Goal: Task Accomplishment & Management: Manage account settings

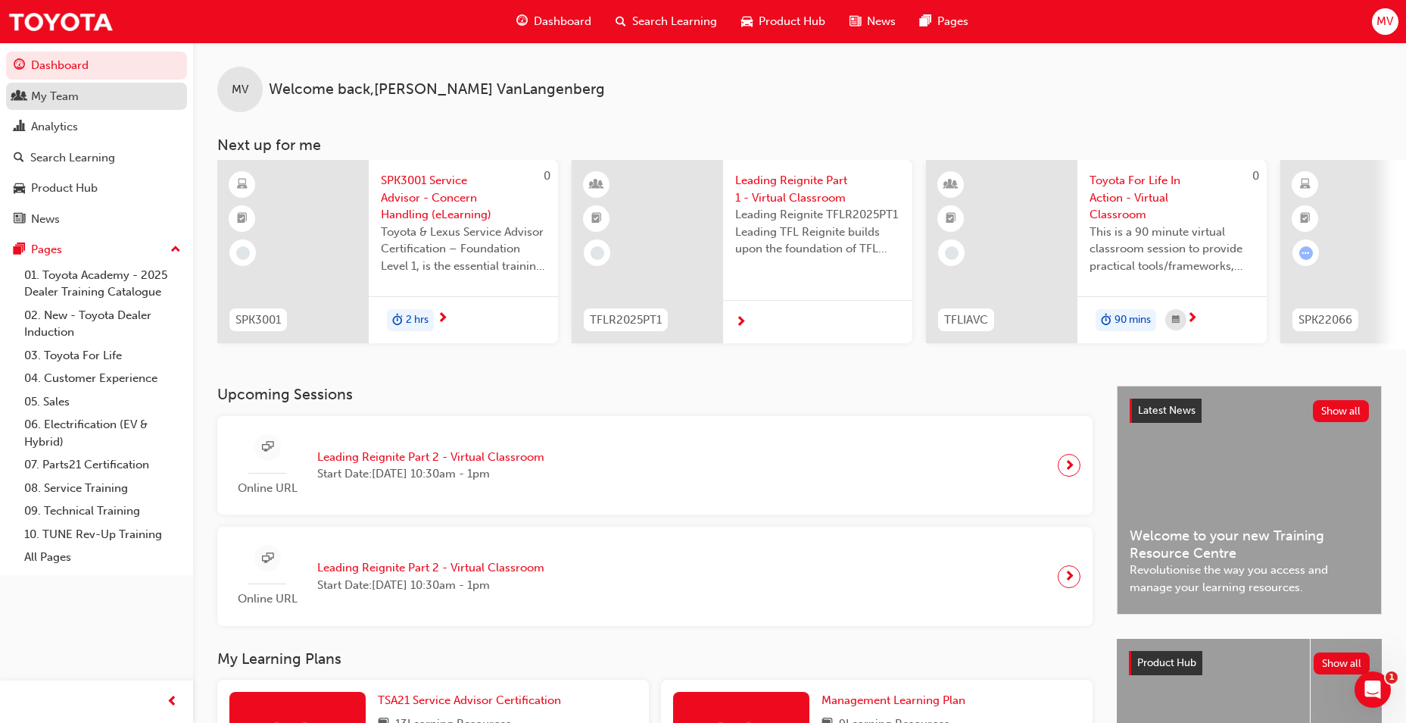
click at [80, 99] on div "My Team" at bounding box center [97, 96] width 166 height 19
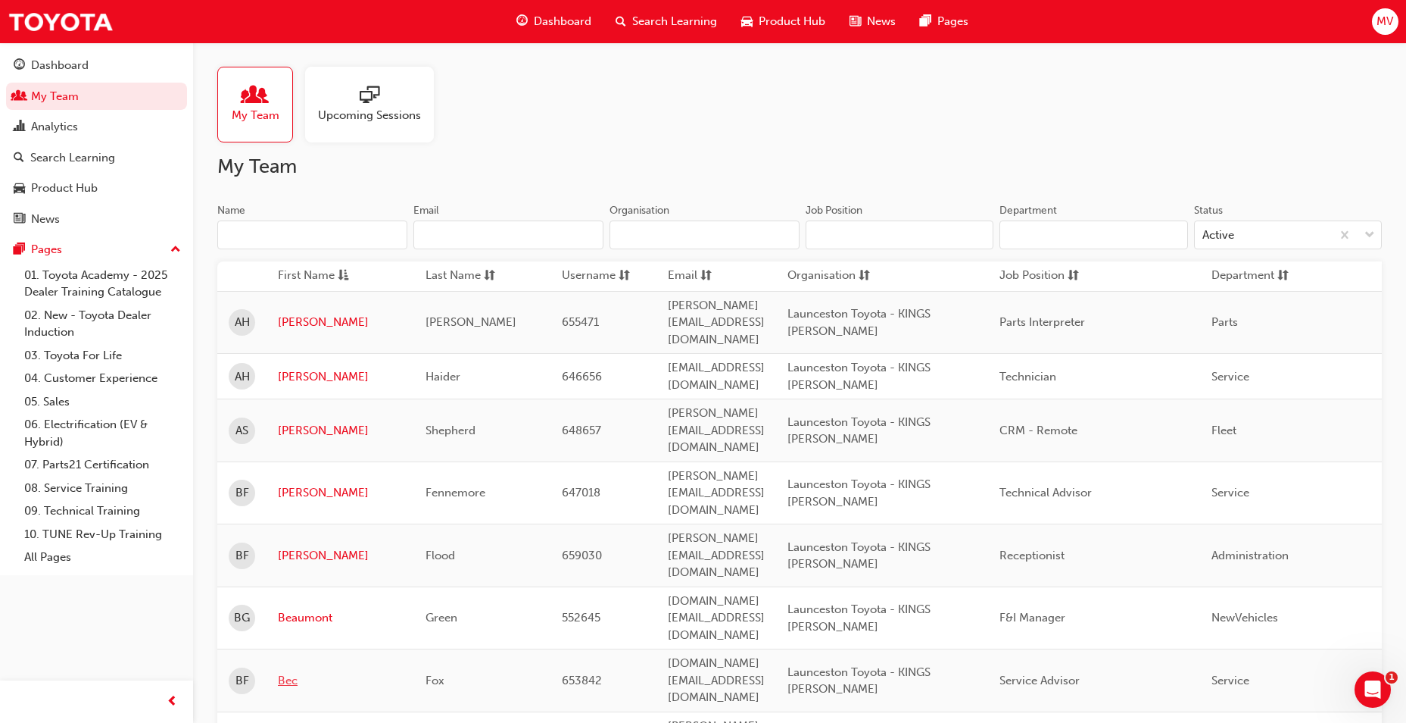
click at [291, 672] on link "Bec" at bounding box center [340, 680] width 125 height 17
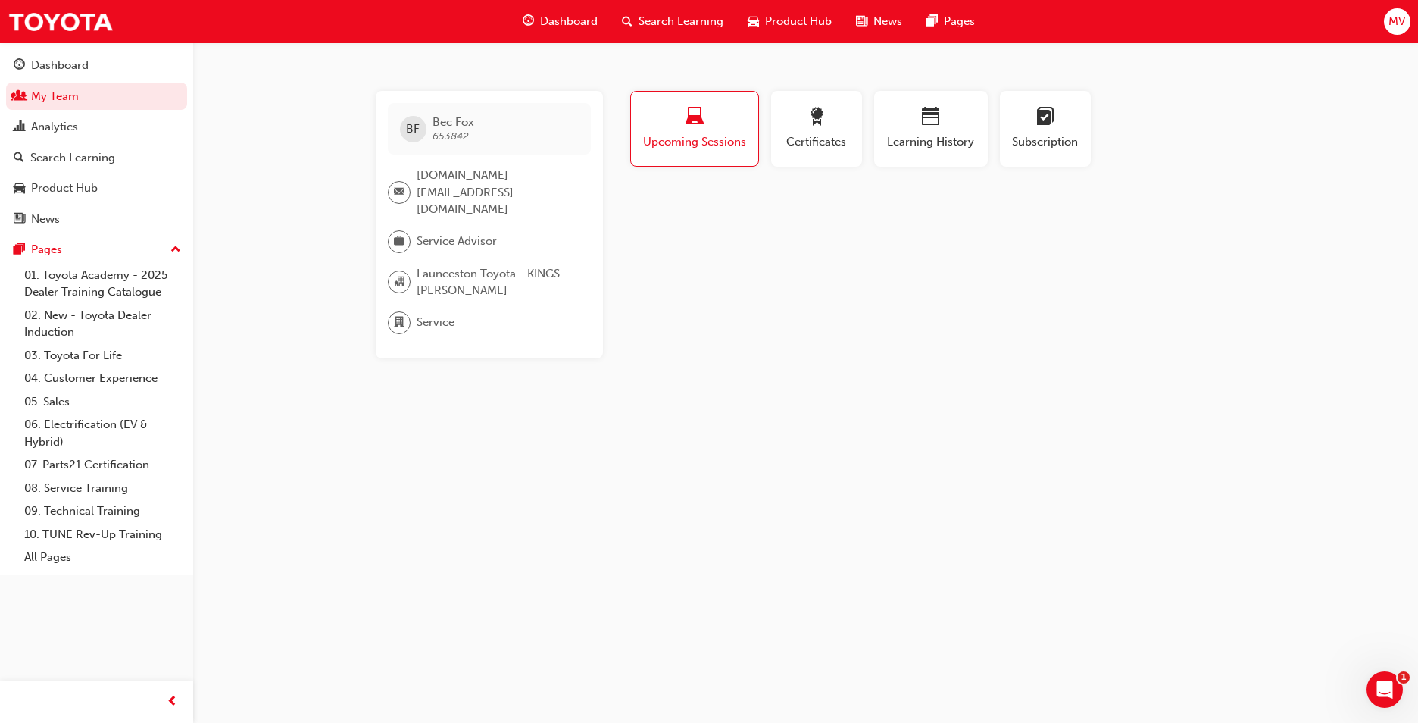
click at [717, 124] on div "button" at bounding box center [694, 119] width 105 height 23
click at [959, 123] on div "button" at bounding box center [930, 119] width 91 height 23
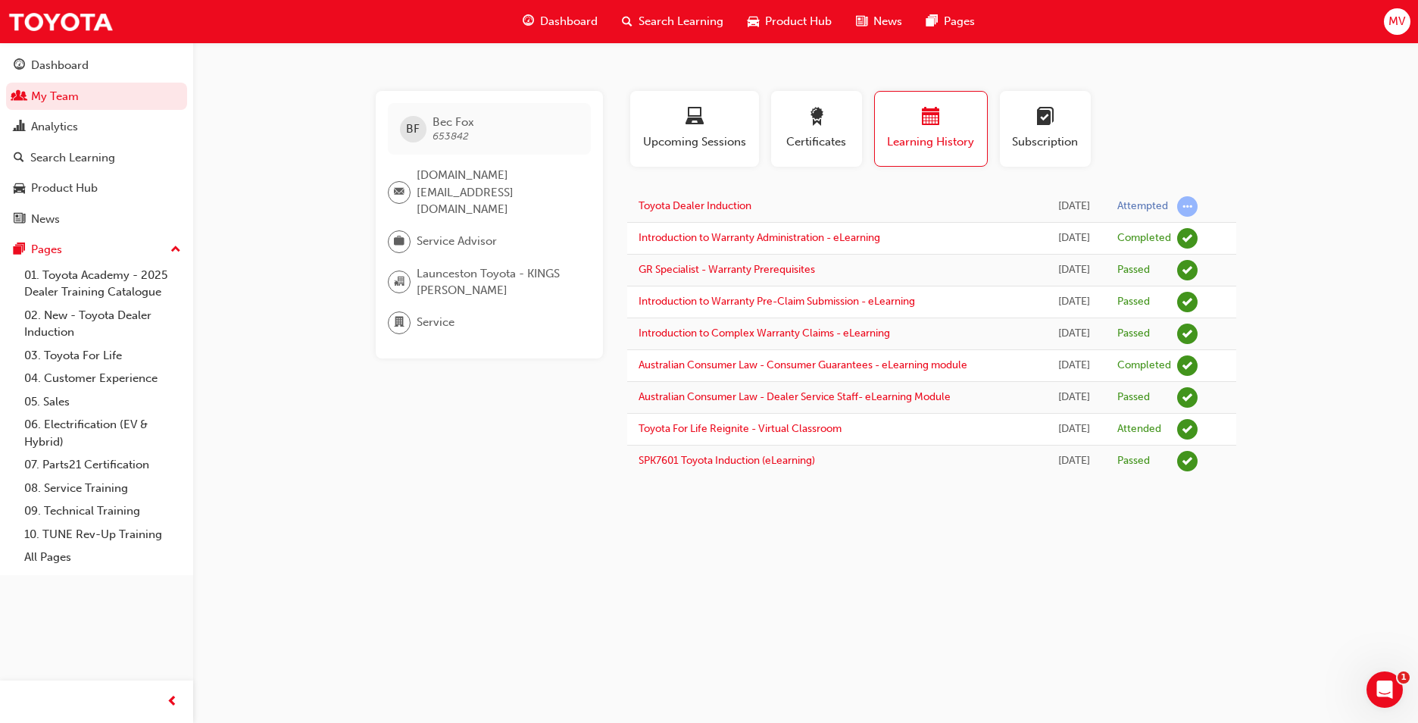
click at [627, 23] on span "search-icon" at bounding box center [627, 21] width 11 height 19
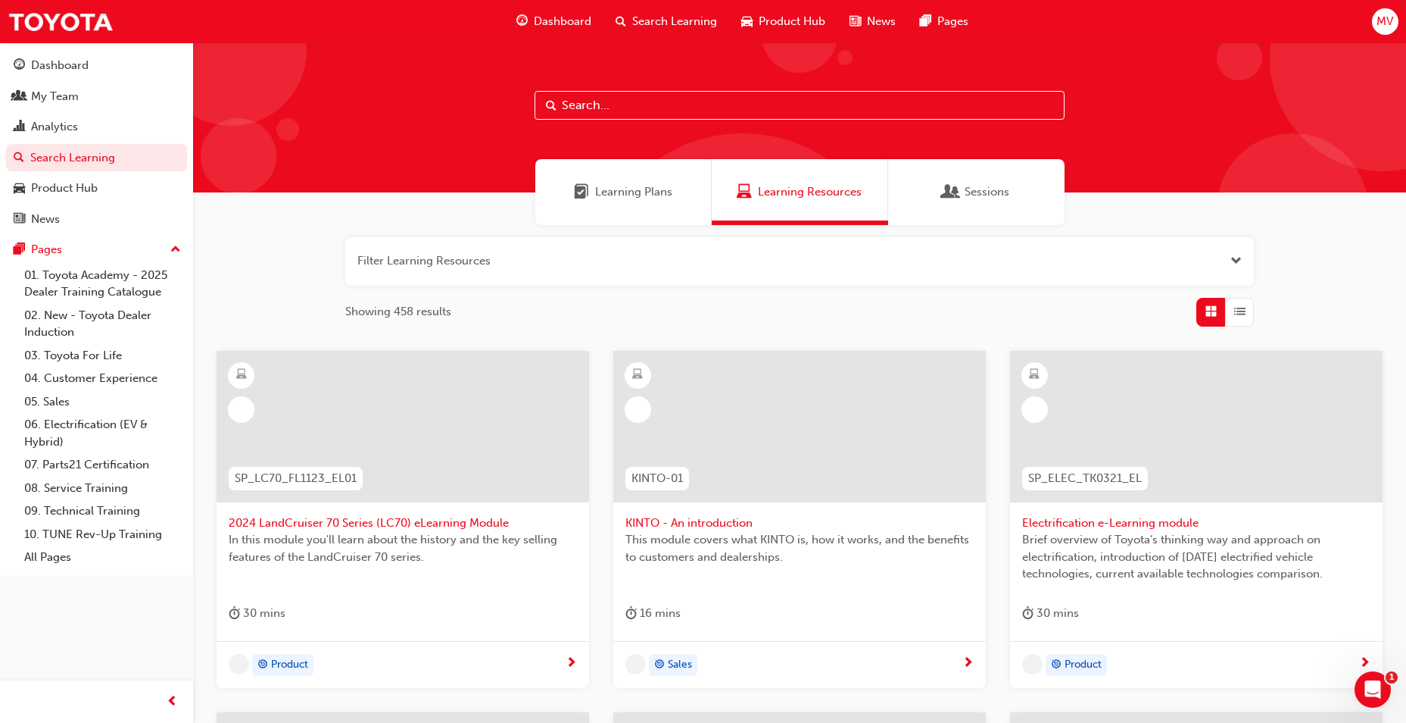
click at [629, 105] on input "text" at bounding box center [800, 105] width 530 height 29
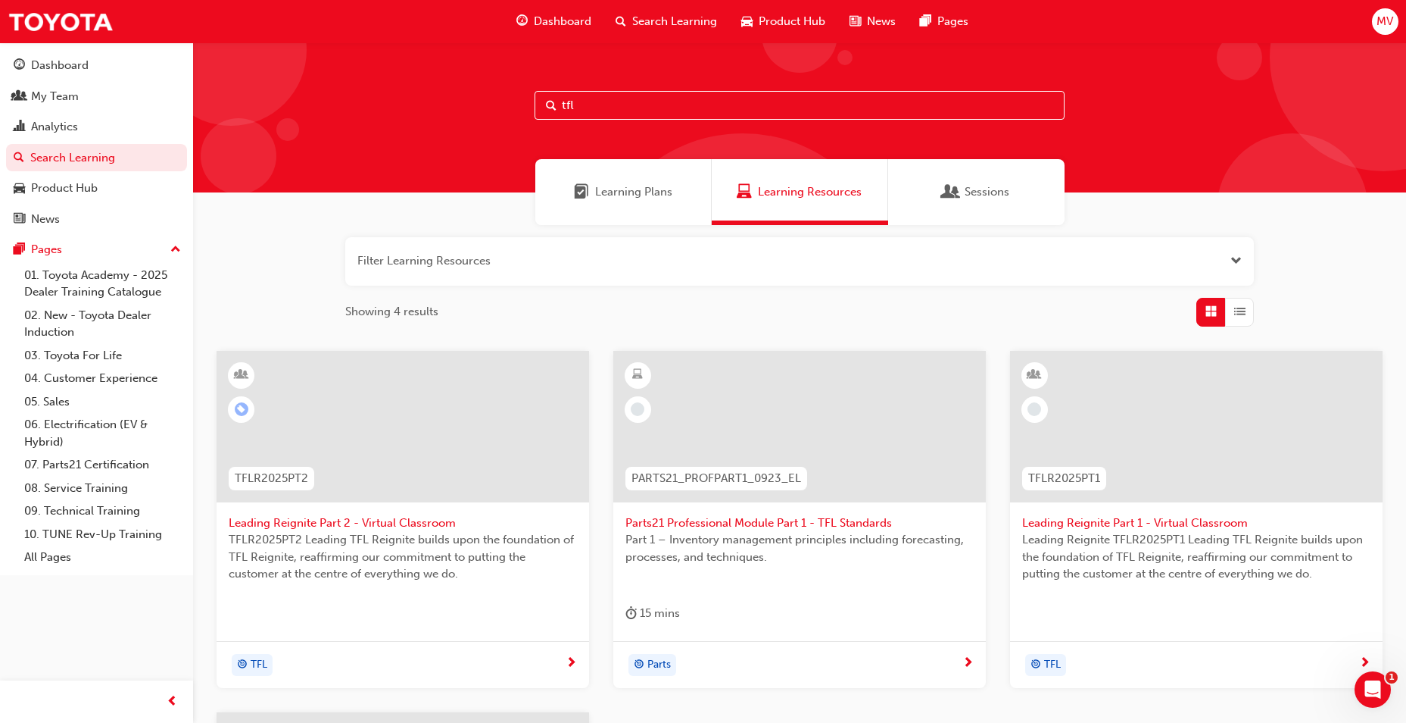
type input "tfl"
click at [1144, 516] on span "Leading Reignite Part 1 - Virtual Classroom" at bounding box center [1196, 522] width 348 height 17
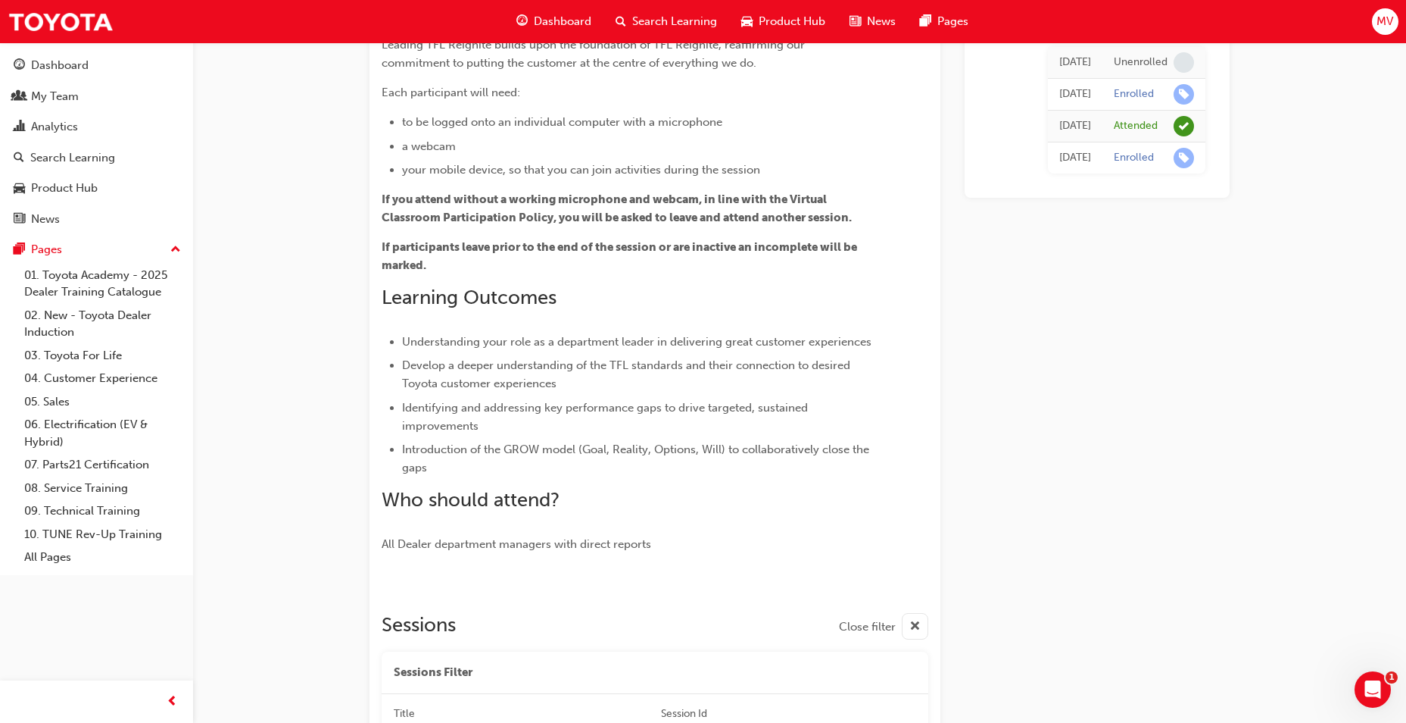
scroll to position [405, 0]
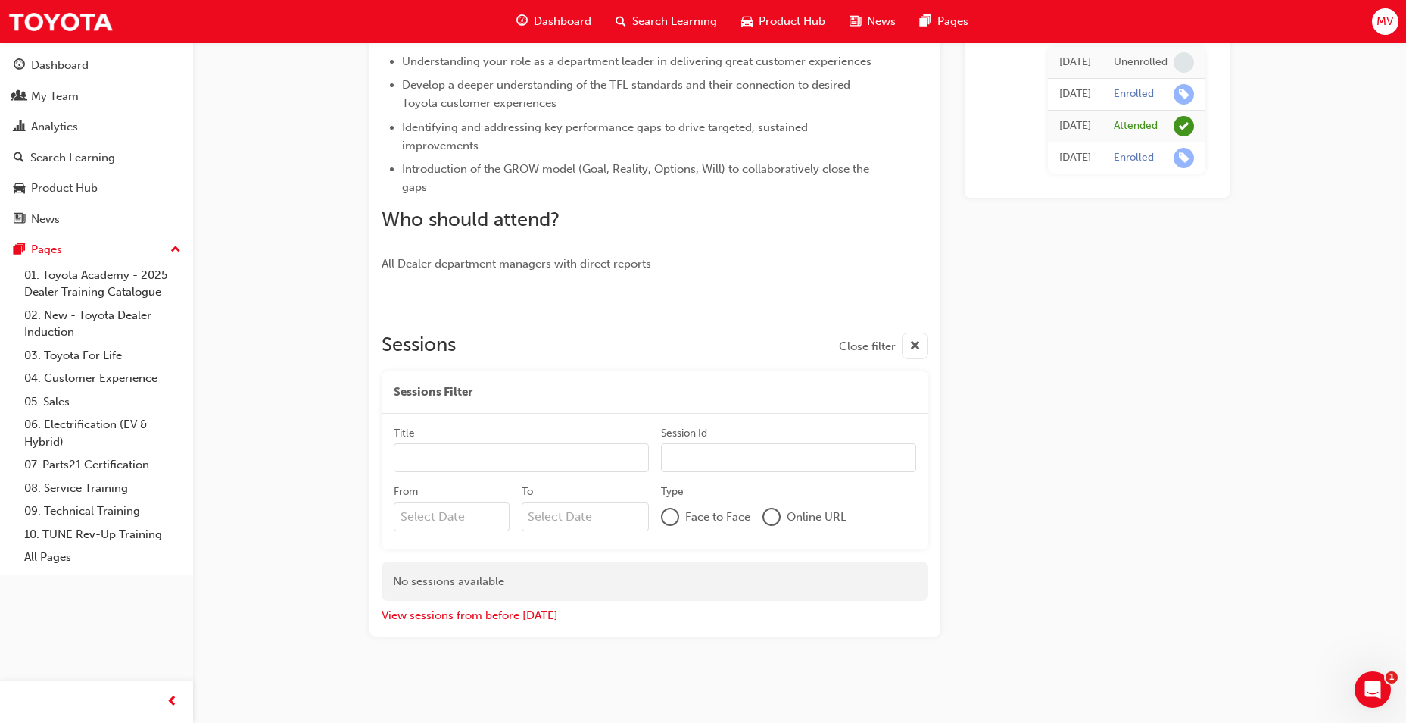
click at [464, 452] on input "Title" at bounding box center [521, 457] width 255 height 29
click at [772, 520] on div at bounding box center [771, 517] width 15 height 15
click at [461, 463] on input "bec fox" at bounding box center [521, 458] width 255 height 29
type input "b"
click at [913, 343] on span "cross-icon" at bounding box center [915, 346] width 11 height 19
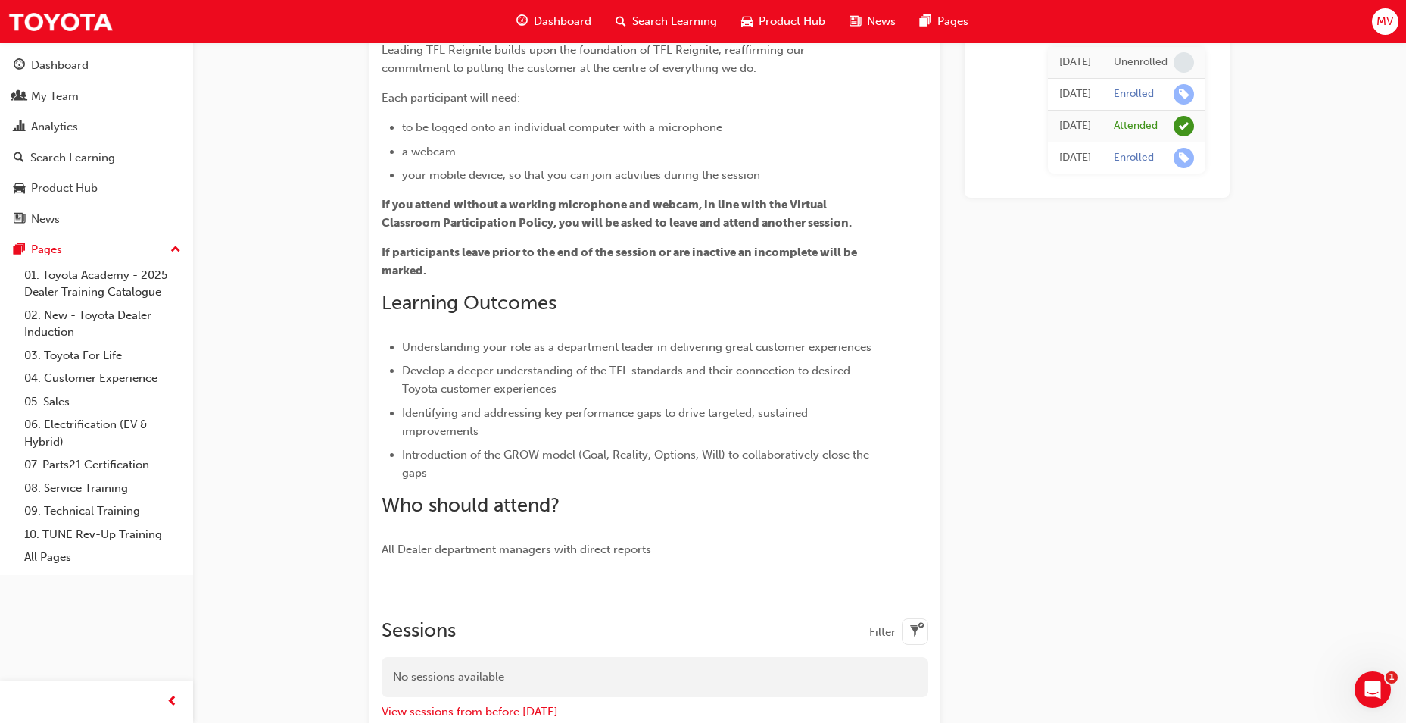
scroll to position [0, 0]
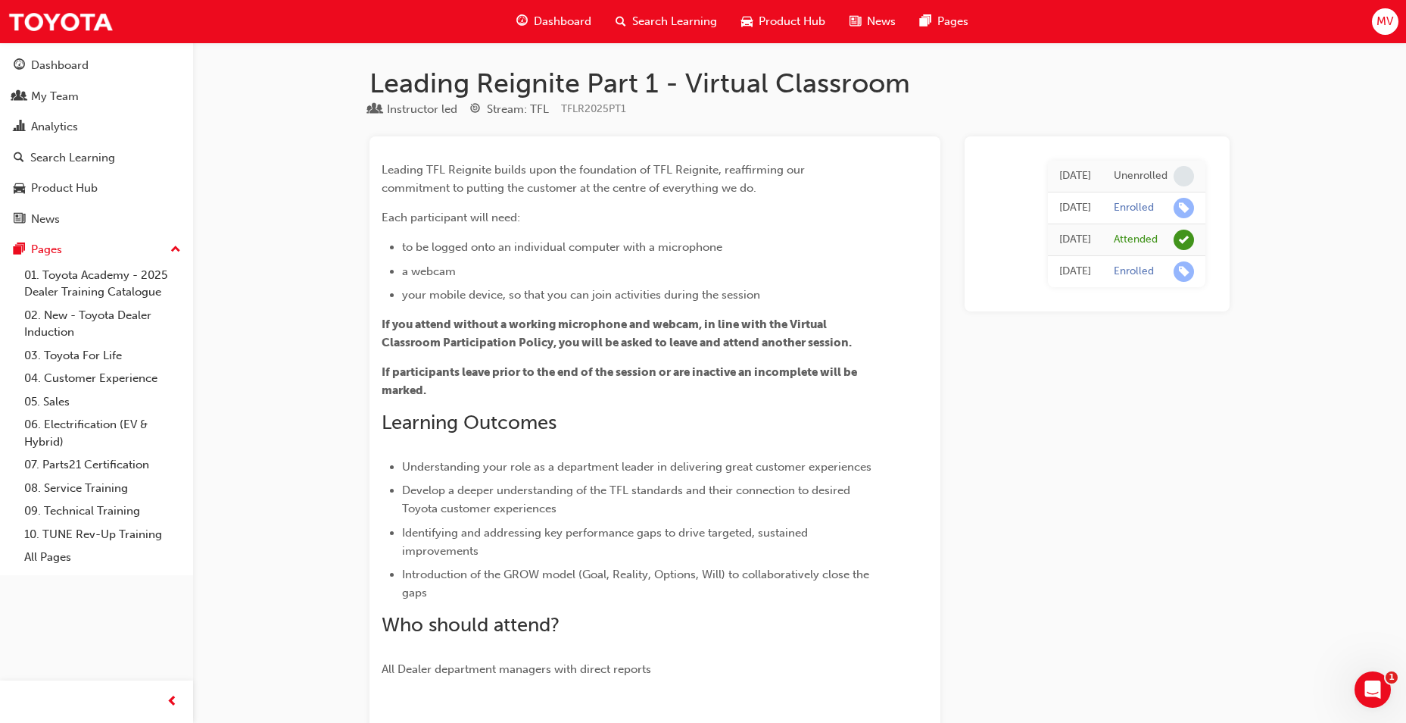
click at [616, 17] on span "search-icon" at bounding box center [621, 21] width 11 height 19
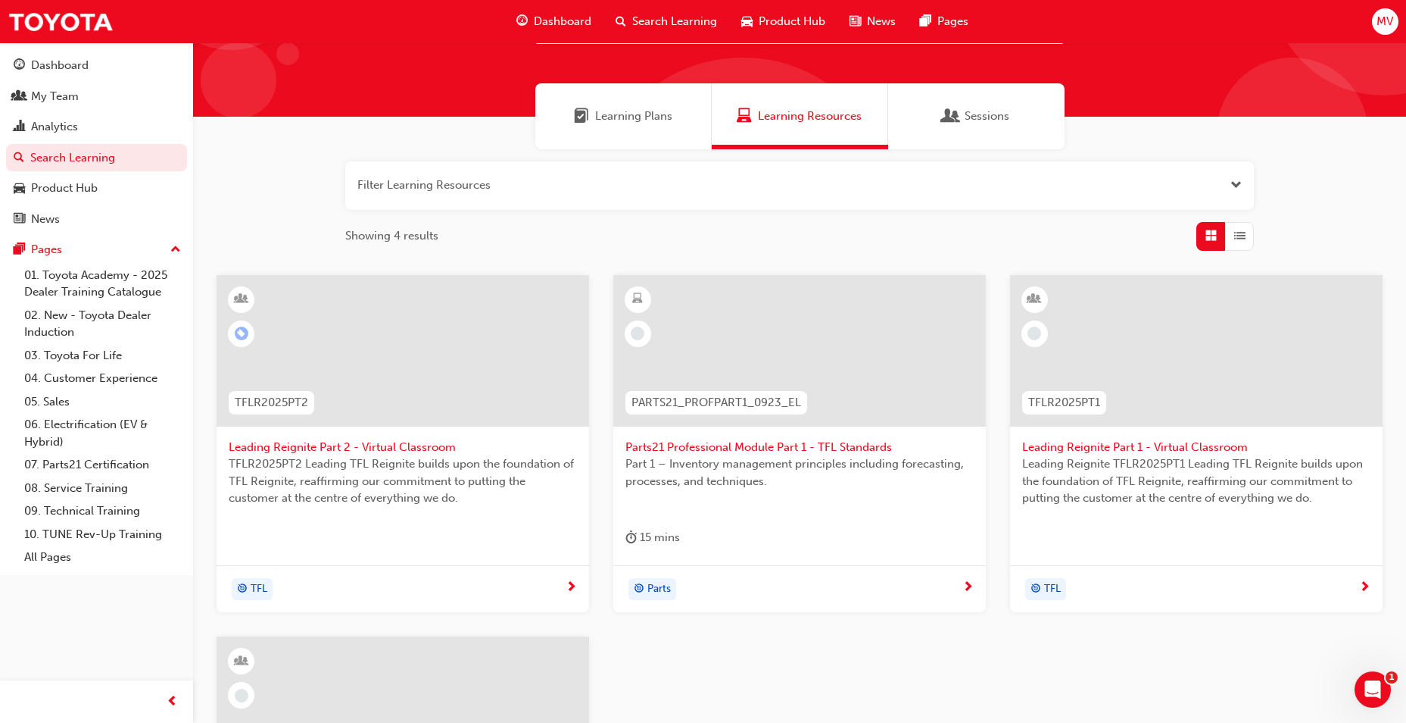
click at [1197, 361] on div at bounding box center [1196, 350] width 373 height 151
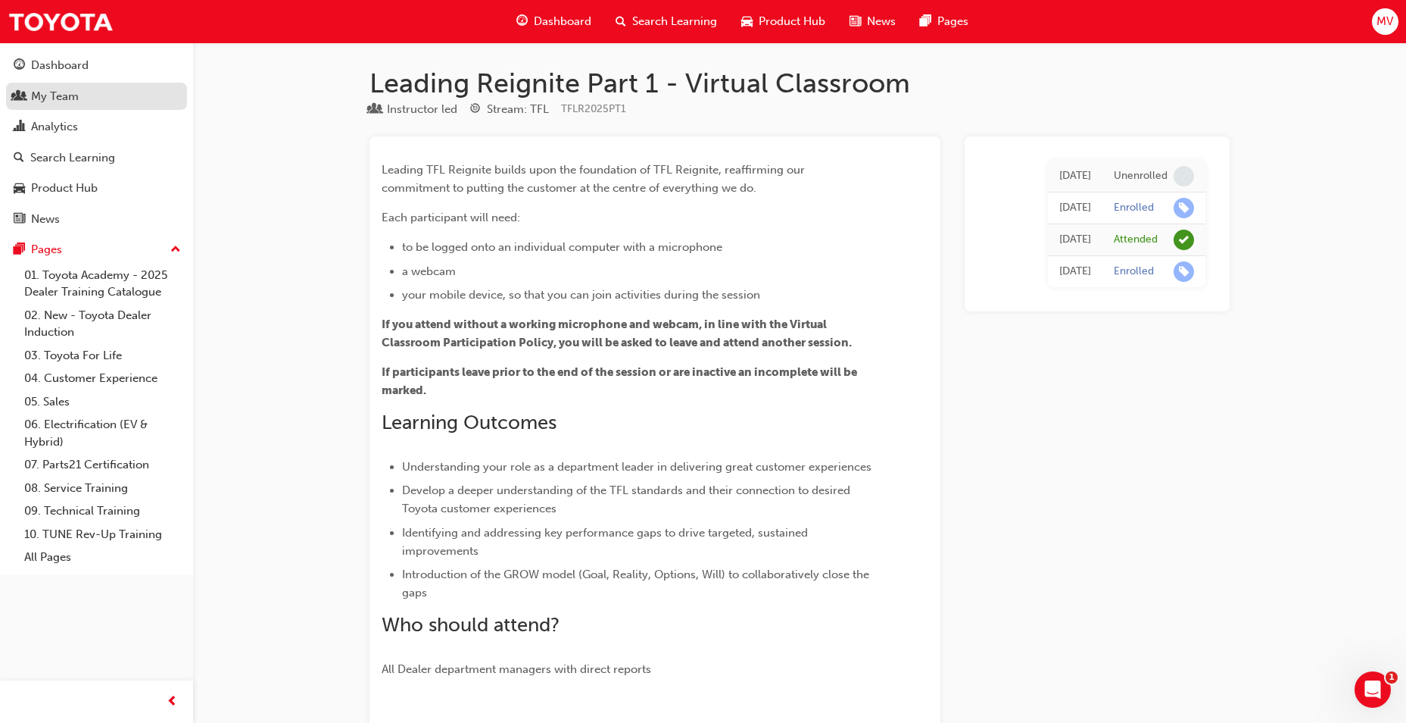
click at [14, 92] on span "people-icon" at bounding box center [19, 97] width 11 height 14
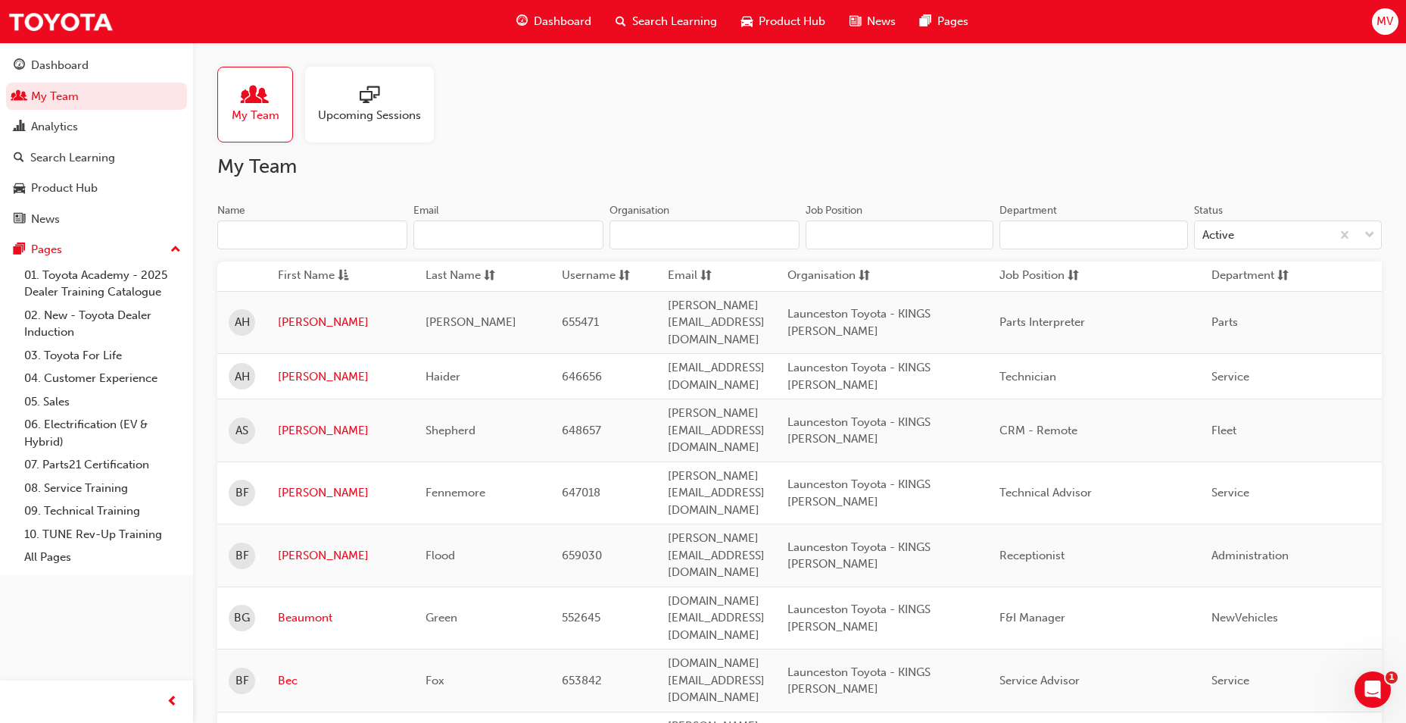
click at [351, 113] on span "Upcoming Sessions" at bounding box center [369, 115] width 103 height 17
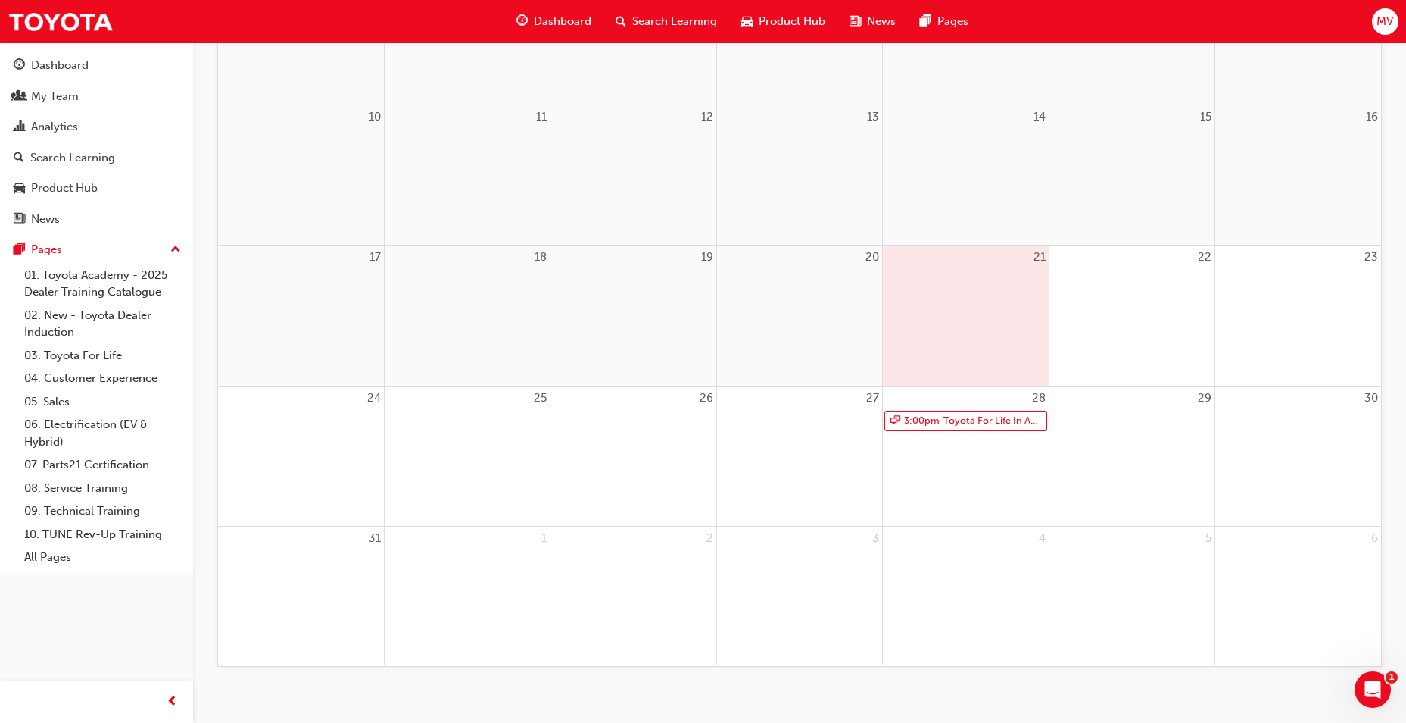
scroll to position [462, 0]
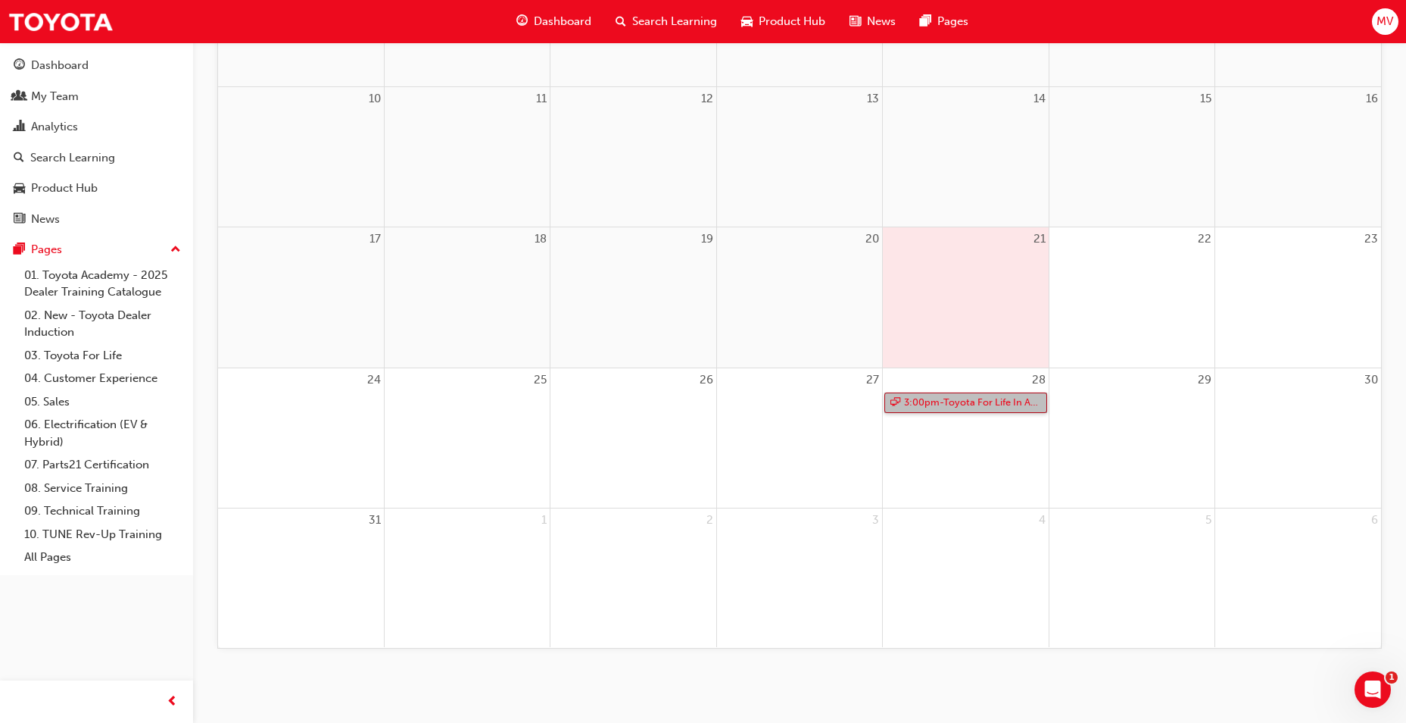
click at [919, 401] on link "3:00pm - Toyota For Life In Action - Virtual Classroom" at bounding box center [966, 402] width 162 height 20
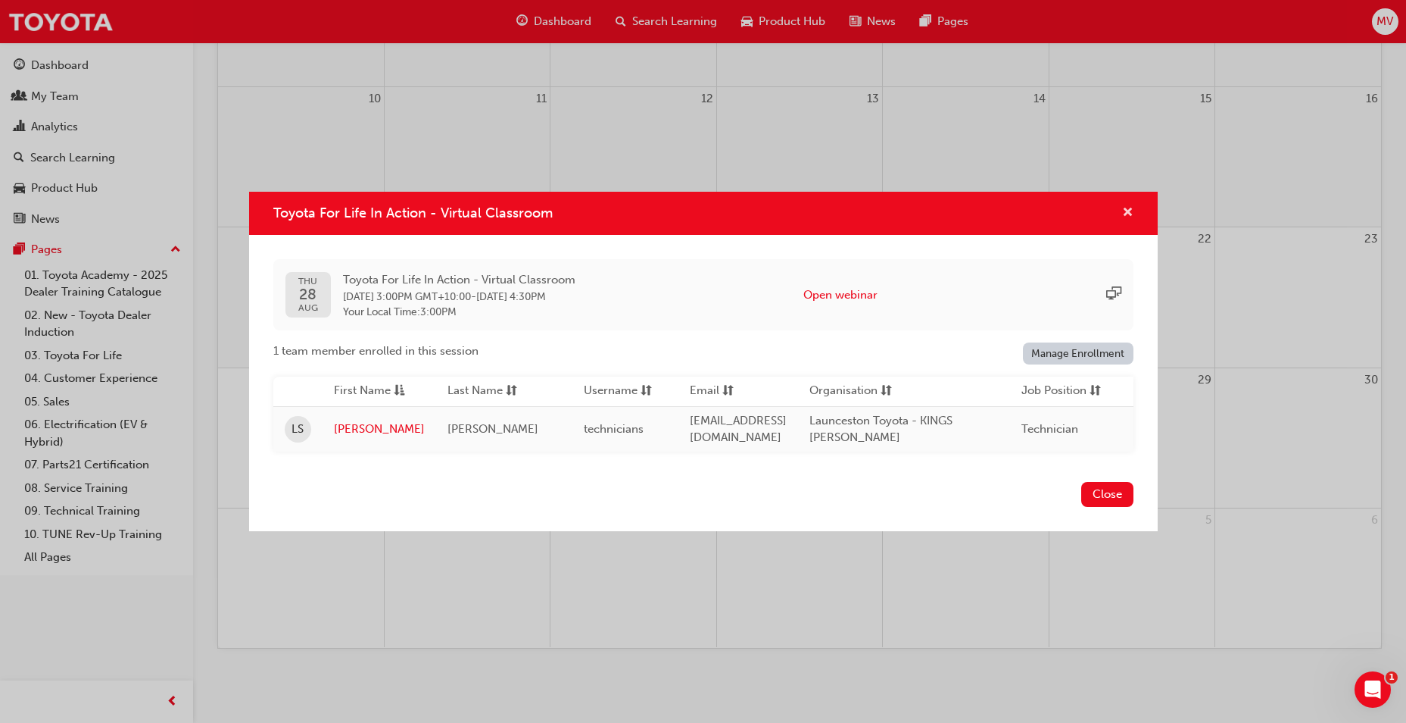
click at [1129, 208] on span "cross-icon" at bounding box center [1127, 214] width 11 height 14
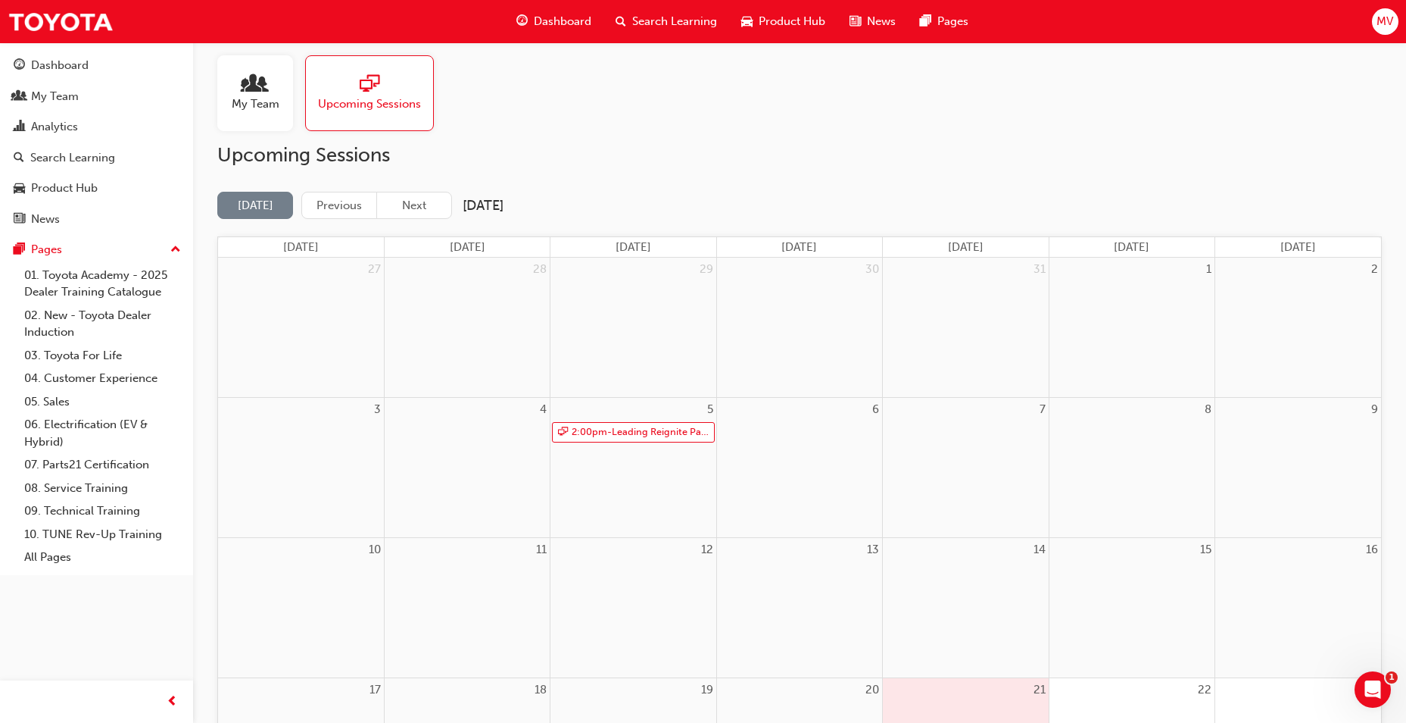
scroll to position [8, 0]
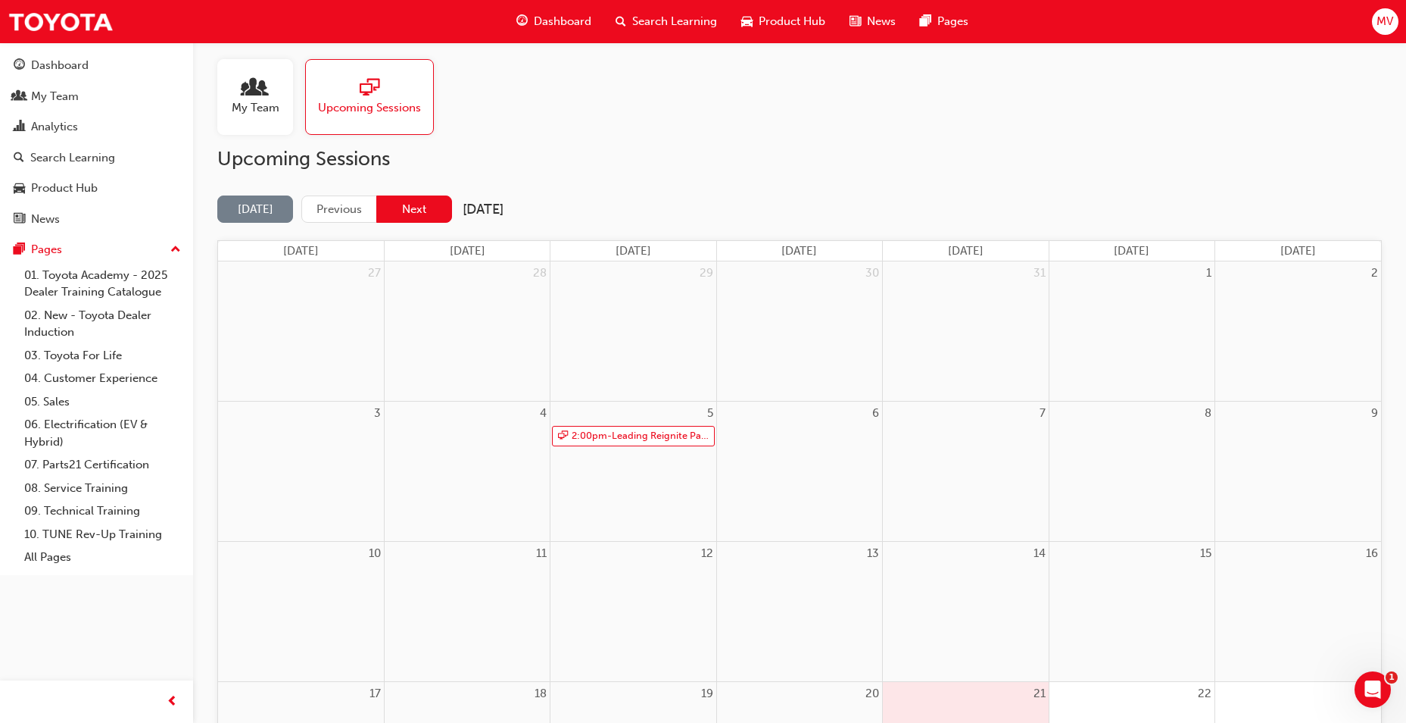
click at [427, 201] on button "Next" at bounding box center [414, 209] width 76 height 28
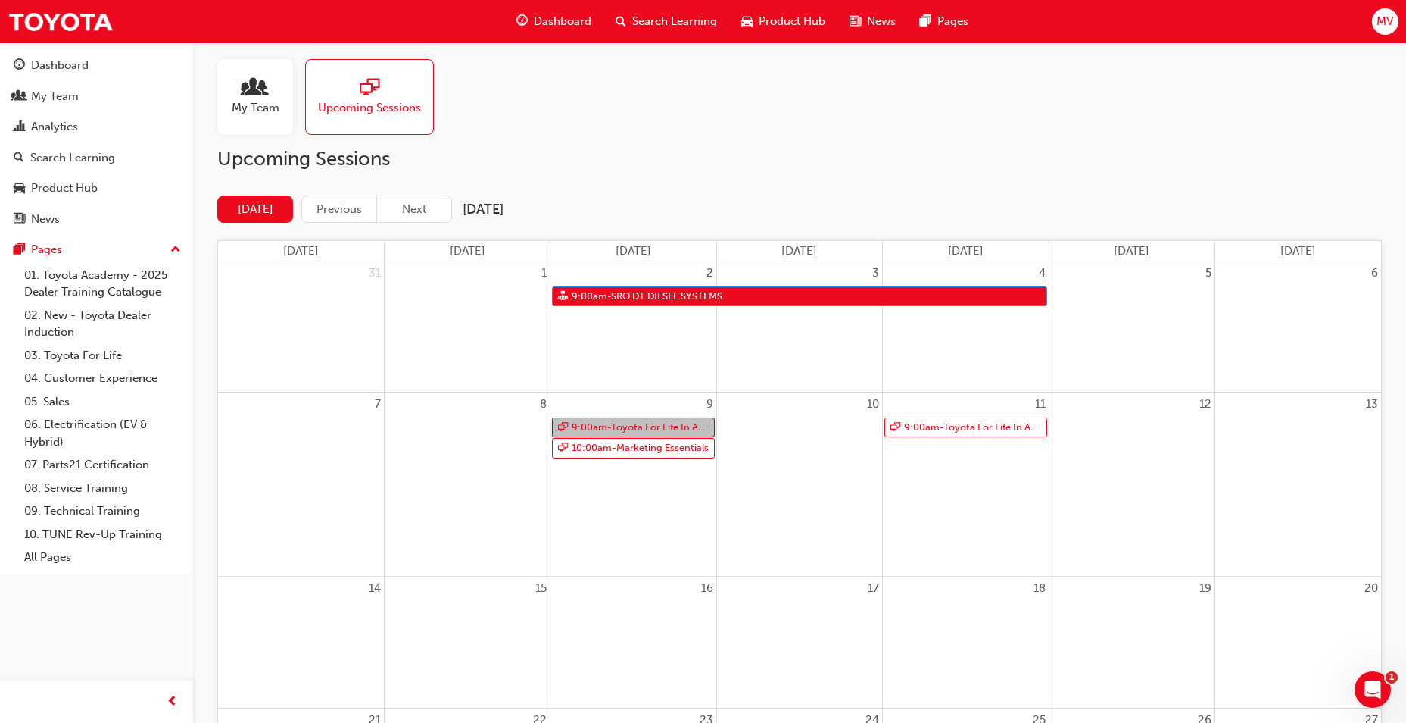
click at [607, 423] on link "9:00am - Toyota For Life In Action - Virtual Classroom" at bounding box center [633, 427] width 162 height 20
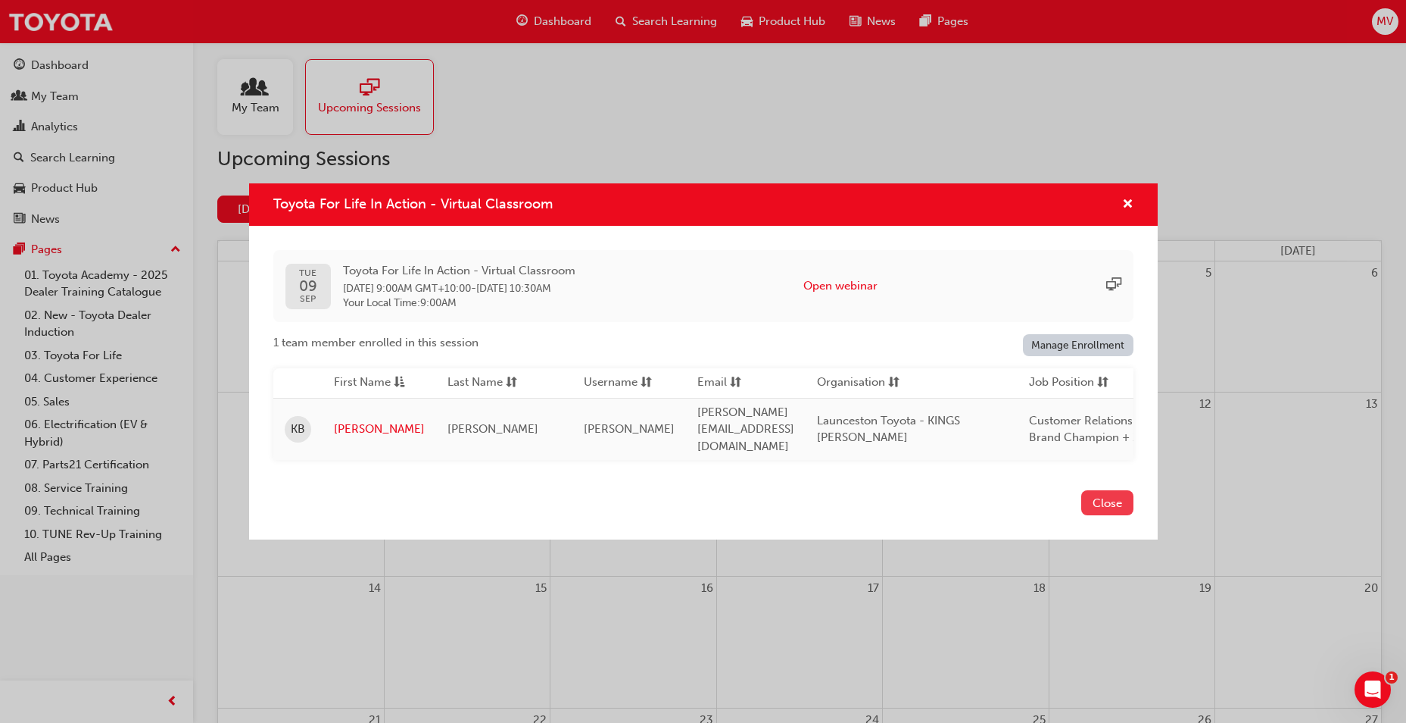
click at [1113, 501] on button "Close" at bounding box center [1108, 502] width 52 height 25
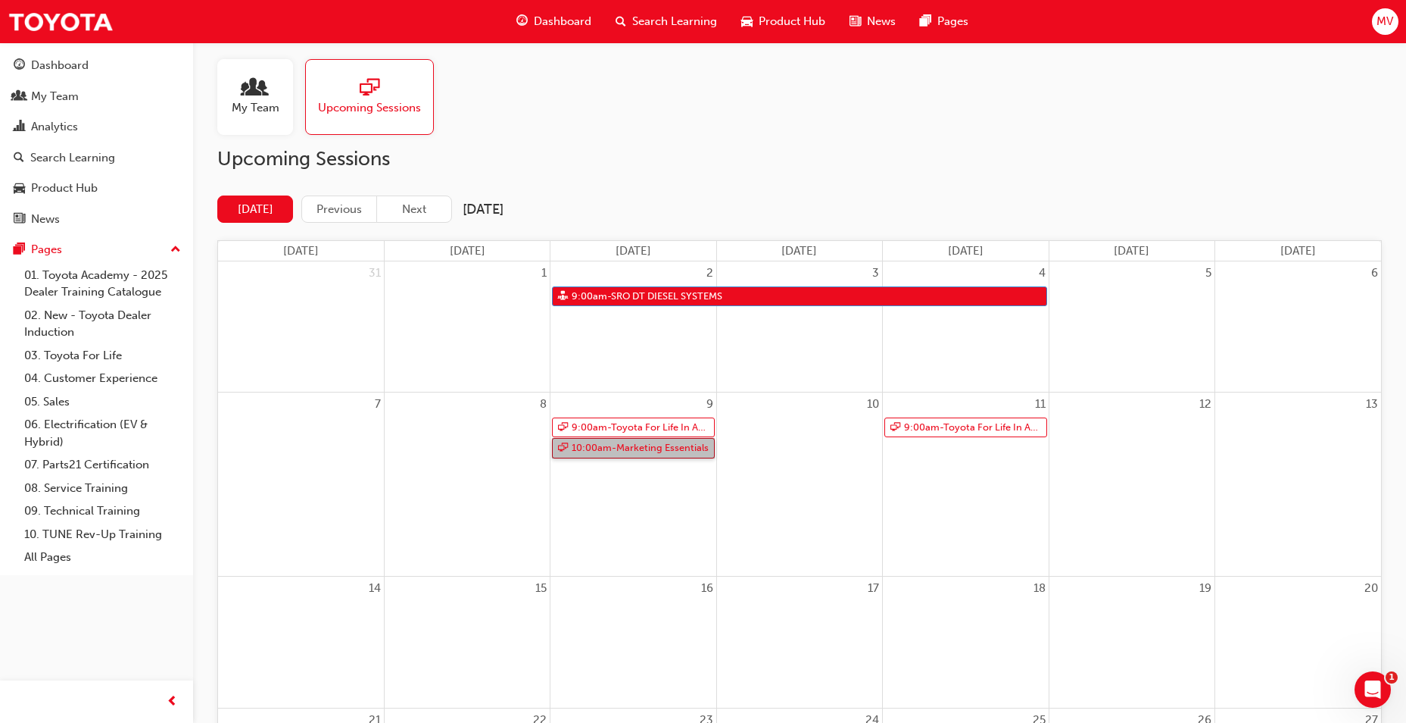
click at [647, 447] on link "10:00am - Marketing Essentials" at bounding box center [633, 448] width 162 height 20
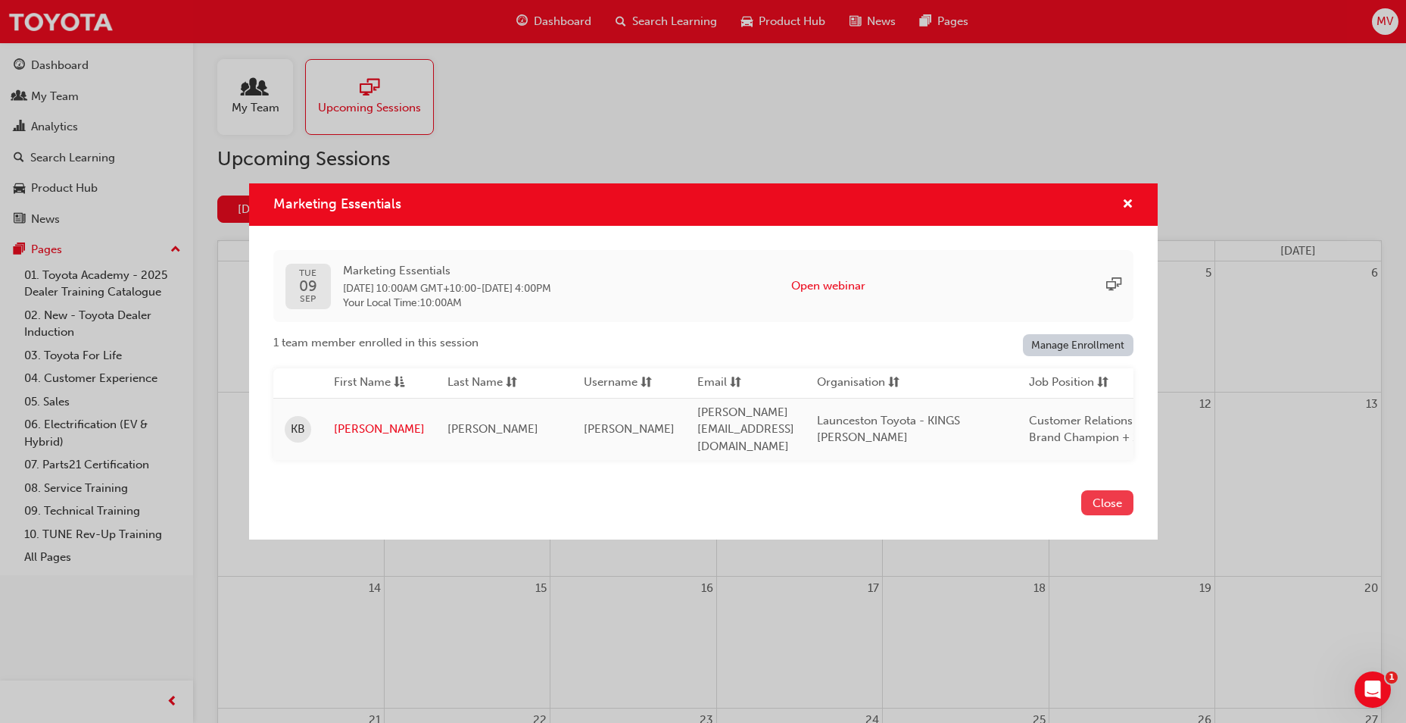
click at [1114, 499] on button "Close" at bounding box center [1108, 502] width 52 height 25
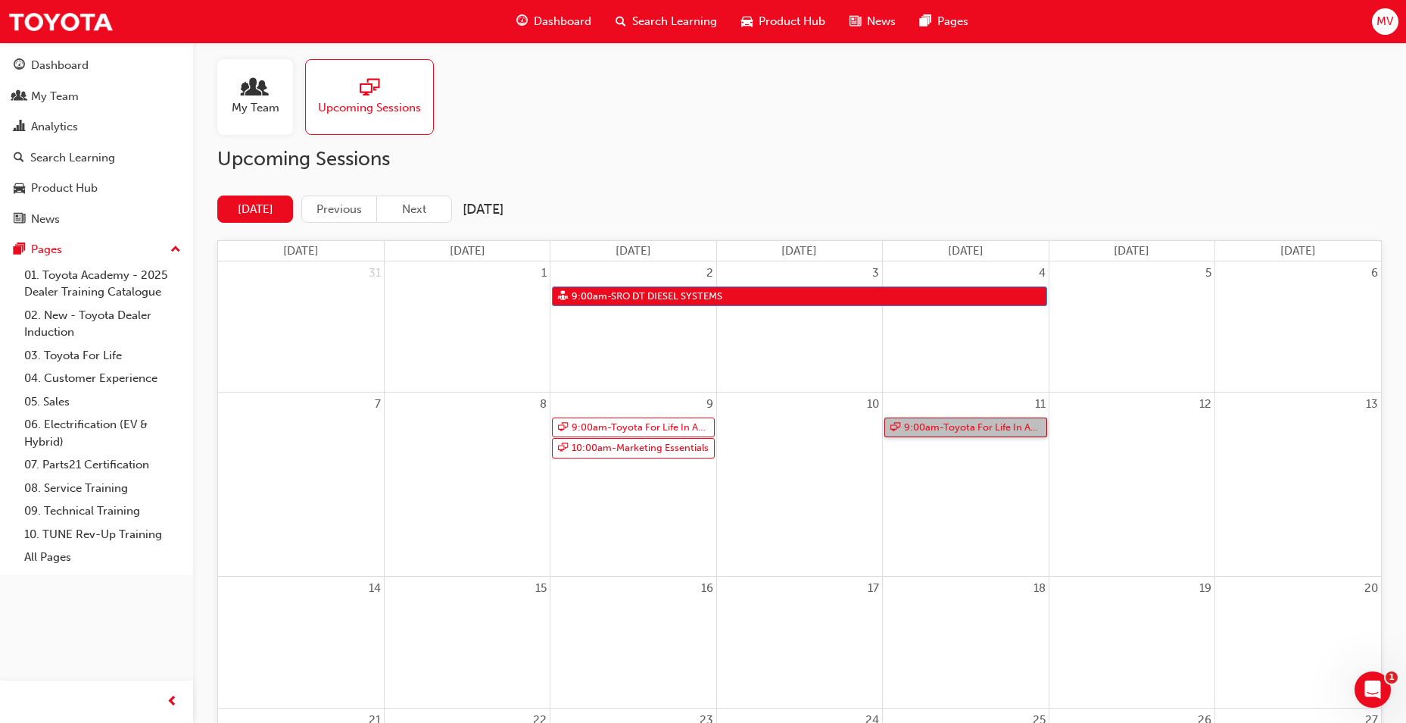
click at [975, 421] on link "9:00am - Toyota For Life In Action - Virtual Classroom" at bounding box center [966, 427] width 162 height 20
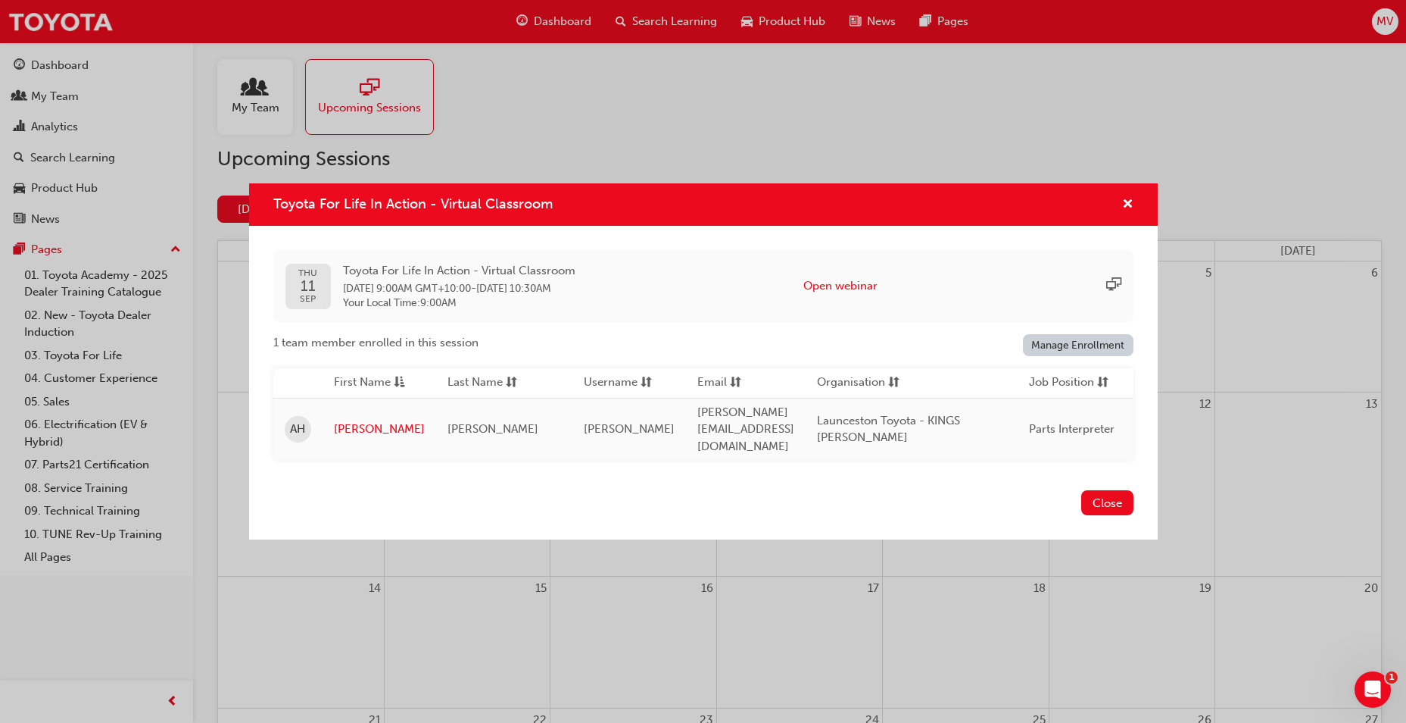
click at [1075, 348] on link "Manage Enrollment" at bounding box center [1078, 345] width 111 height 22
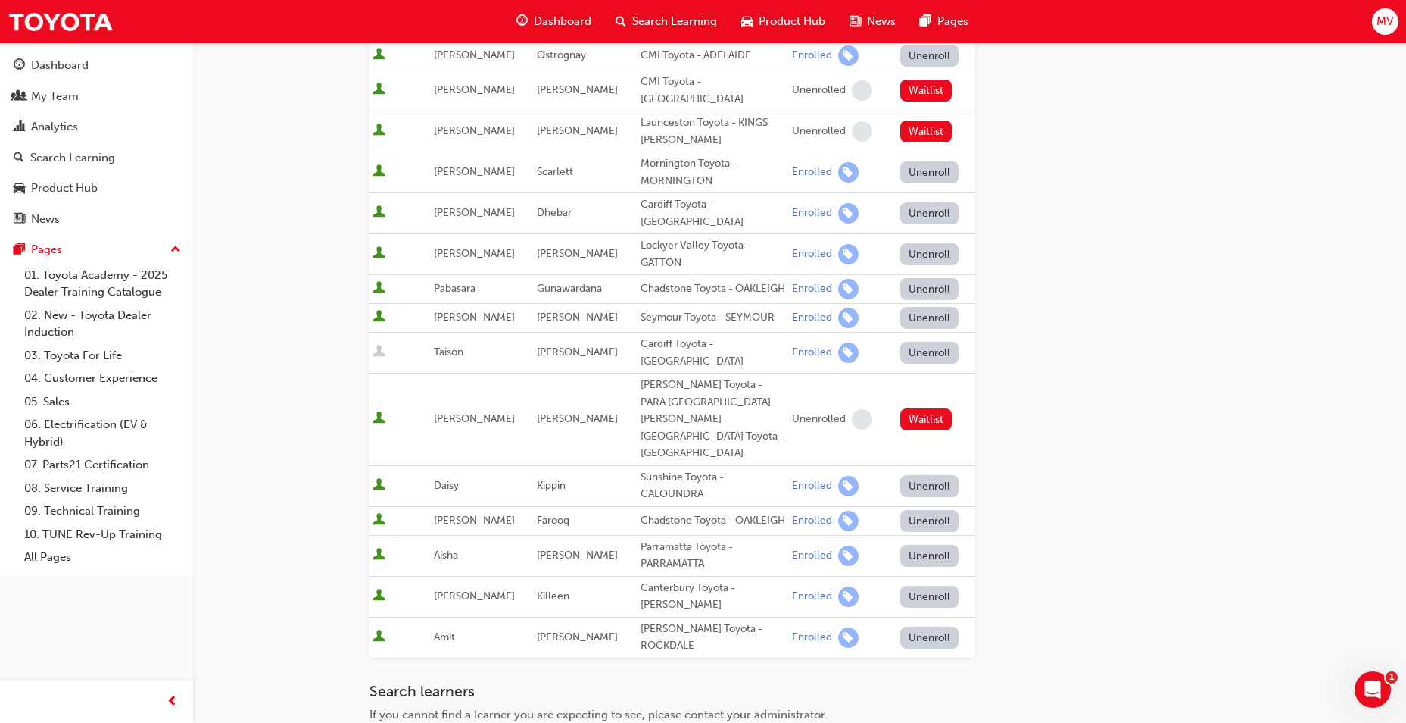
scroll to position [530, 0]
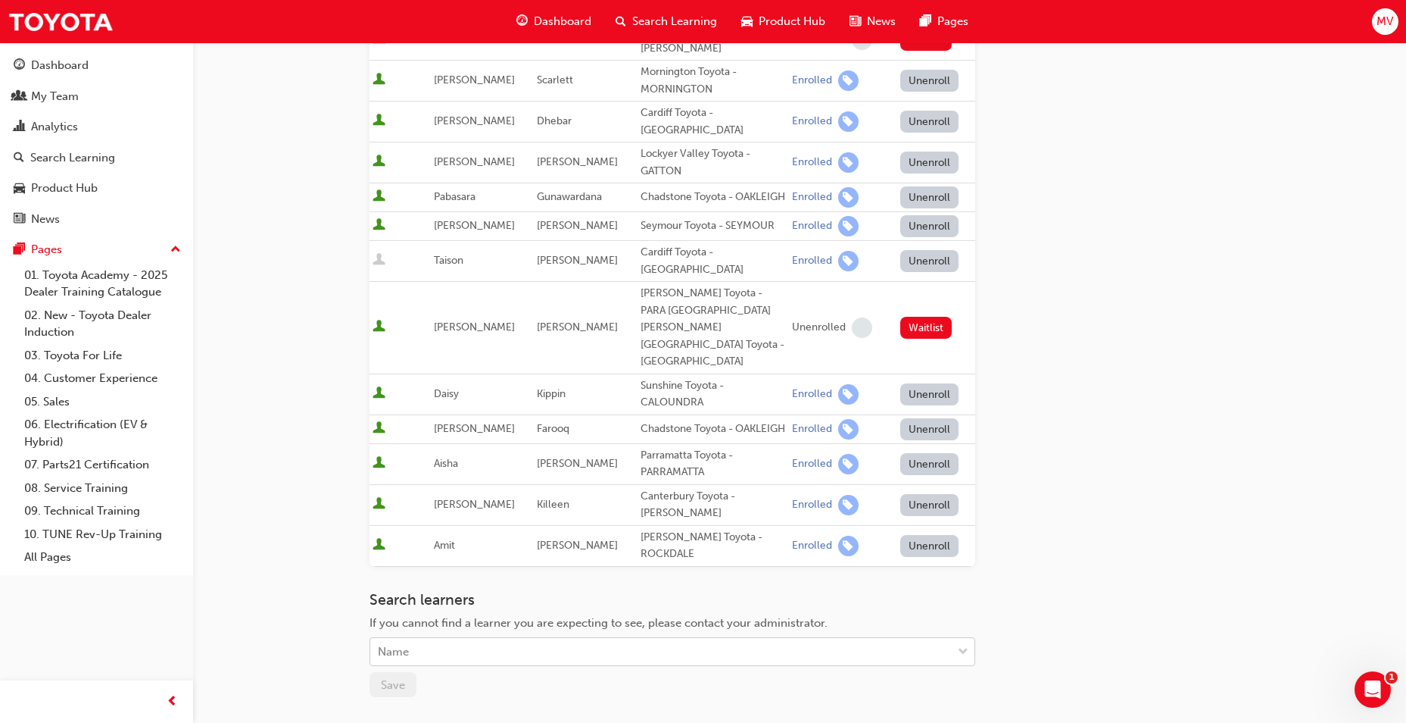
click at [467, 638] on div "Name" at bounding box center [661, 651] width 582 height 27
type input "bec"
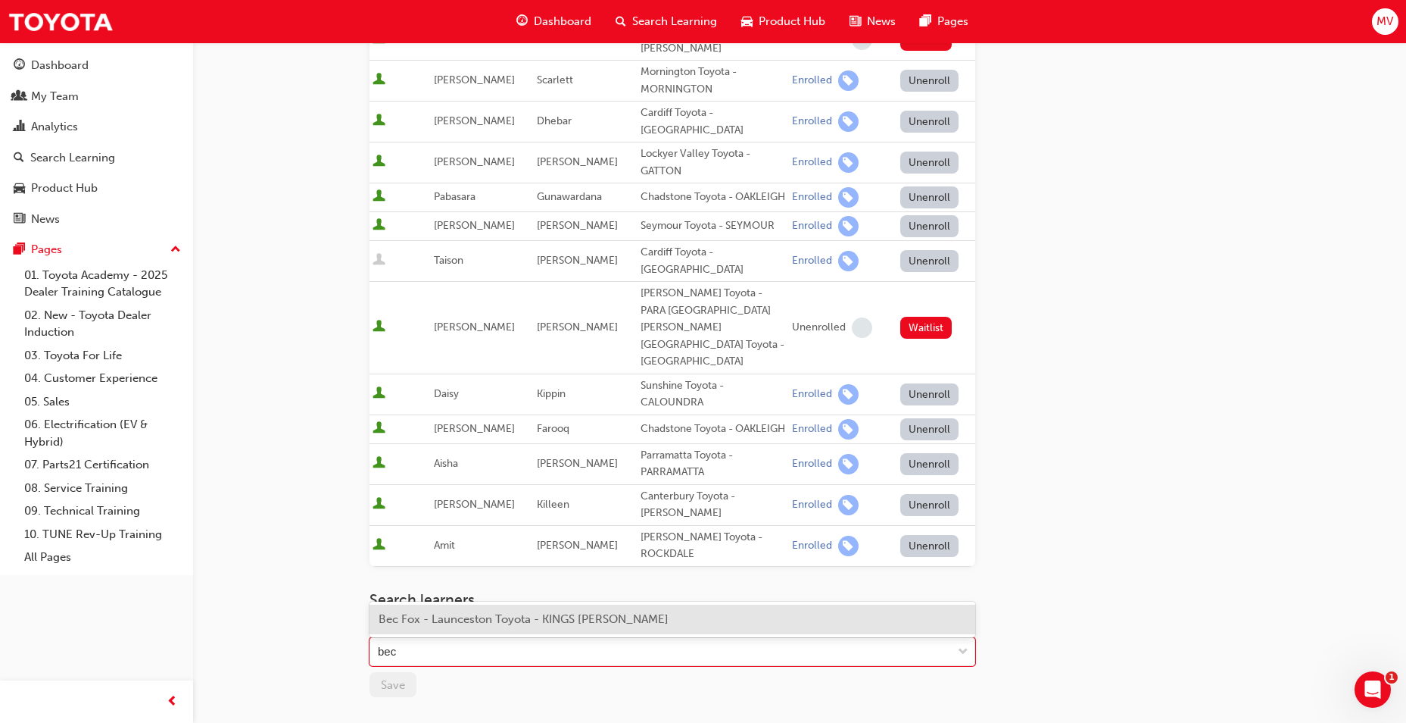
click at [523, 626] on div "Bec Fox - Launceston Toyota - KINGS [PERSON_NAME]" at bounding box center [673, 619] width 606 height 30
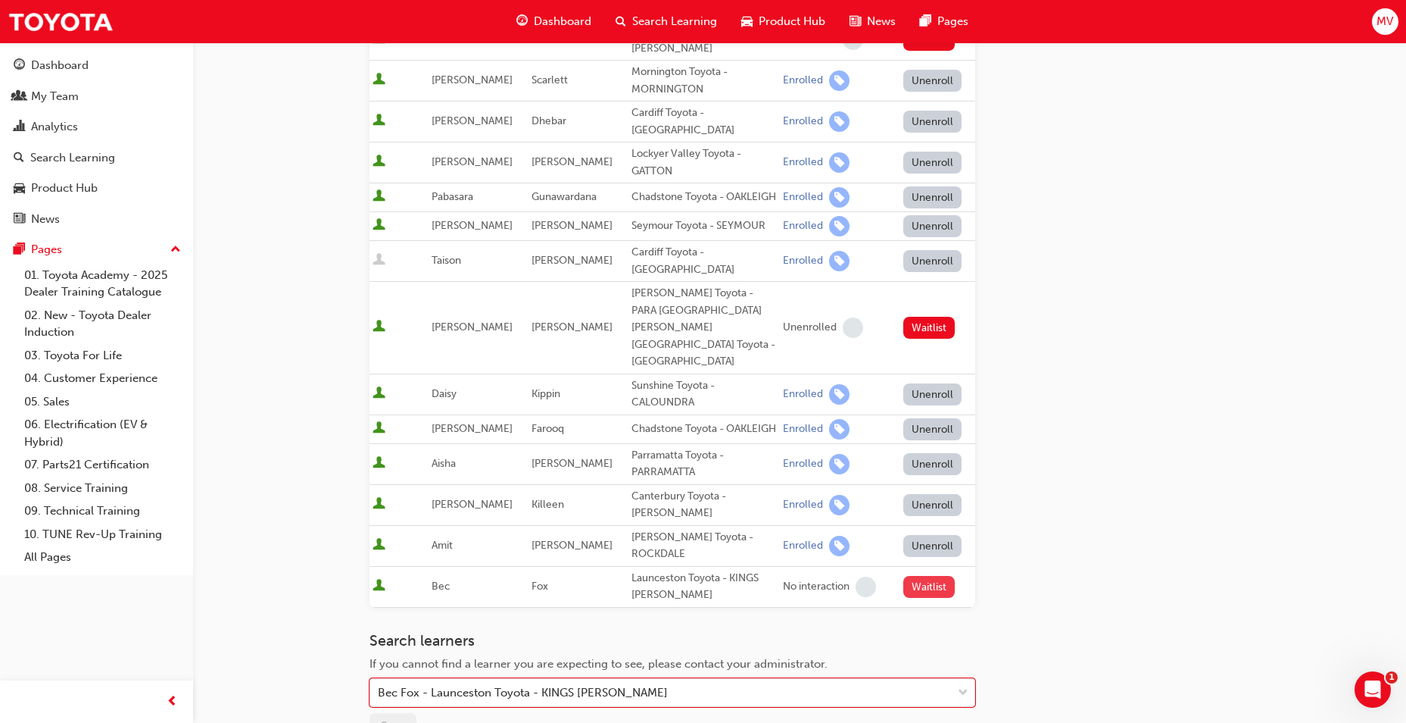
click at [926, 576] on button "Waitlist" at bounding box center [930, 587] width 52 height 22
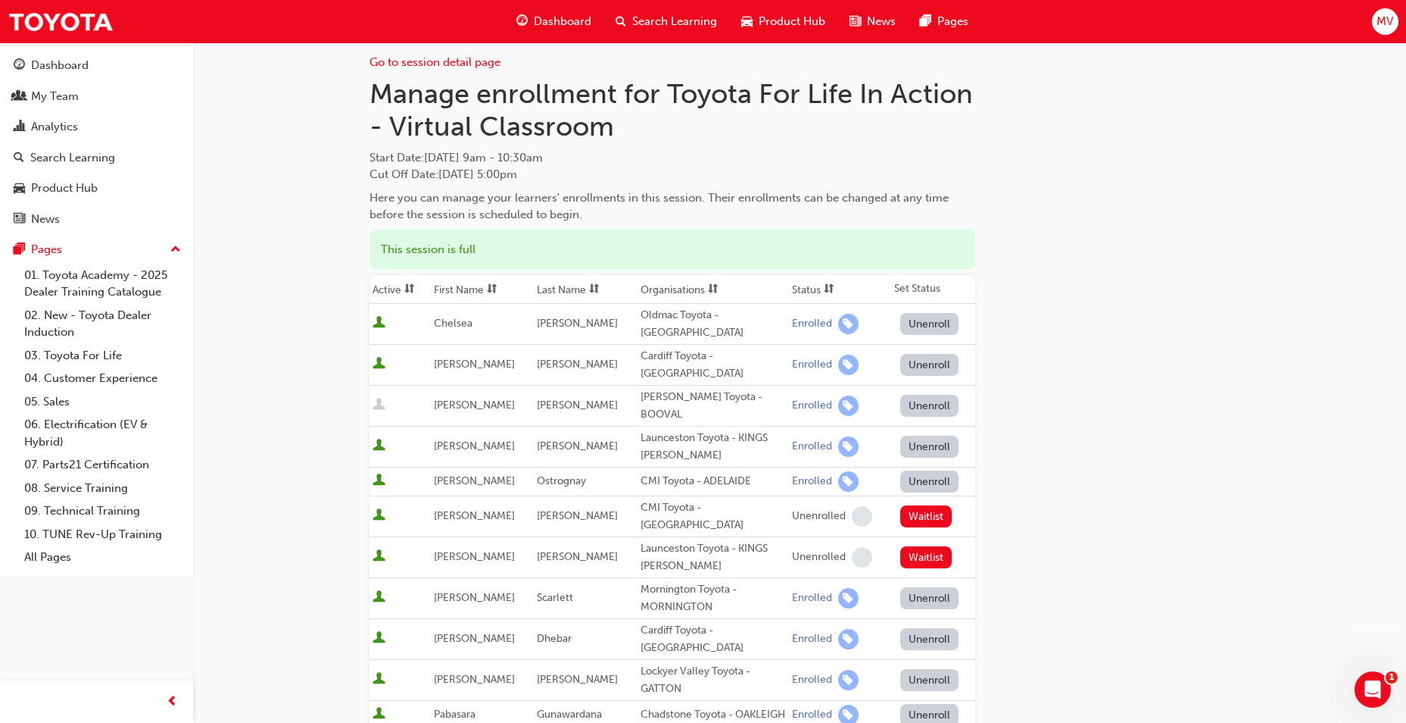
scroll to position [0, 0]
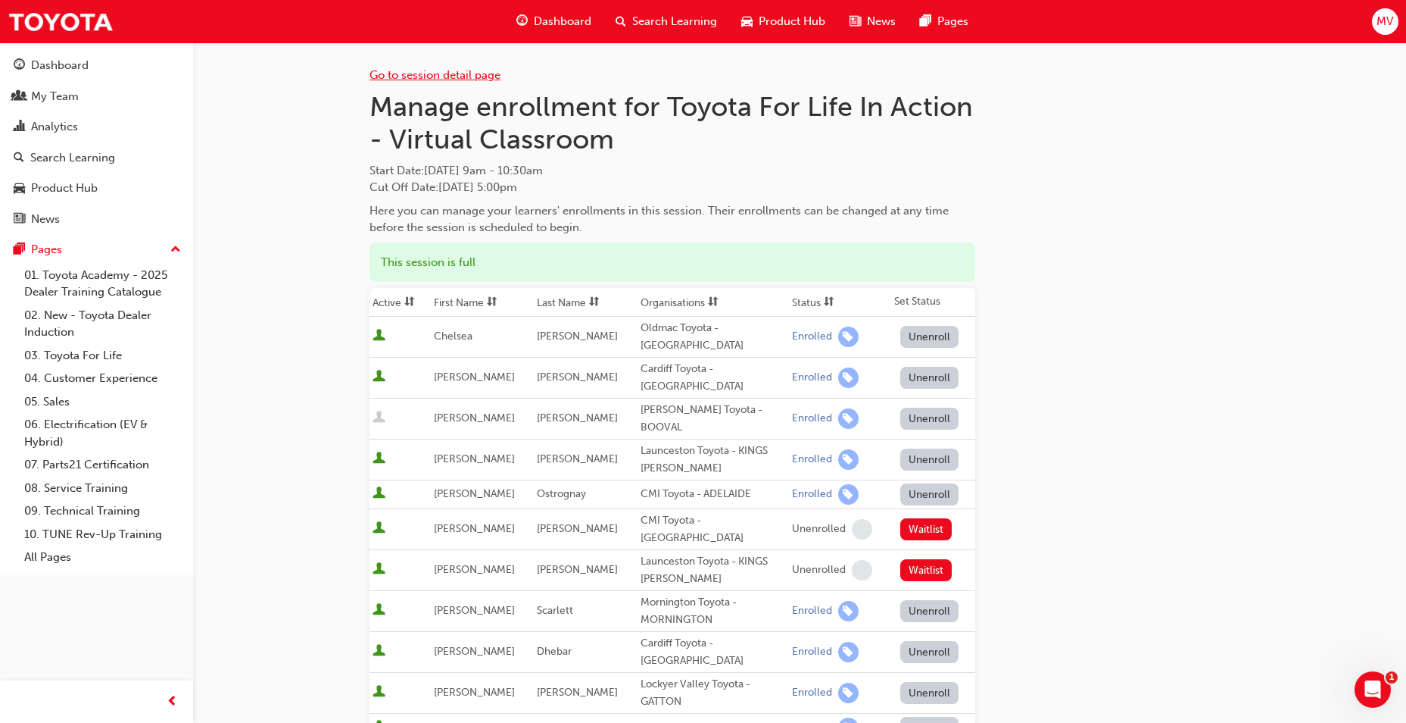
click at [398, 70] on link "Go to session detail page" at bounding box center [435, 75] width 131 height 14
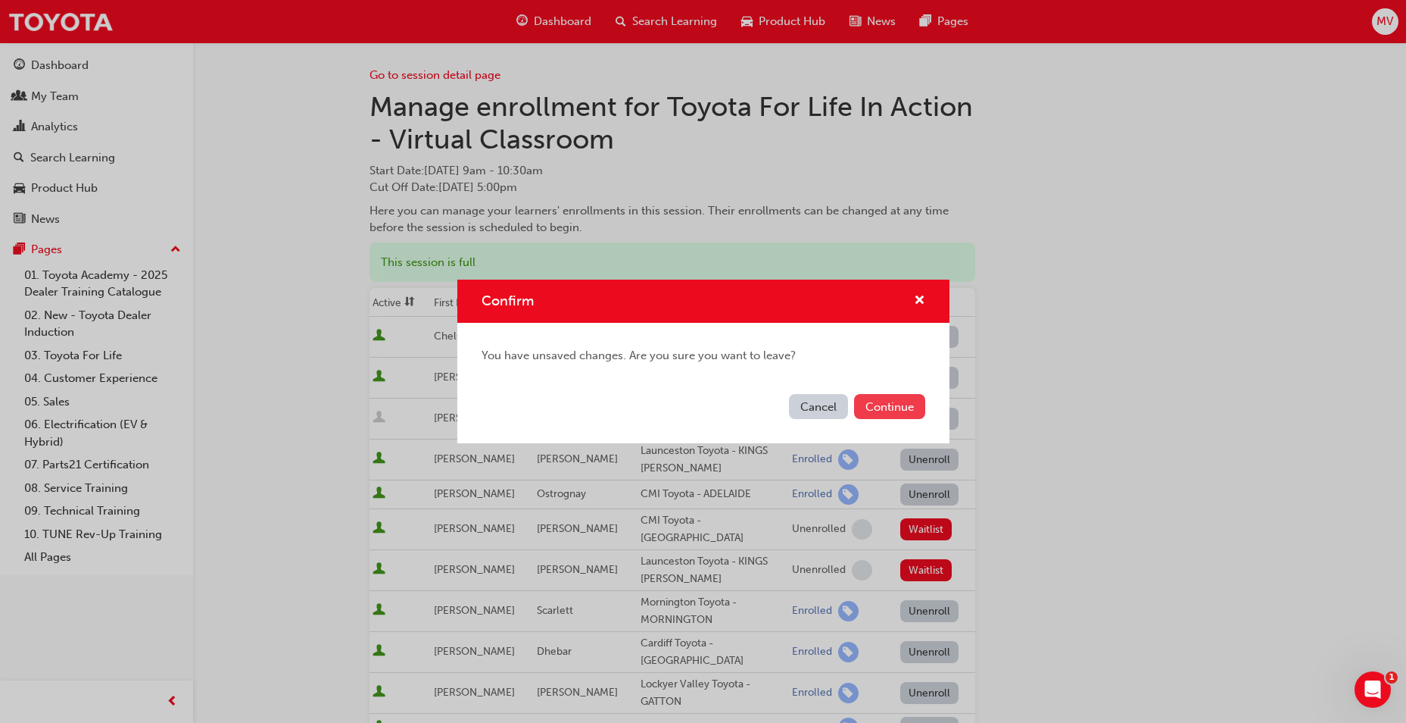
click at [894, 404] on button "Continue" at bounding box center [889, 406] width 71 height 25
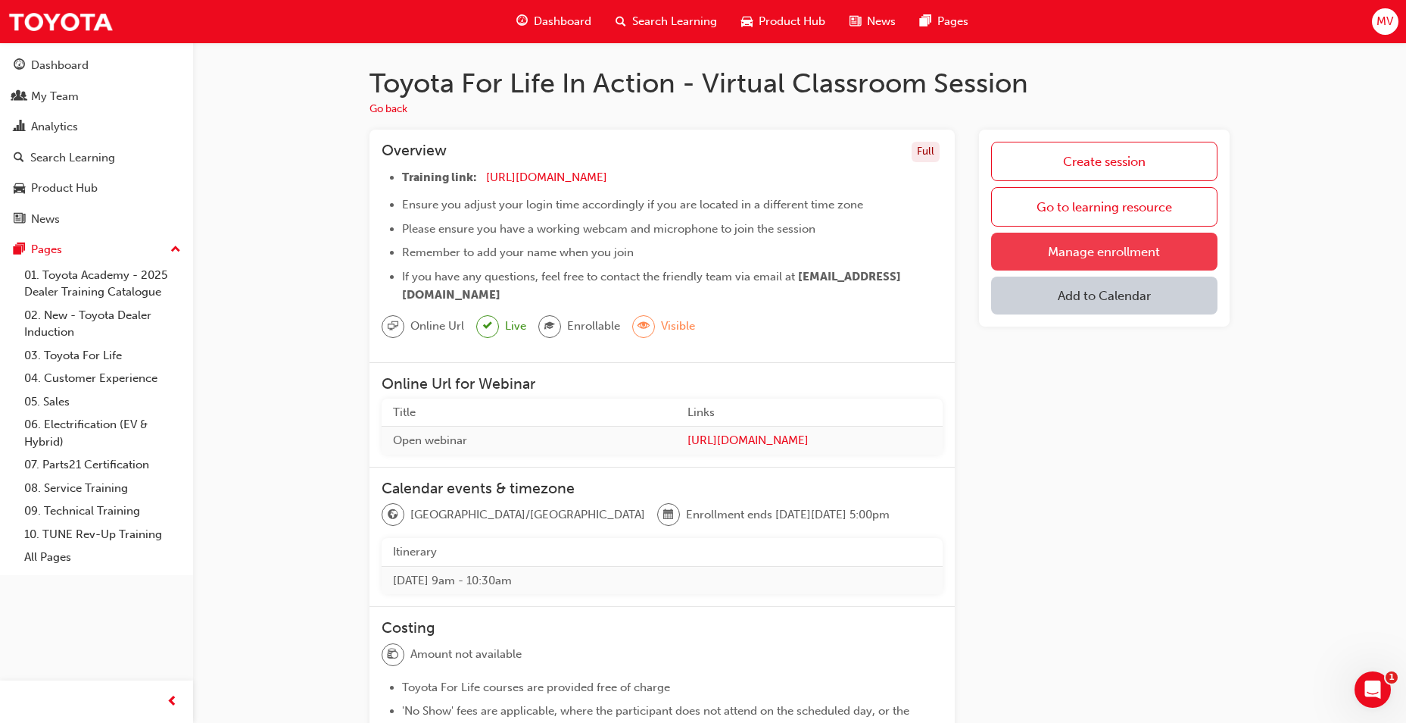
click at [1075, 246] on link "Manage enrollment" at bounding box center [1104, 252] width 226 height 38
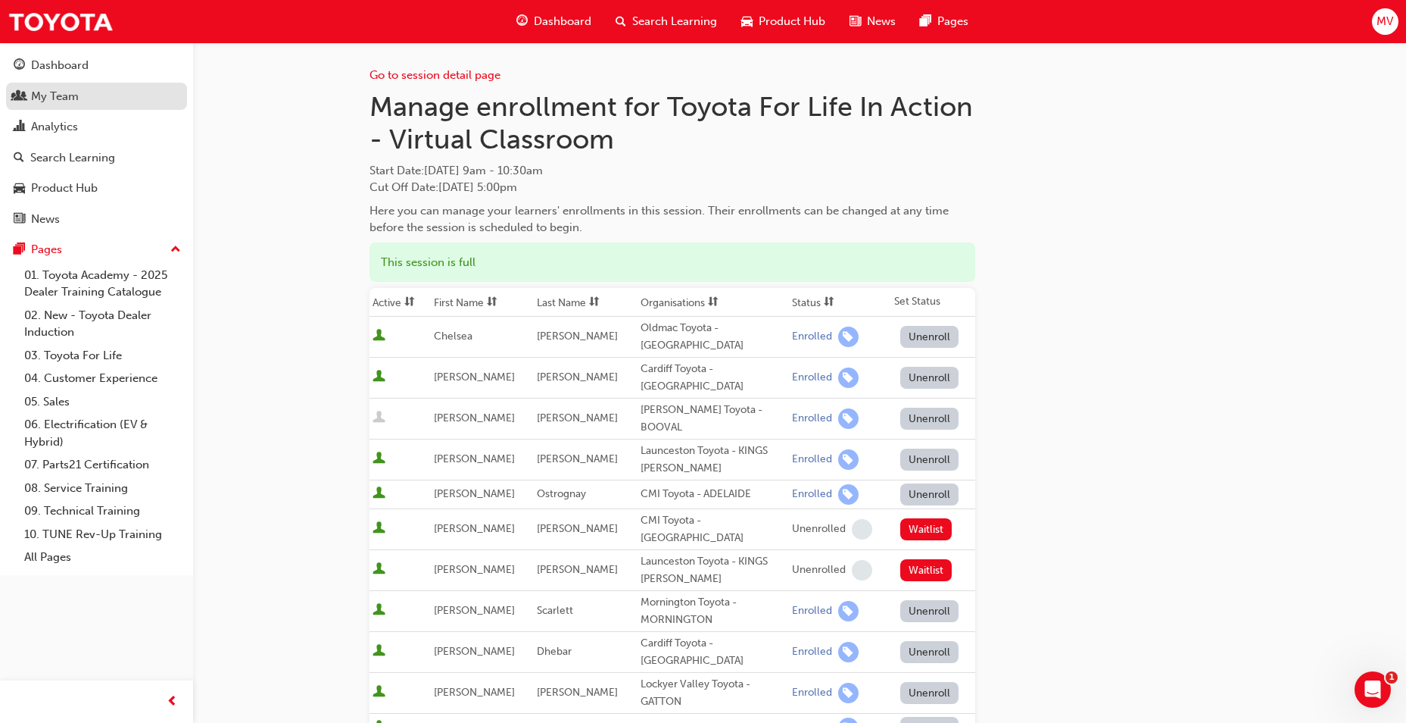
click at [47, 97] on div "My Team" at bounding box center [55, 96] width 48 height 17
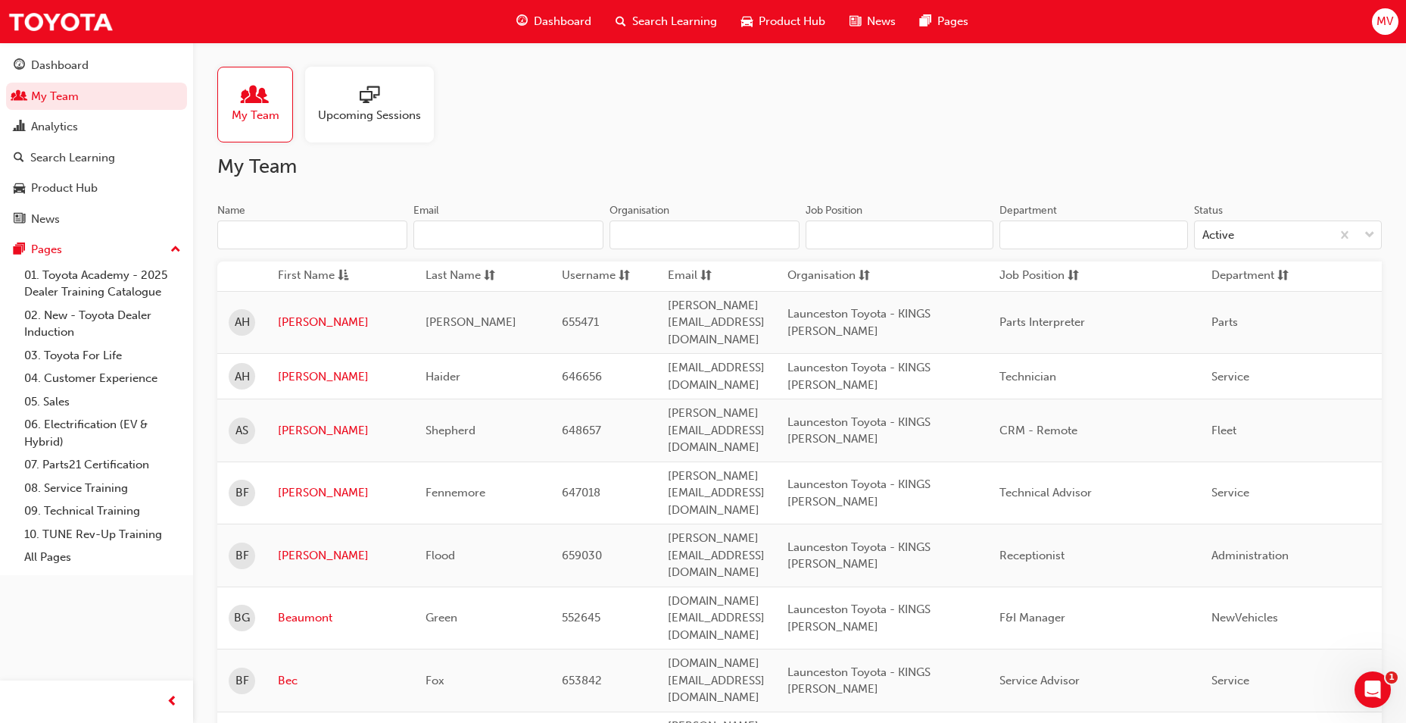
click at [384, 105] on div at bounding box center [369, 96] width 103 height 21
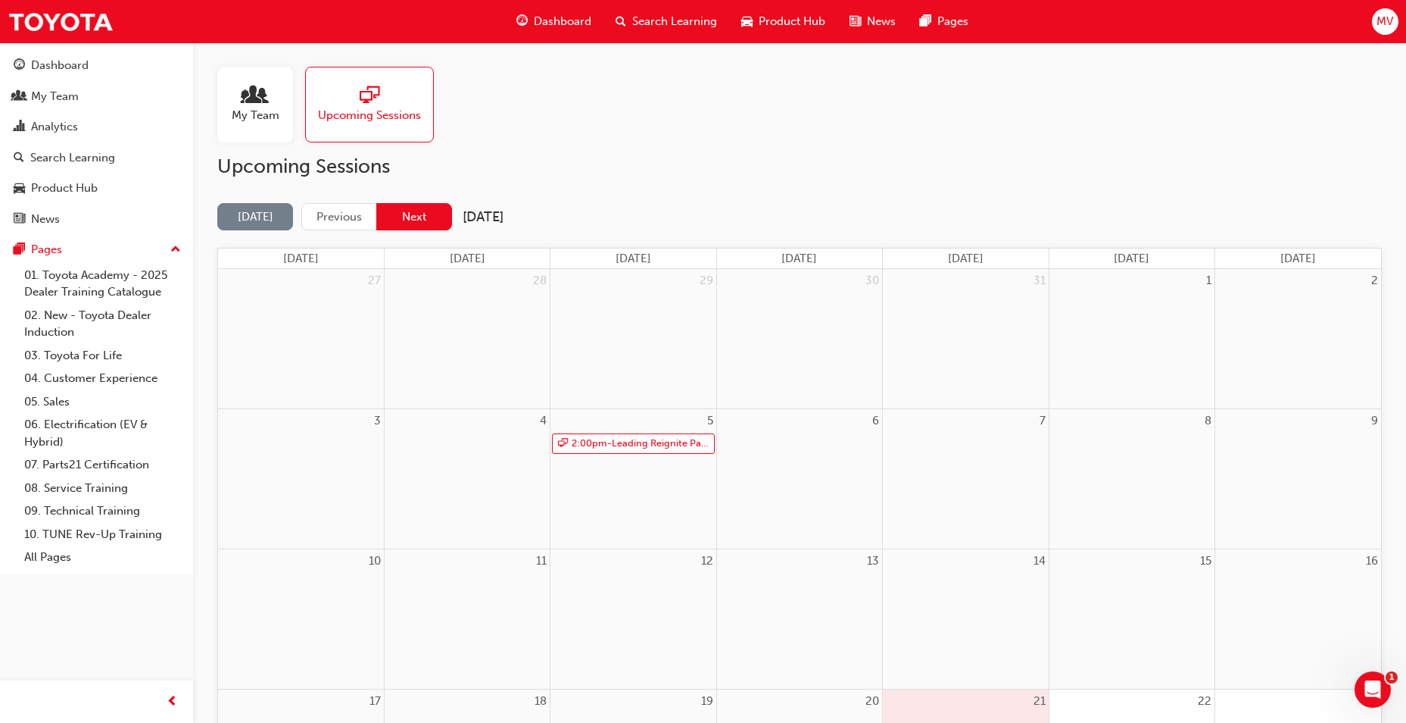
click at [403, 214] on button "Next" at bounding box center [414, 217] width 76 height 28
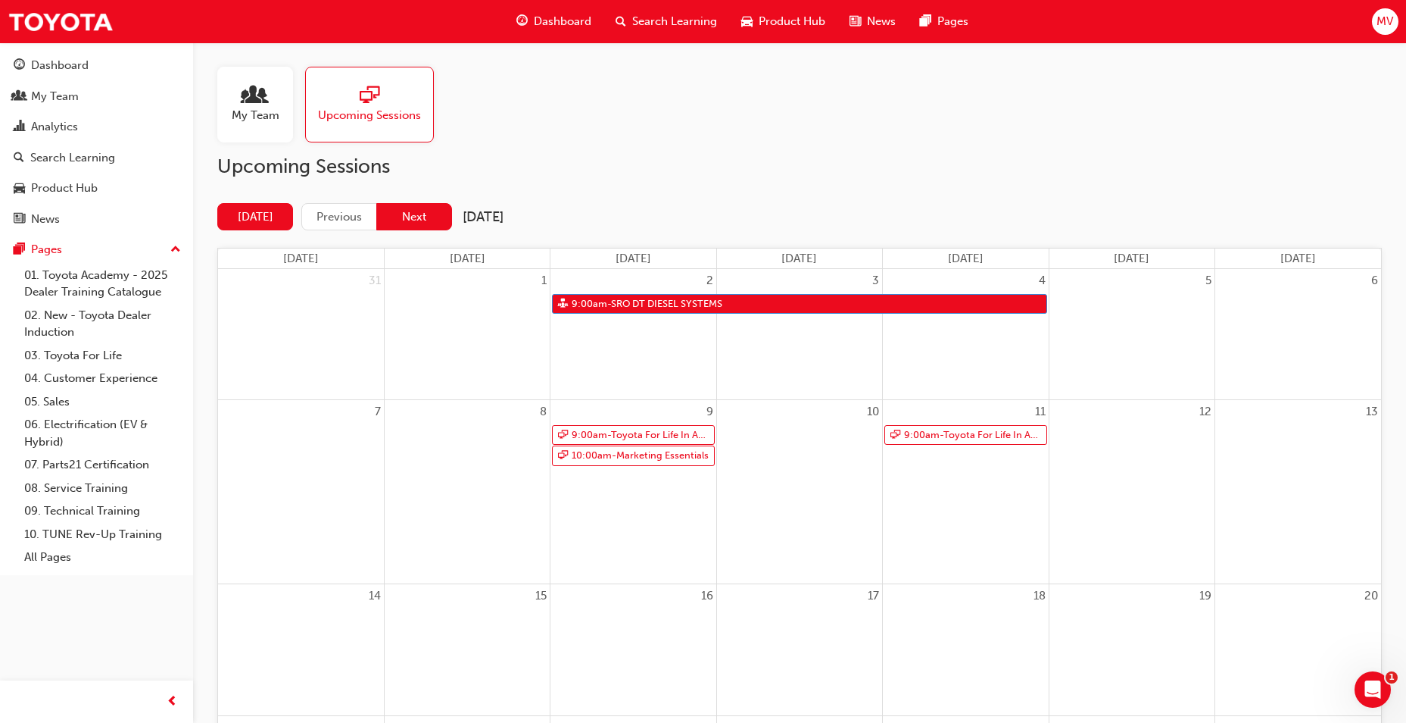
click at [409, 216] on button "Next" at bounding box center [414, 217] width 76 height 28
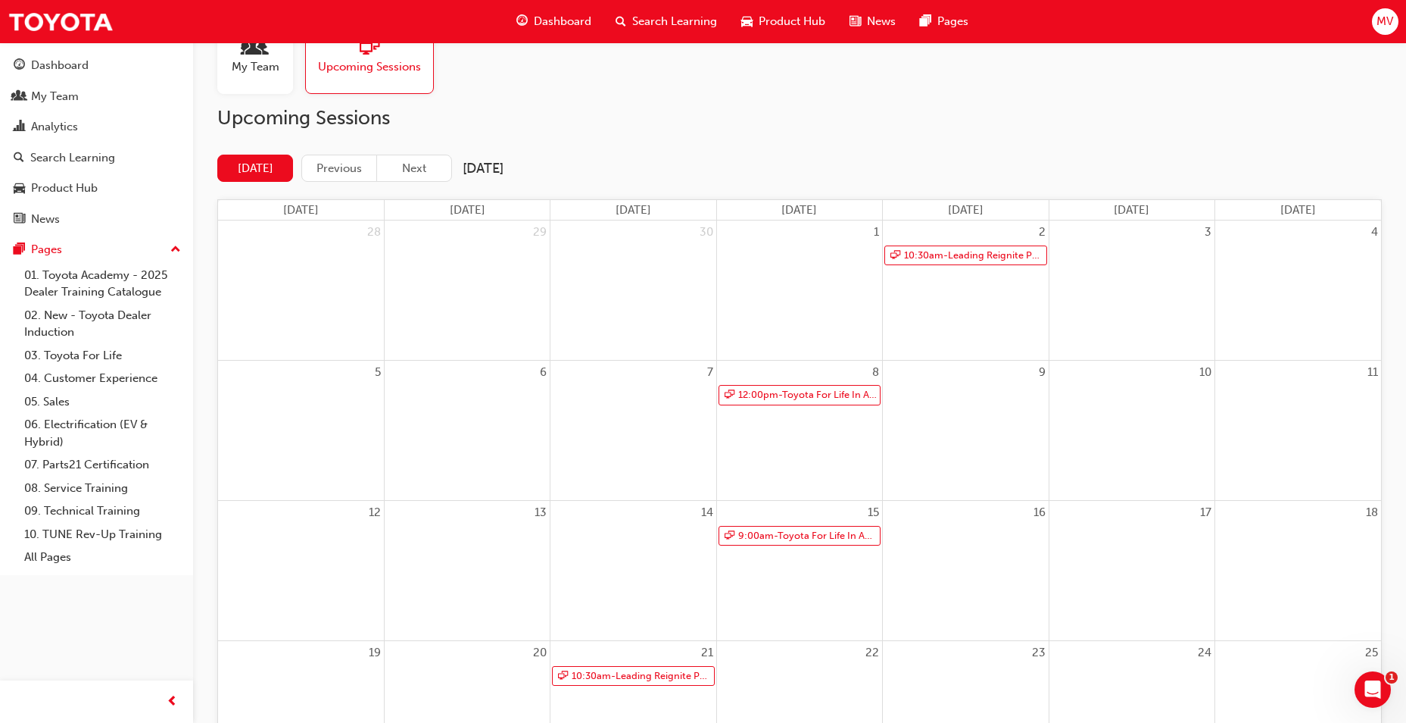
scroll to position [76, 0]
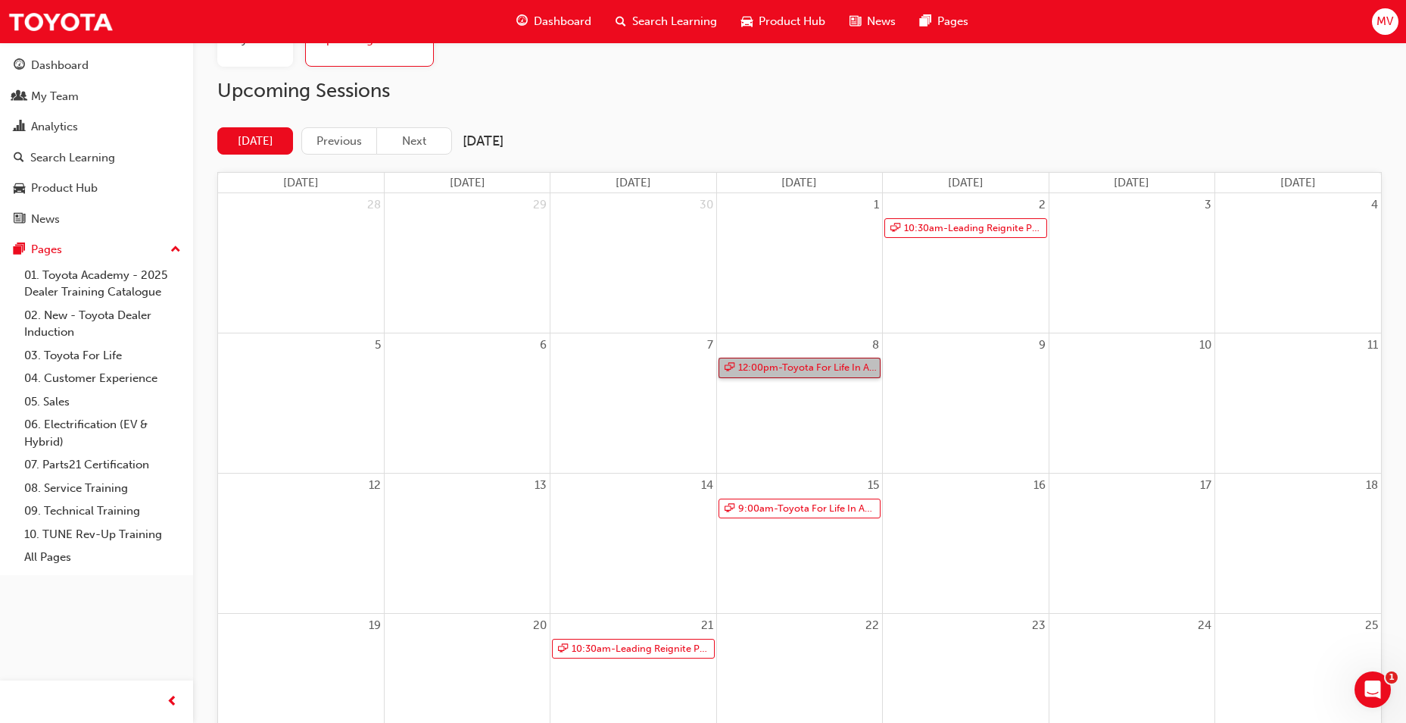
click at [776, 364] on link "12:00pm - Toyota For Life In Action - Virtual Classroom" at bounding box center [800, 367] width 162 height 20
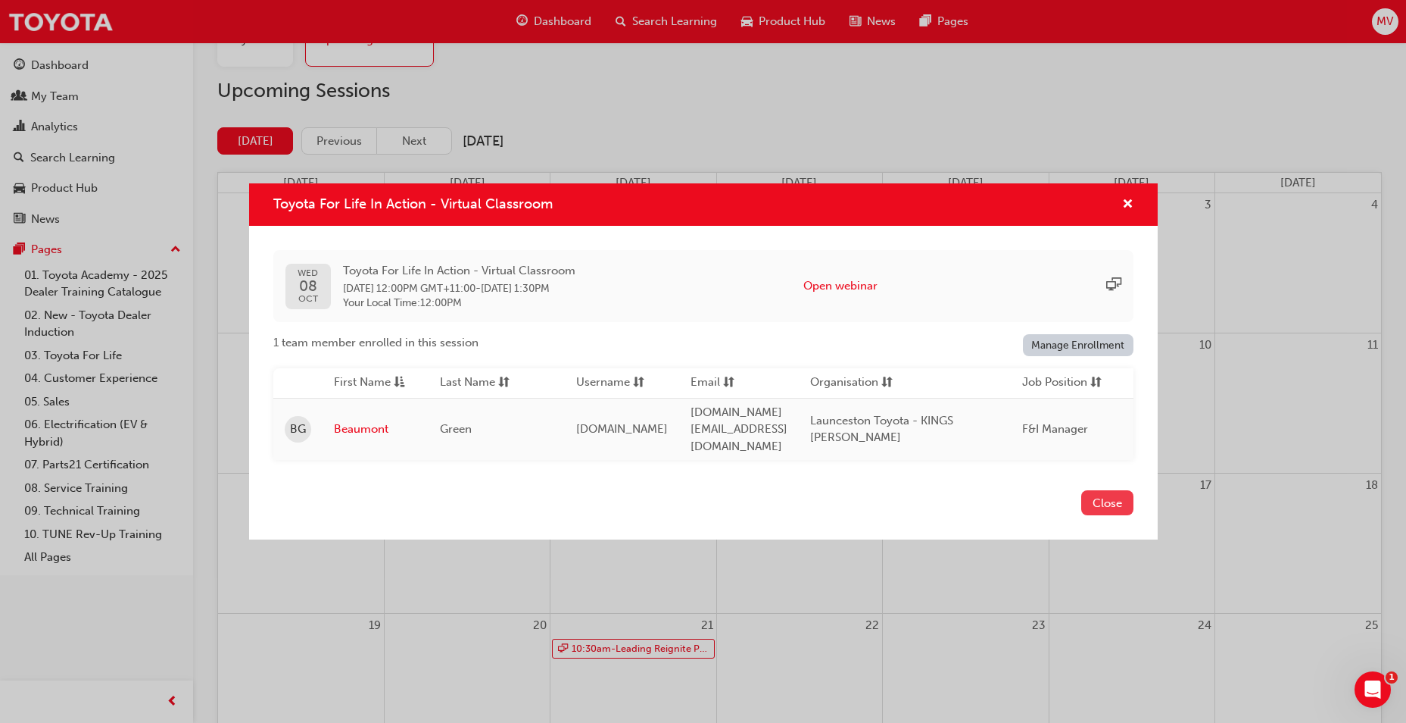
click at [1110, 496] on button "Close" at bounding box center [1108, 502] width 52 height 25
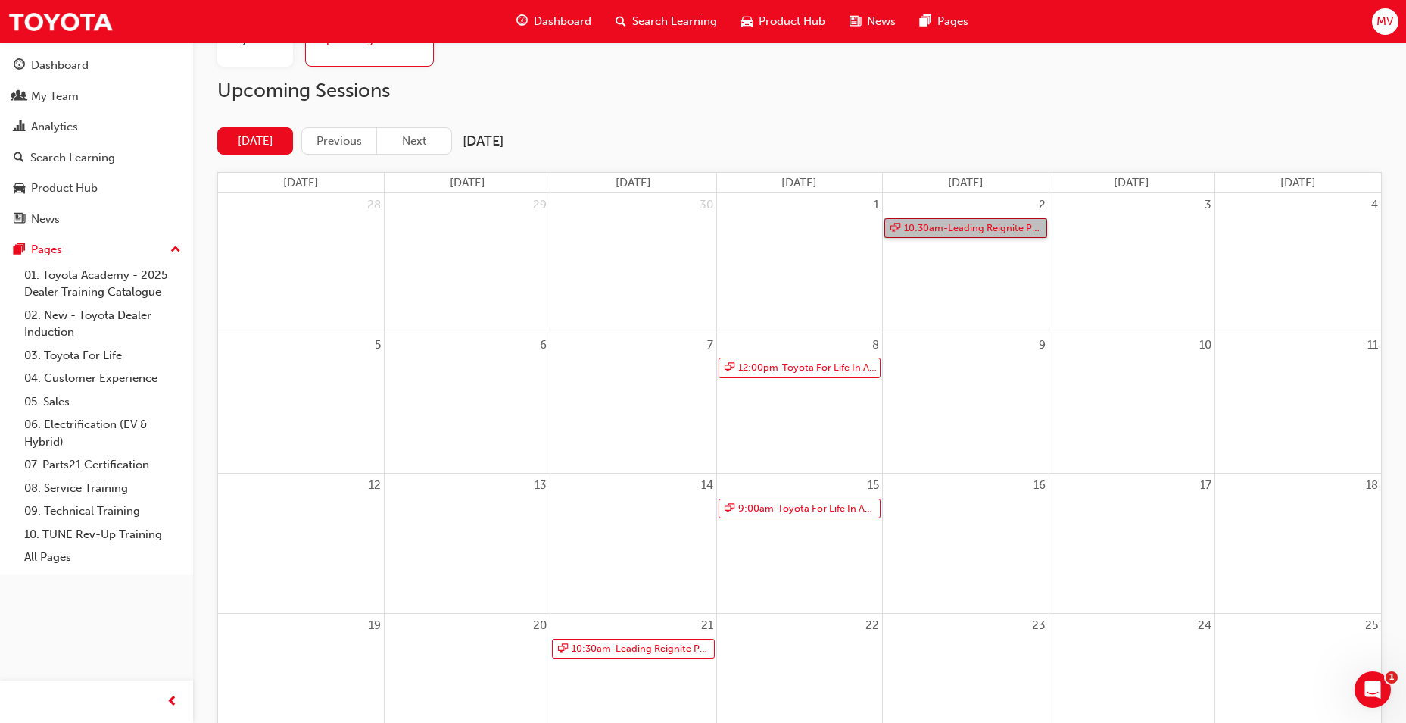
click at [986, 228] on link "10:30am - Leading Reignite Part 2 - Virtual Classroom" at bounding box center [966, 228] width 162 height 20
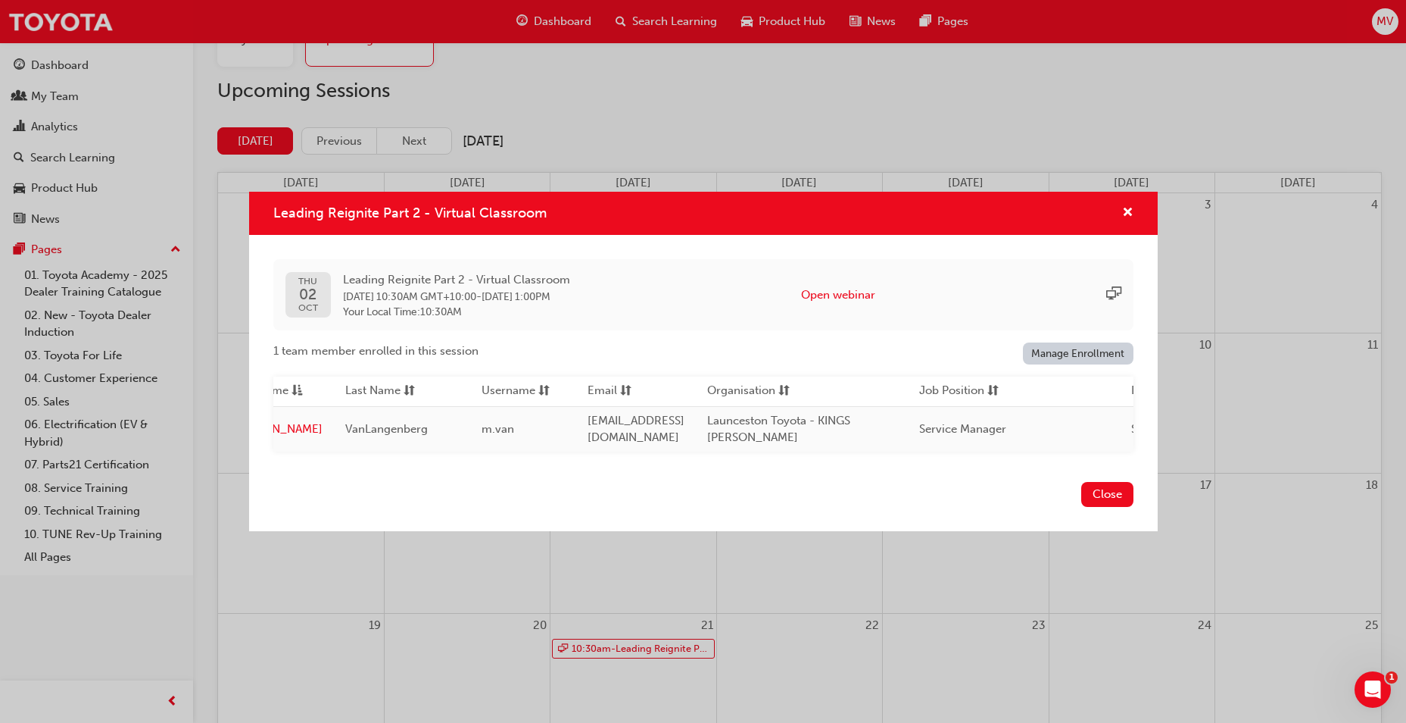
scroll to position [0, 0]
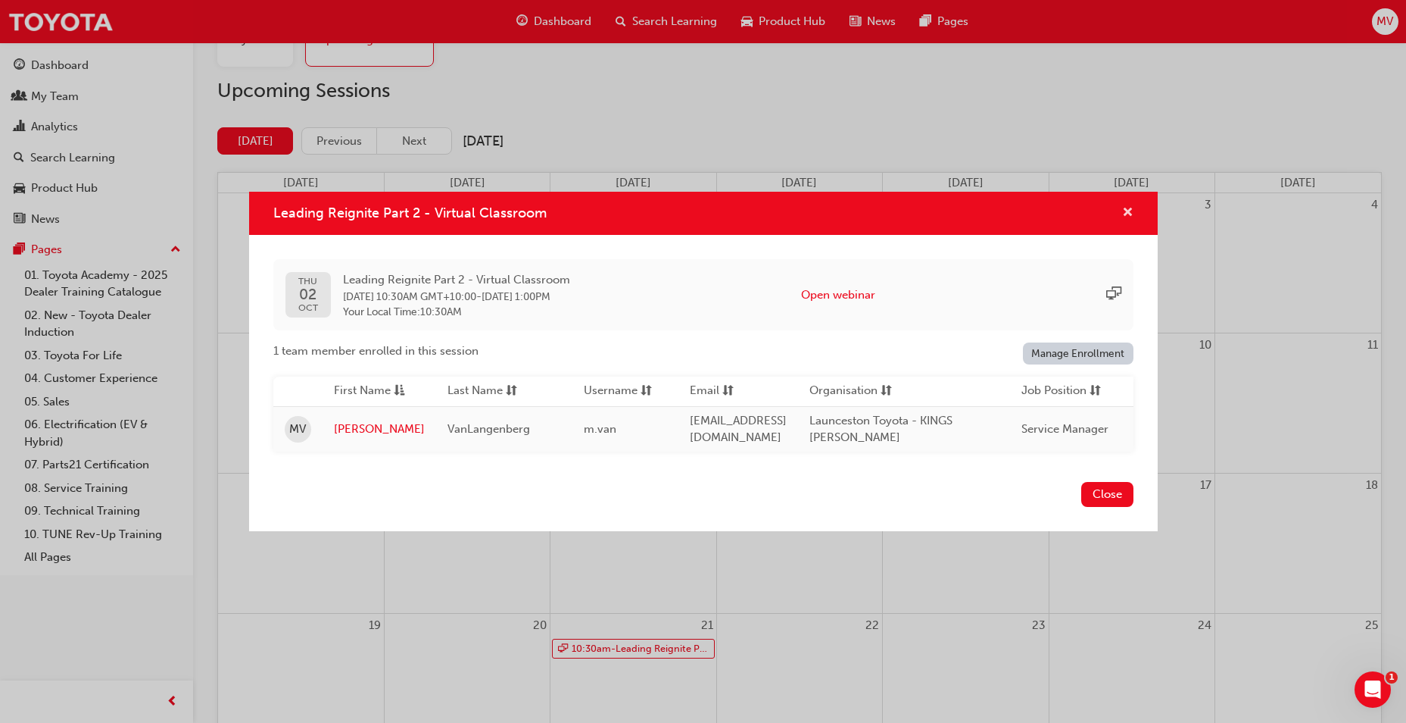
click at [1128, 208] on span "cross-icon" at bounding box center [1127, 214] width 11 height 14
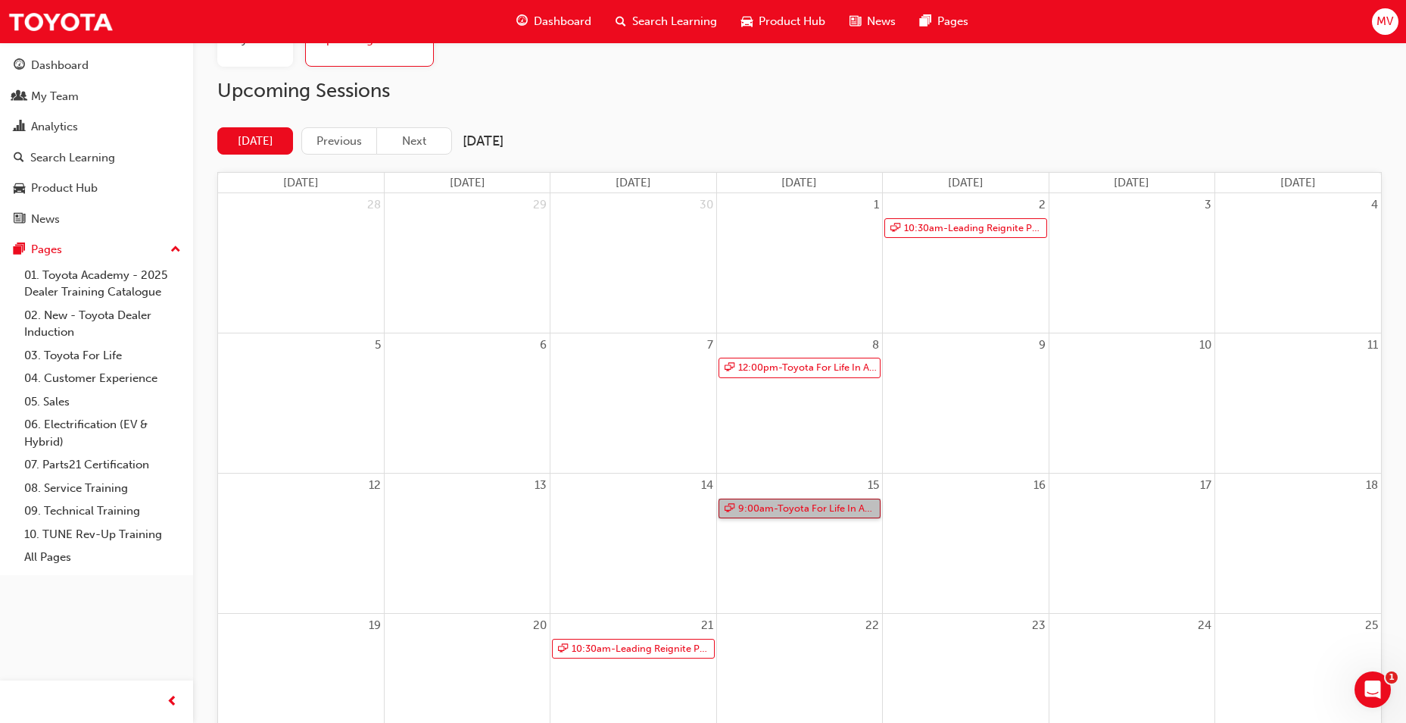
click at [784, 507] on link "9:00am - Toyota For Life In Action - Virtual Classroom" at bounding box center [800, 508] width 162 height 20
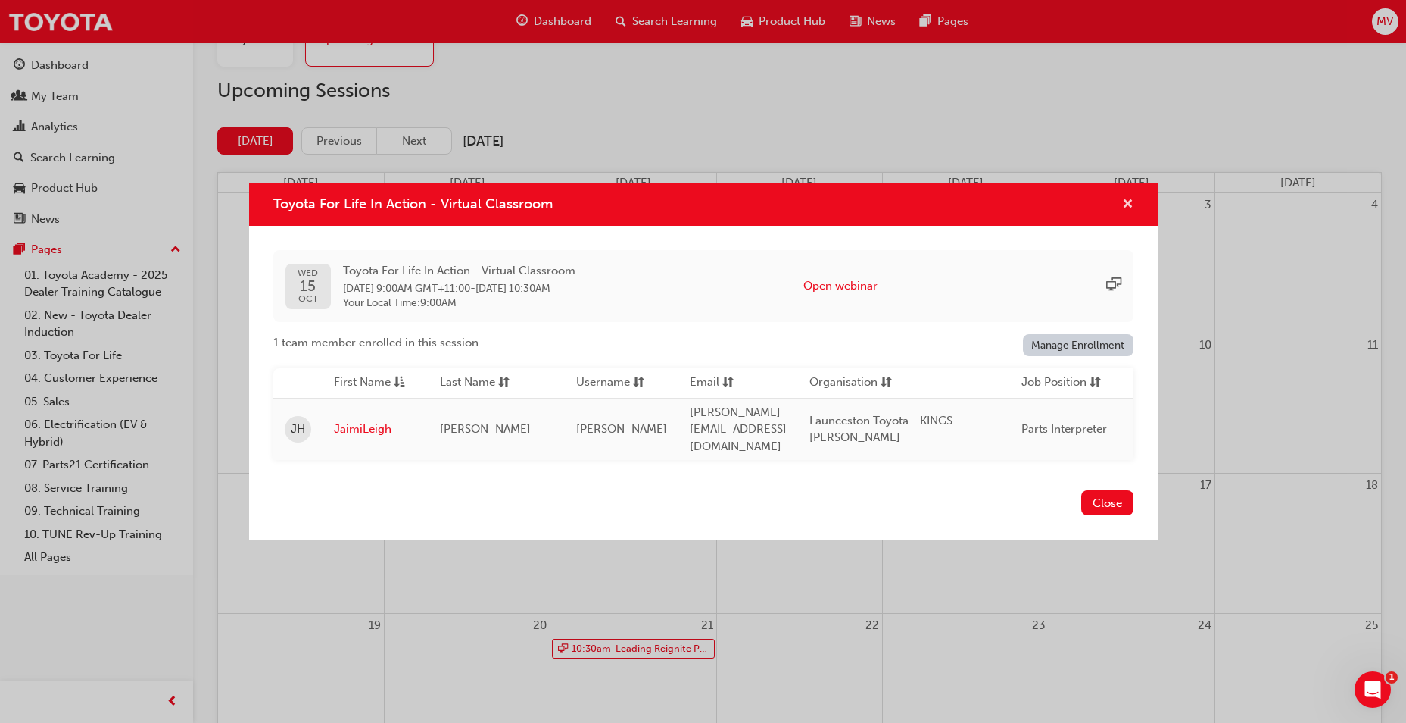
click at [1132, 205] on span "cross-icon" at bounding box center [1127, 205] width 11 height 14
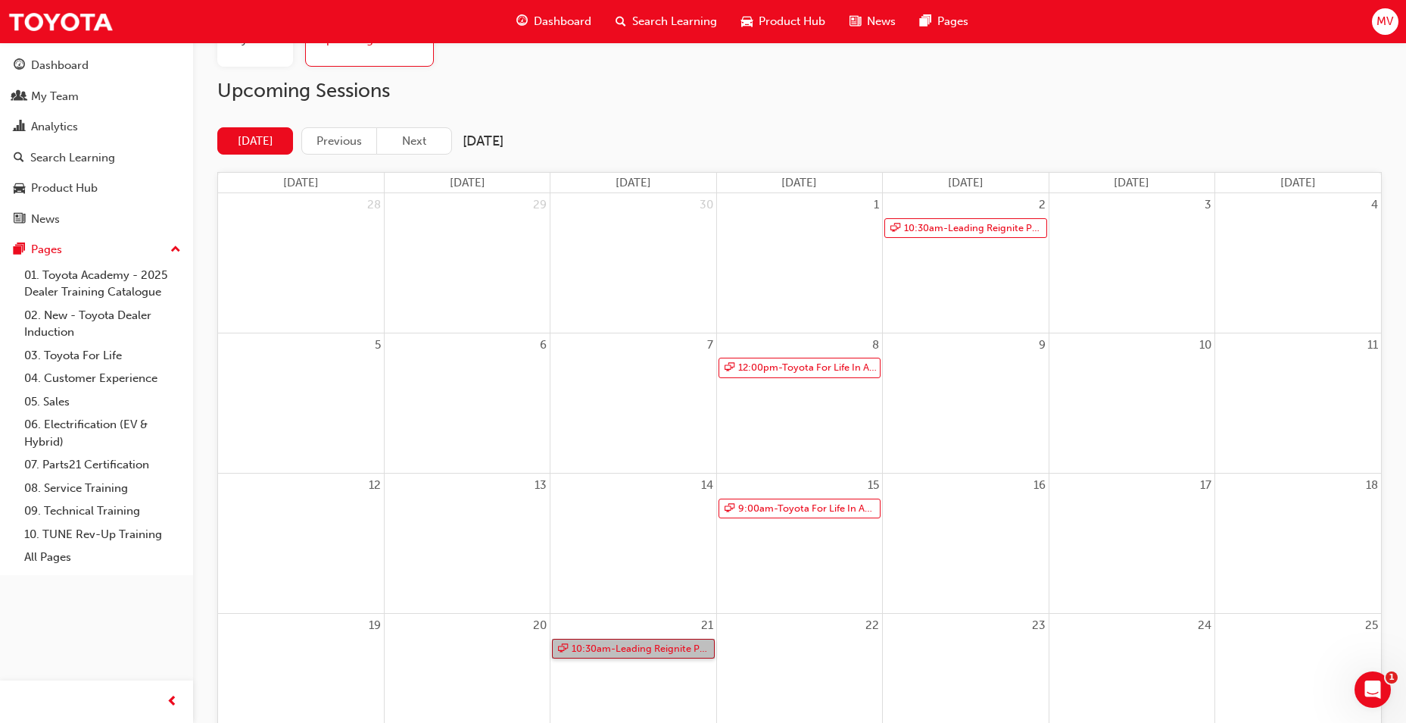
click at [610, 646] on link "10:30am - Leading Reignite Part 2 - Virtual Classroom" at bounding box center [633, 648] width 162 height 20
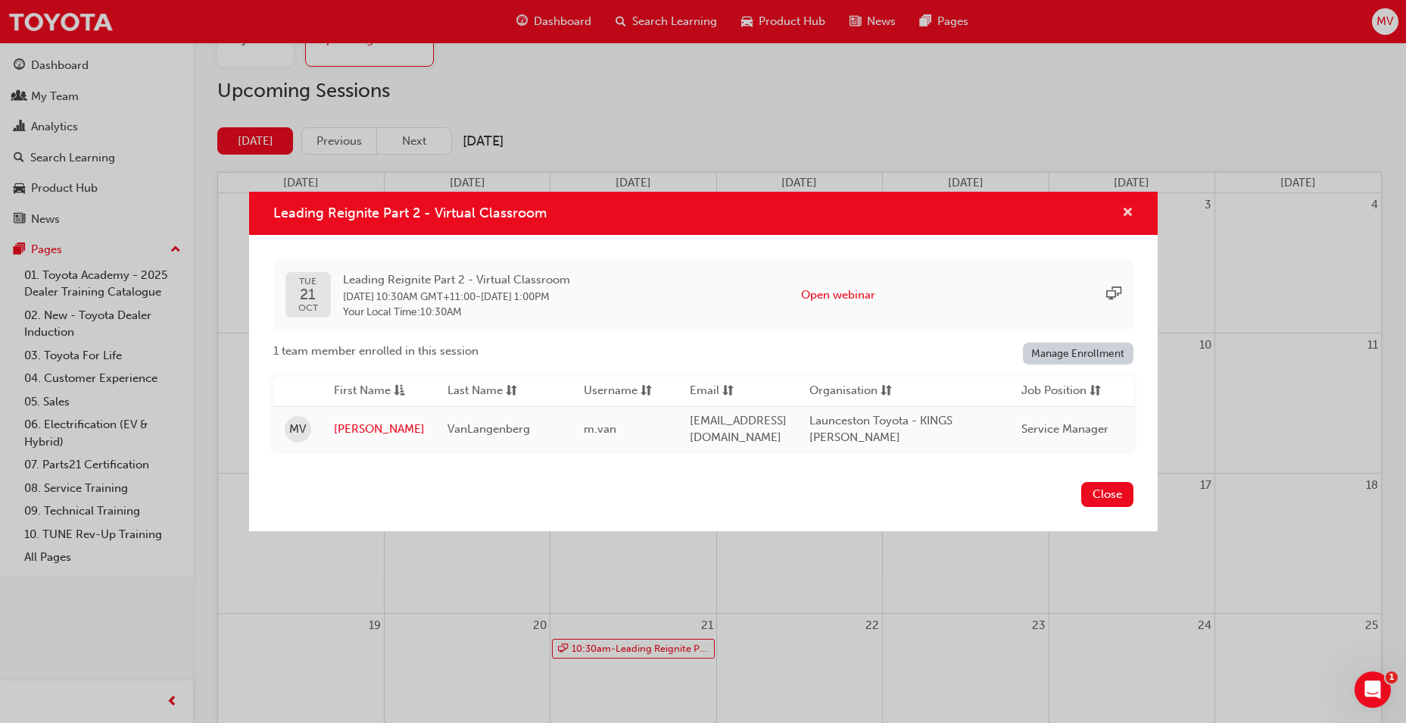
click at [1127, 207] on span "cross-icon" at bounding box center [1127, 214] width 11 height 14
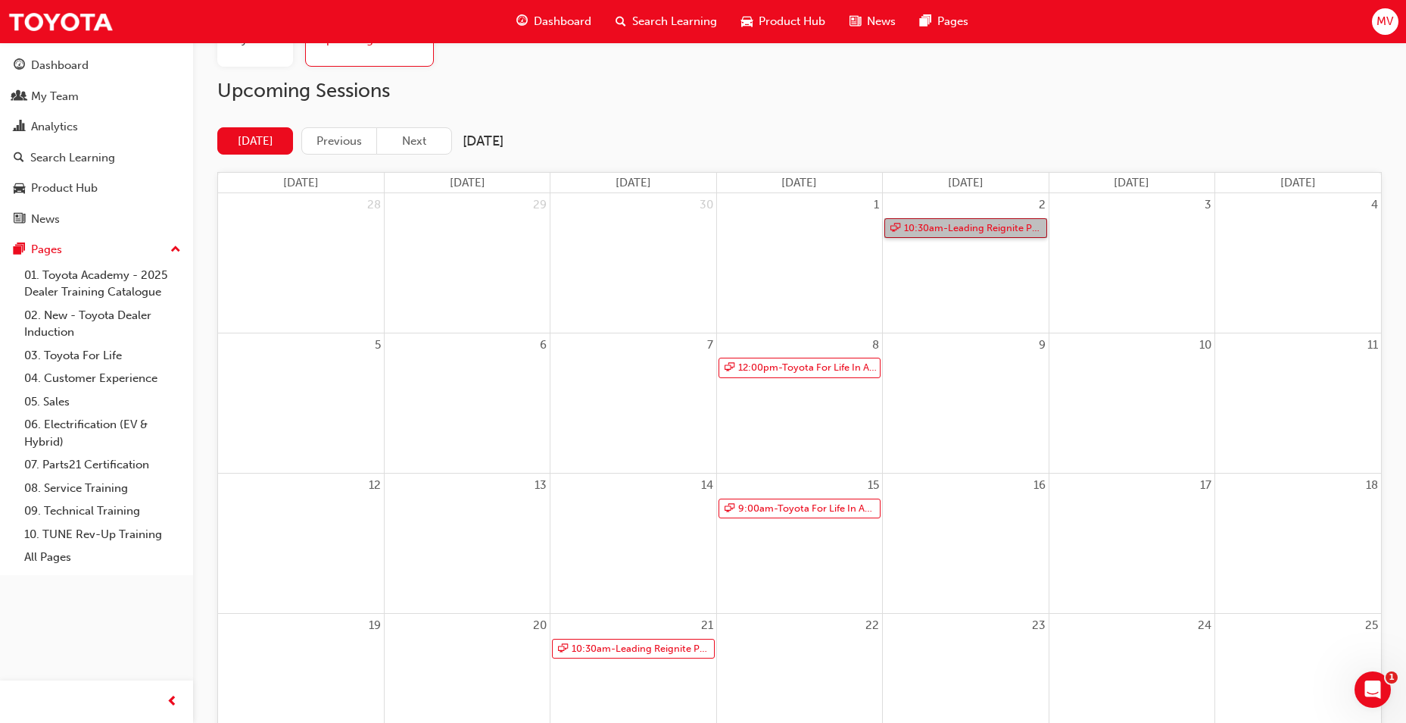
click at [965, 226] on link "10:30am - Leading Reignite Part 2 - Virtual Classroom" at bounding box center [966, 228] width 162 height 20
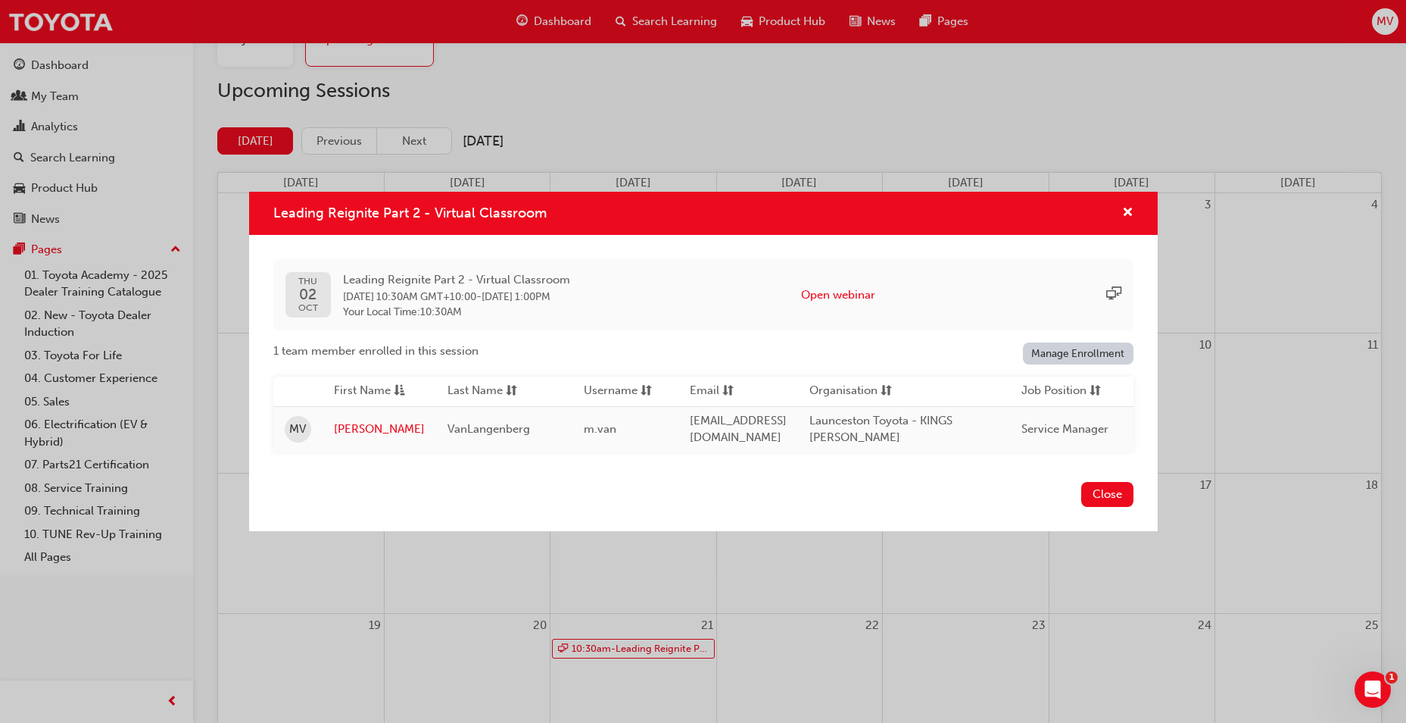
click at [1076, 351] on link "Manage Enrollment" at bounding box center [1078, 353] width 111 height 22
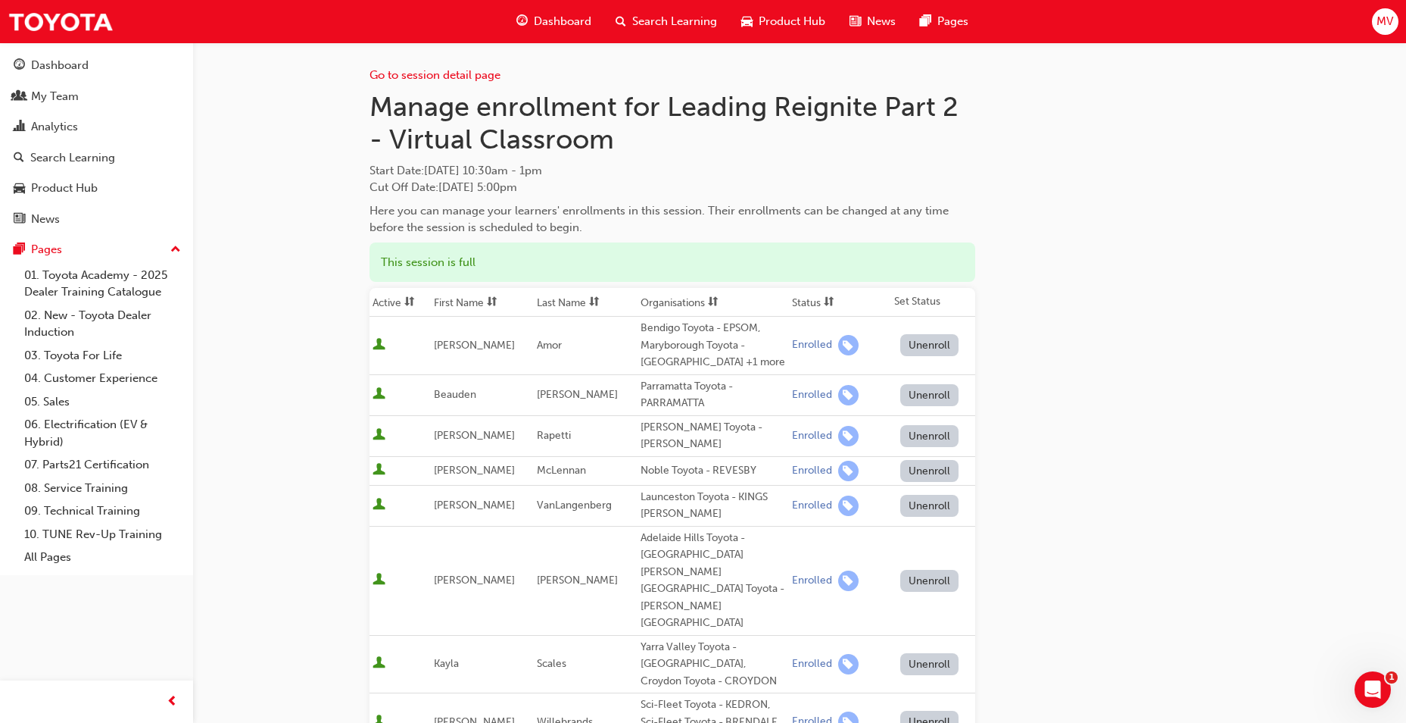
click at [928, 495] on button "Unenroll" at bounding box center [930, 506] width 59 height 22
click at [437, 71] on link "Go to session detail page" at bounding box center [435, 75] width 131 height 14
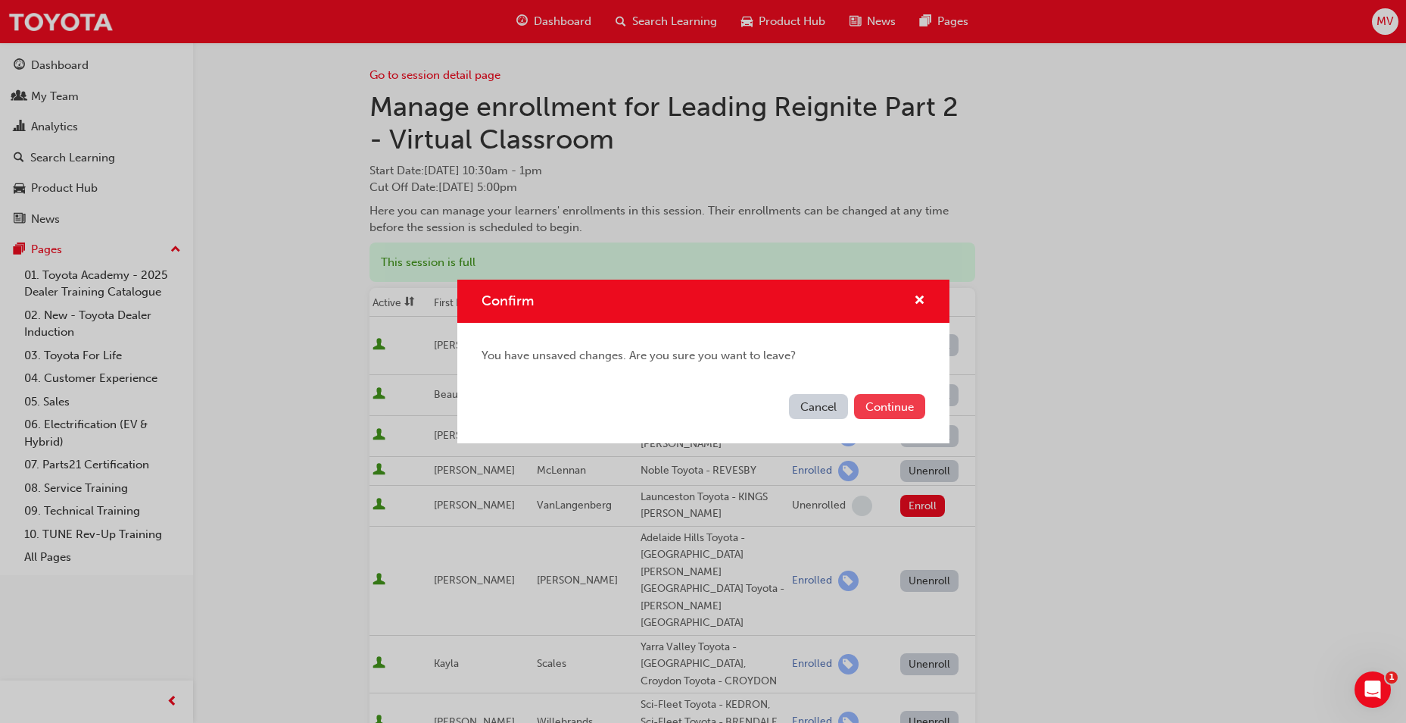
click at [886, 404] on button "Continue" at bounding box center [889, 406] width 71 height 25
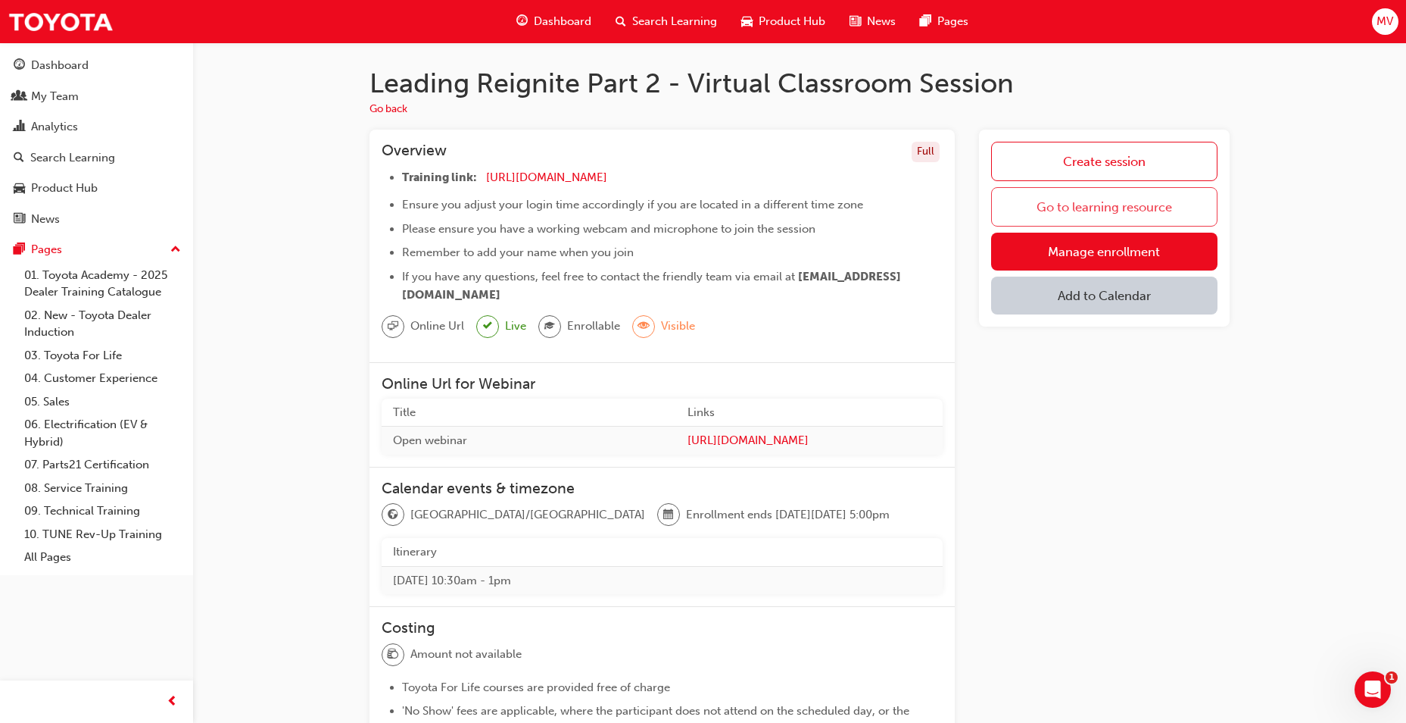
click at [1091, 209] on link "Go to learning resource" at bounding box center [1104, 206] width 226 height 39
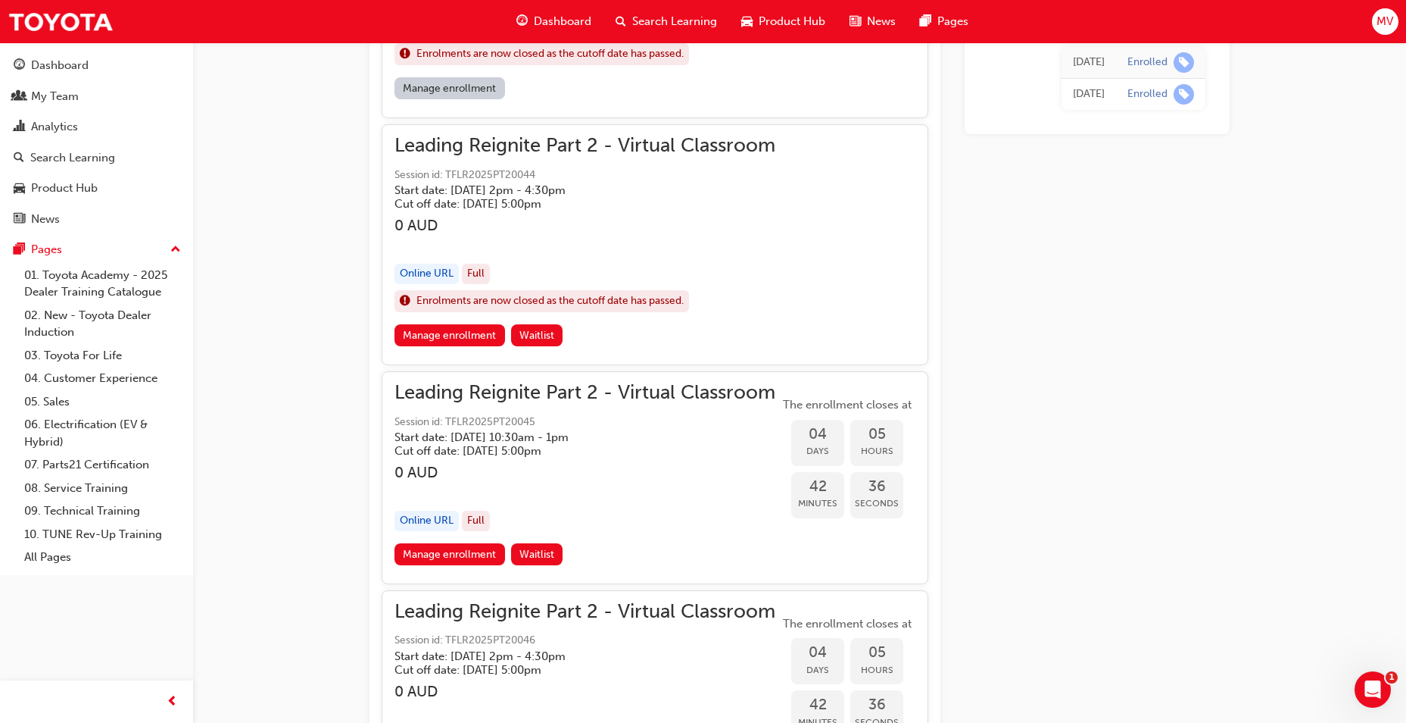
scroll to position [731, 0]
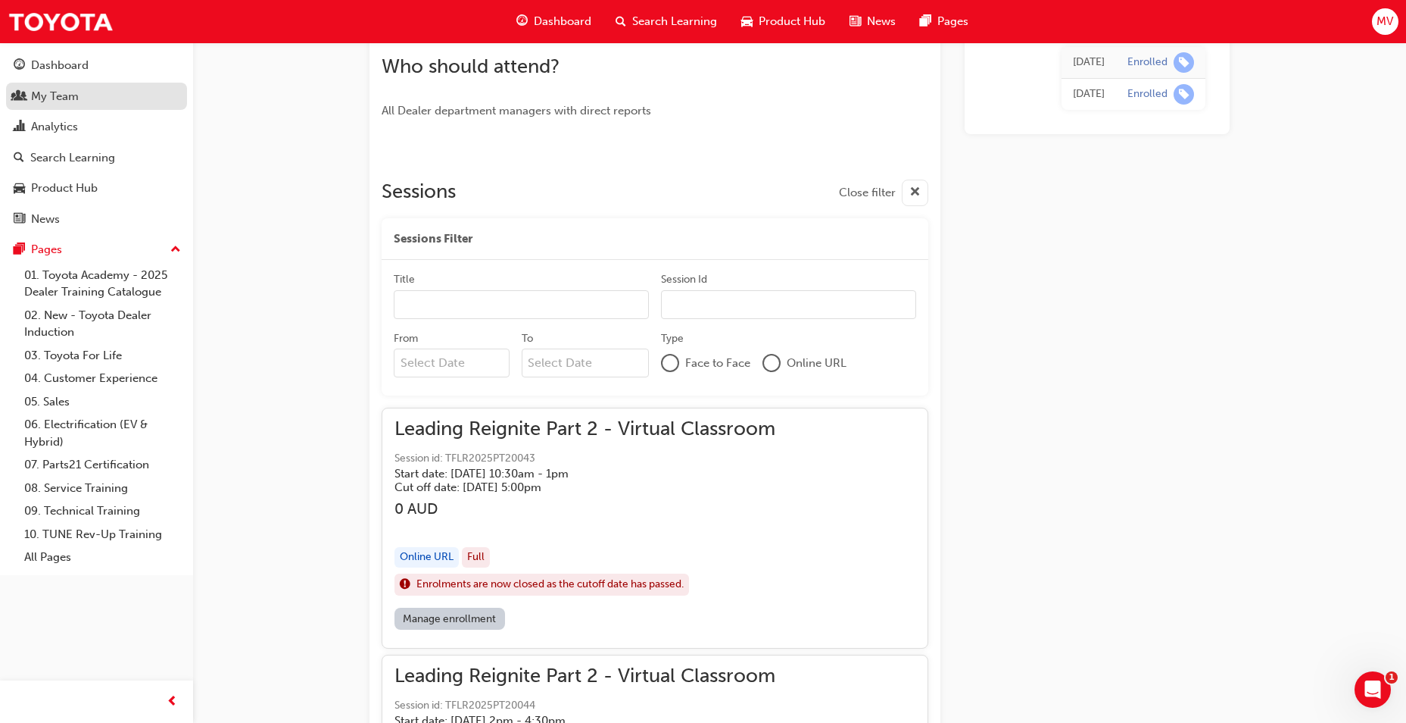
click at [46, 98] on div "My Team" at bounding box center [55, 96] width 48 height 17
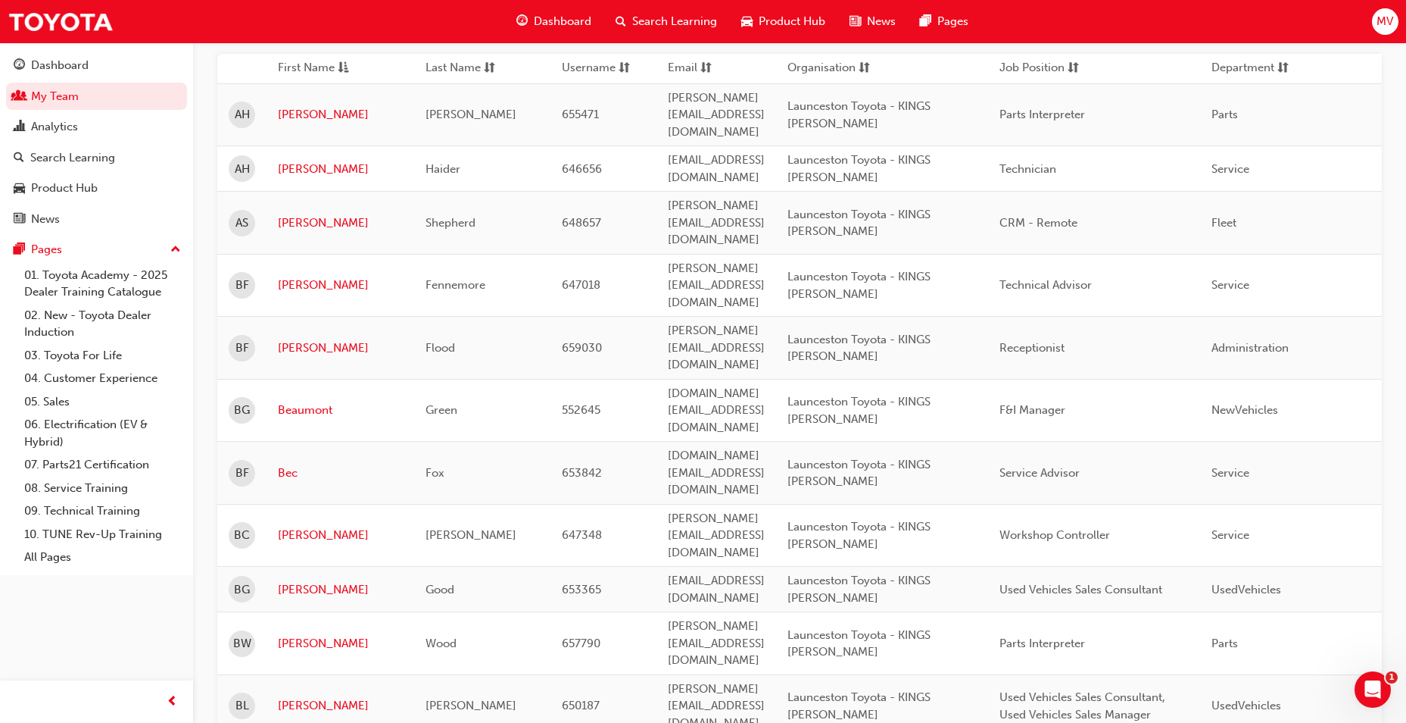
scroll to position [201, 0]
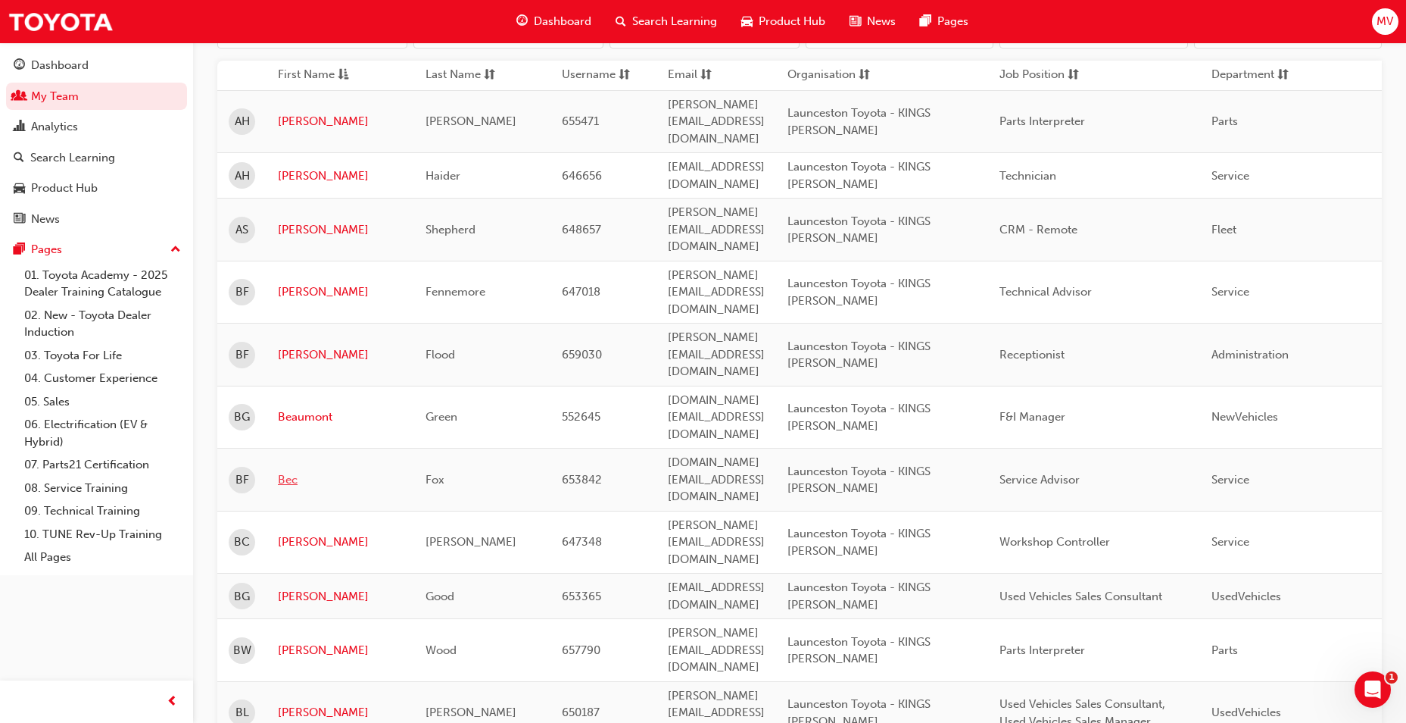
click at [284, 471] on link "Bec" at bounding box center [340, 479] width 125 height 17
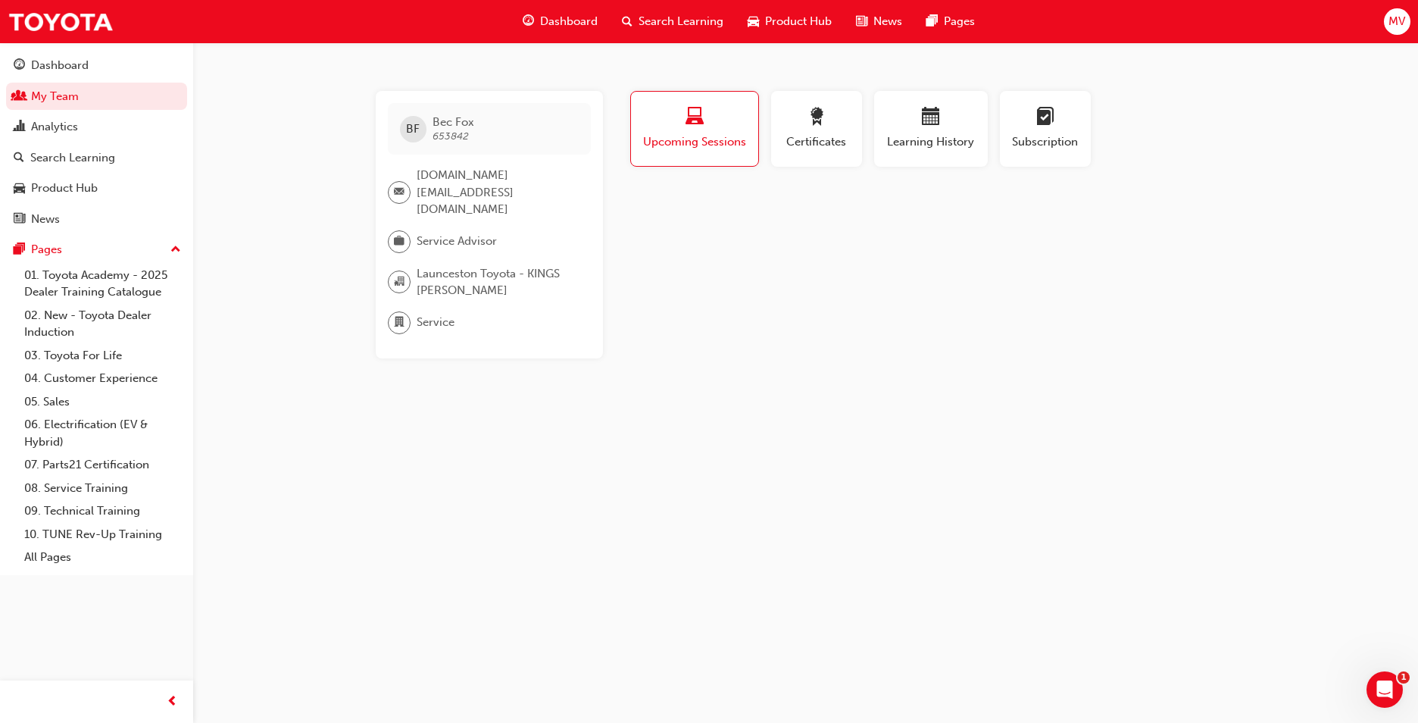
click at [696, 123] on span "laptop-icon" at bounding box center [694, 118] width 18 height 20
click at [1029, 134] on span "Subscription" at bounding box center [1045, 141] width 68 height 17
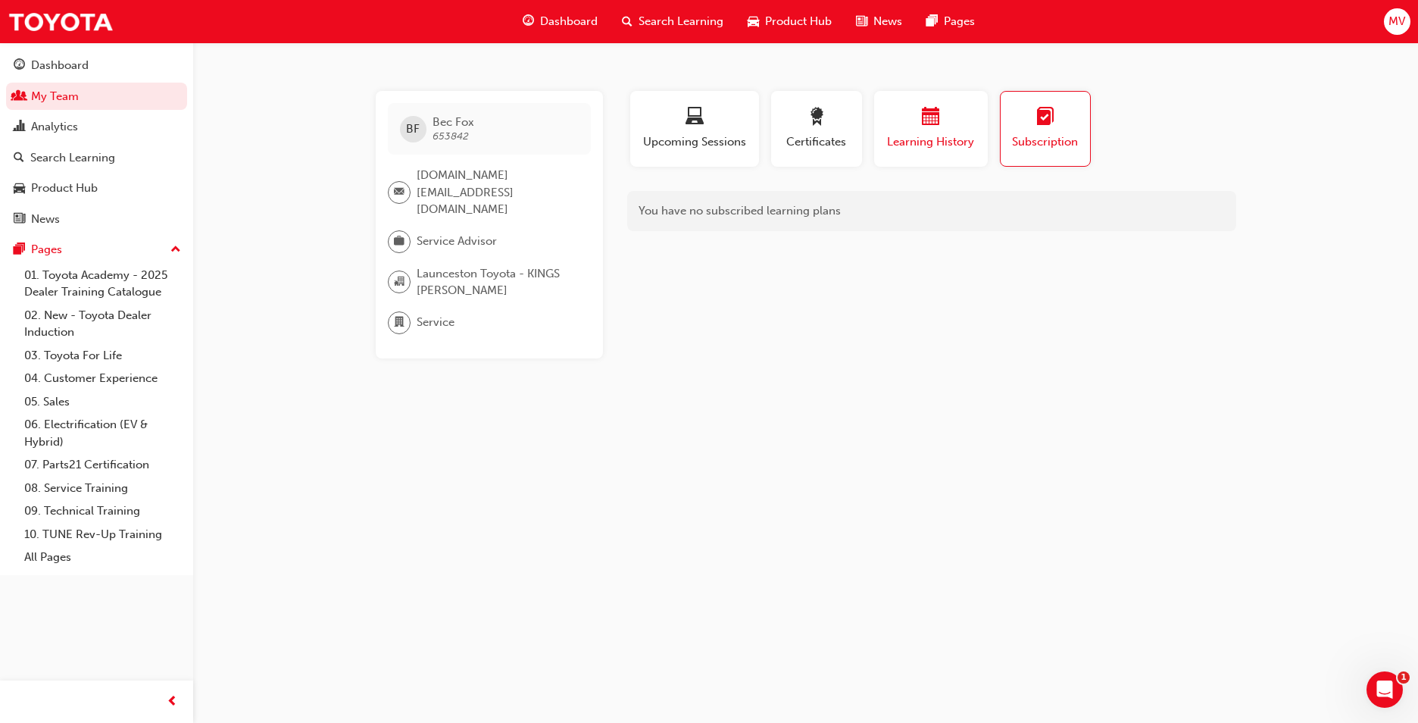
click at [926, 144] on span "Learning History" at bounding box center [930, 141] width 91 height 17
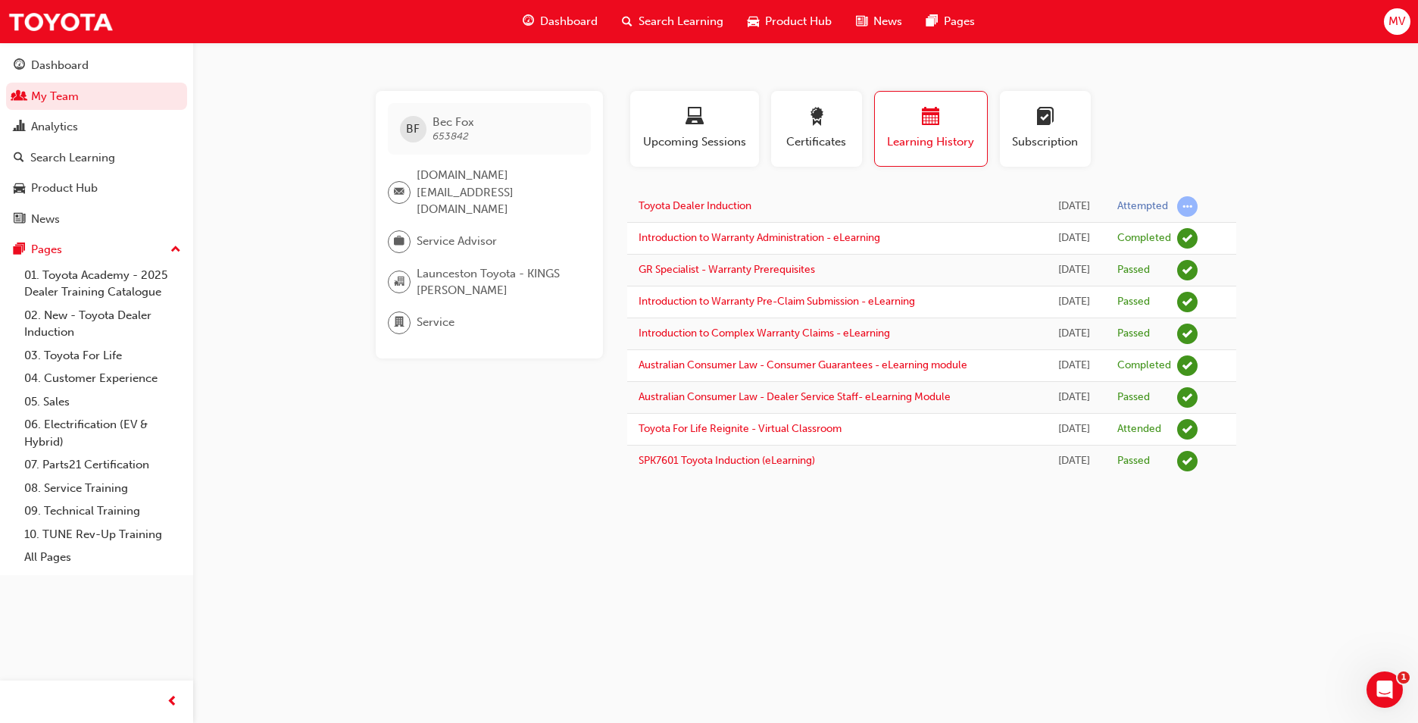
click at [965, 123] on div "button" at bounding box center [930, 119] width 89 height 23
click at [715, 123] on div "button" at bounding box center [694, 119] width 106 height 23
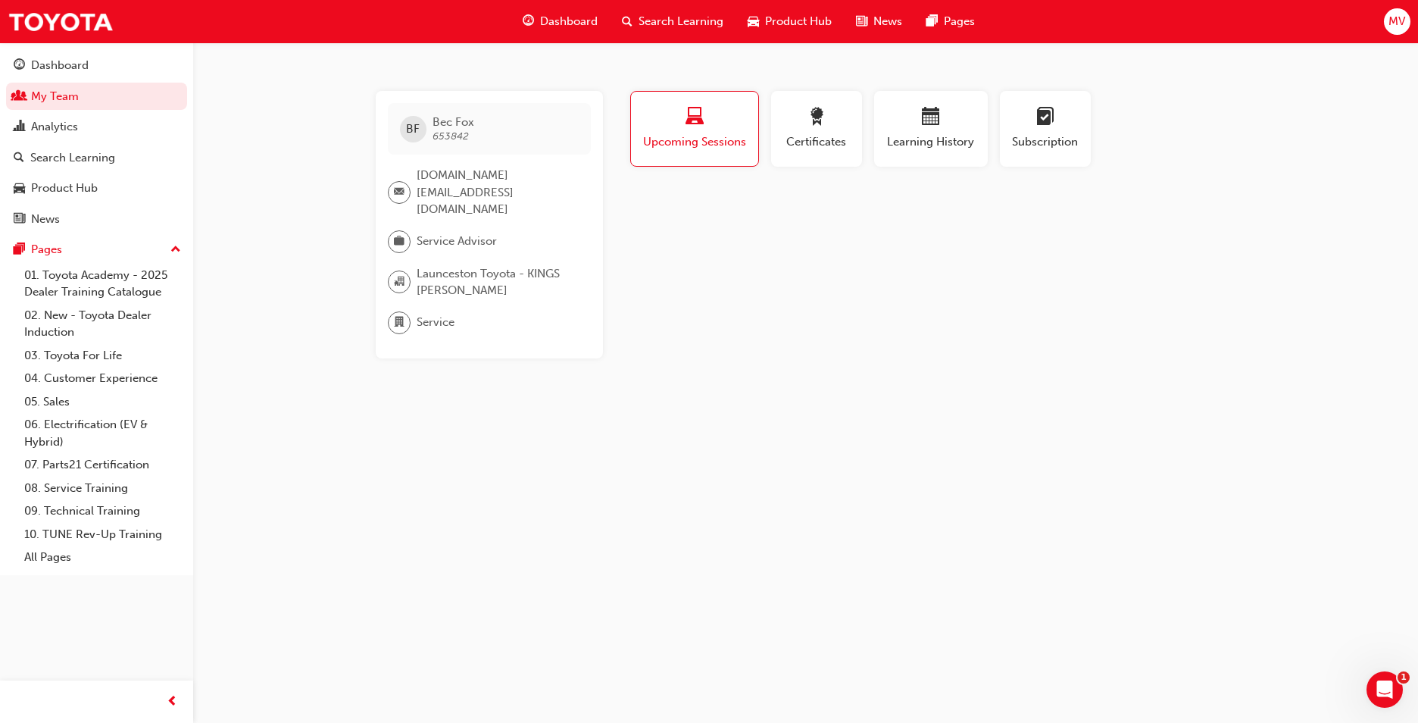
click at [689, 115] on span "laptop-icon" at bounding box center [694, 118] width 18 height 20
click at [691, 119] on span "laptop-icon" at bounding box center [694, 118] width 18 height 20
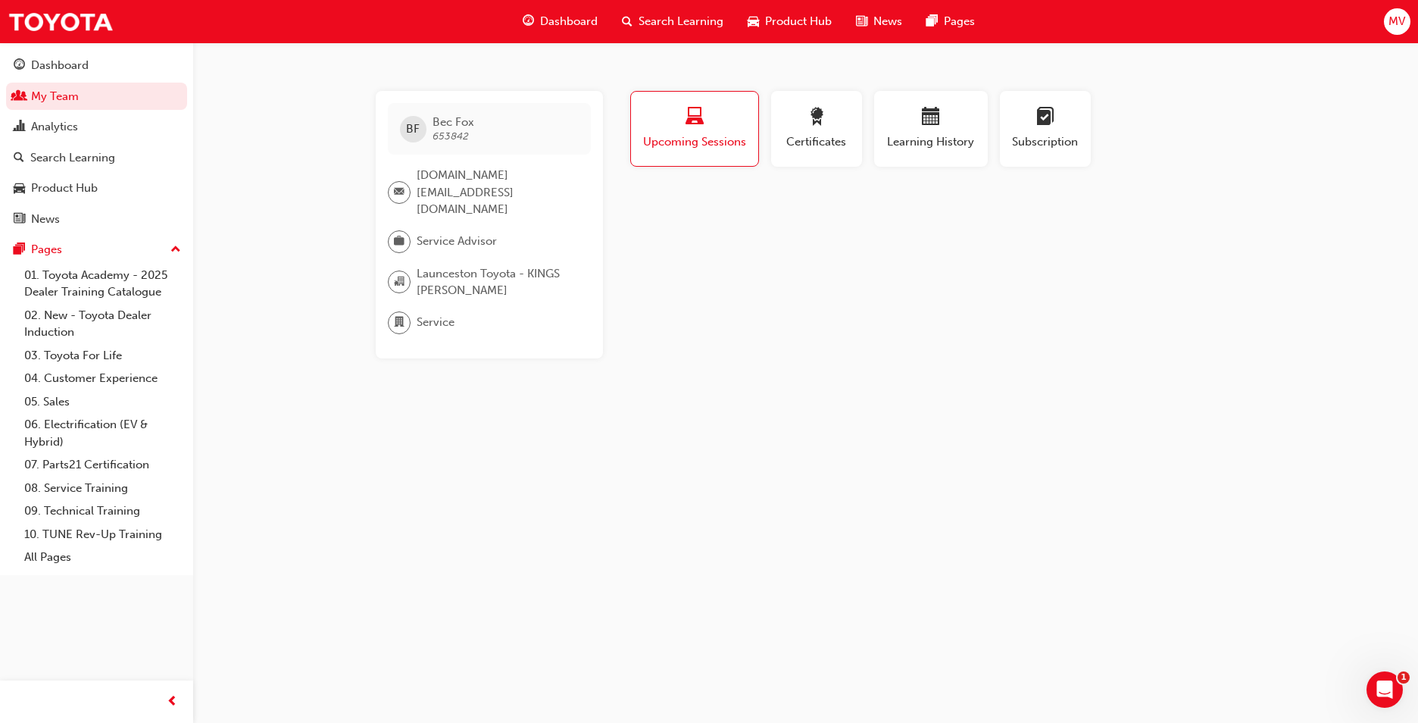
click at [692, 119] on span "laptop-icon" at bounding box center [694, 118] width 18 height 20
click at [693, 118] on span "laptop-icon" at bounding box center [694, 118] width 18 height 20
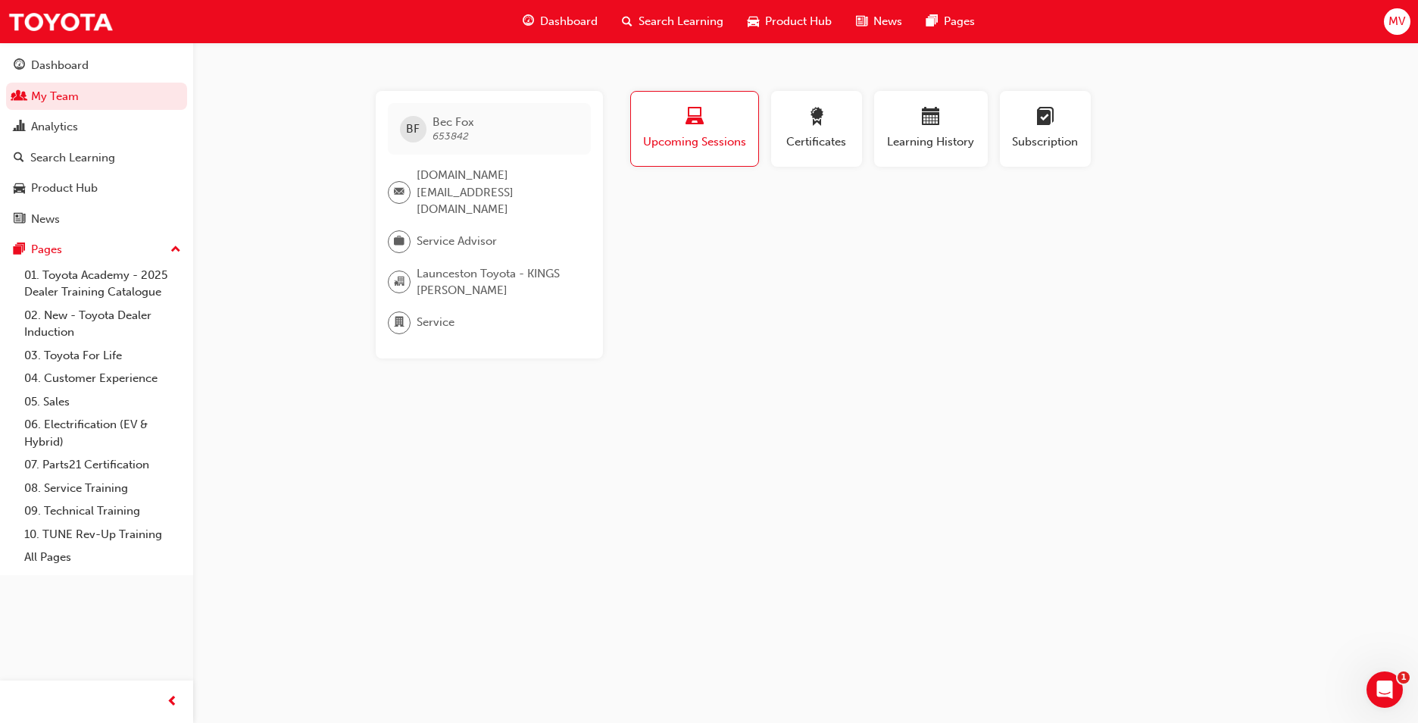
click at [693, 117] on span "laptop-icon" at bounding box center [694, 118] width 18 height 20
click at [693, 118] on span "laptop-icon" at bounding box center [694, 118] width 18 height 20
click at [36, 160] on div "Search Learning" at bounding box center [72, 157] width 85 height 17
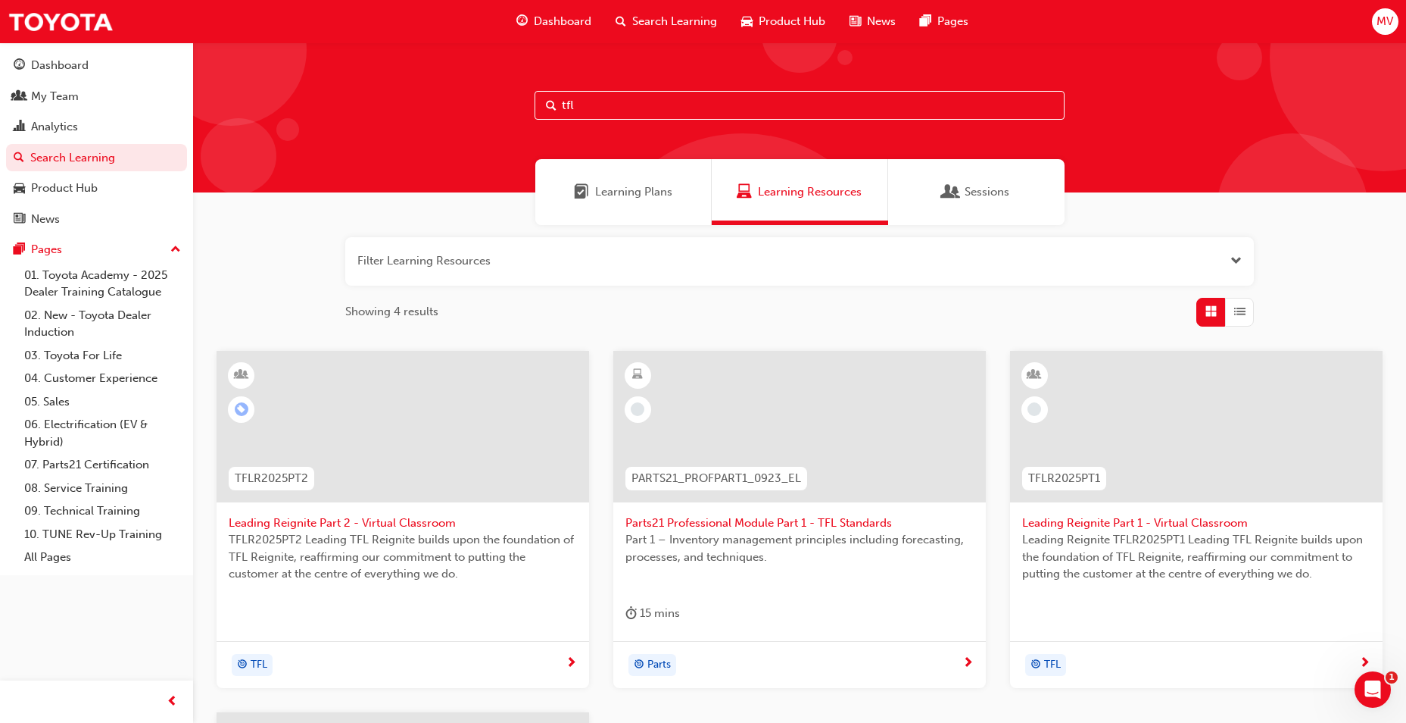
click at [998, 192] on span "Sessions" at bounding box center [987, 191] width 45 height 17
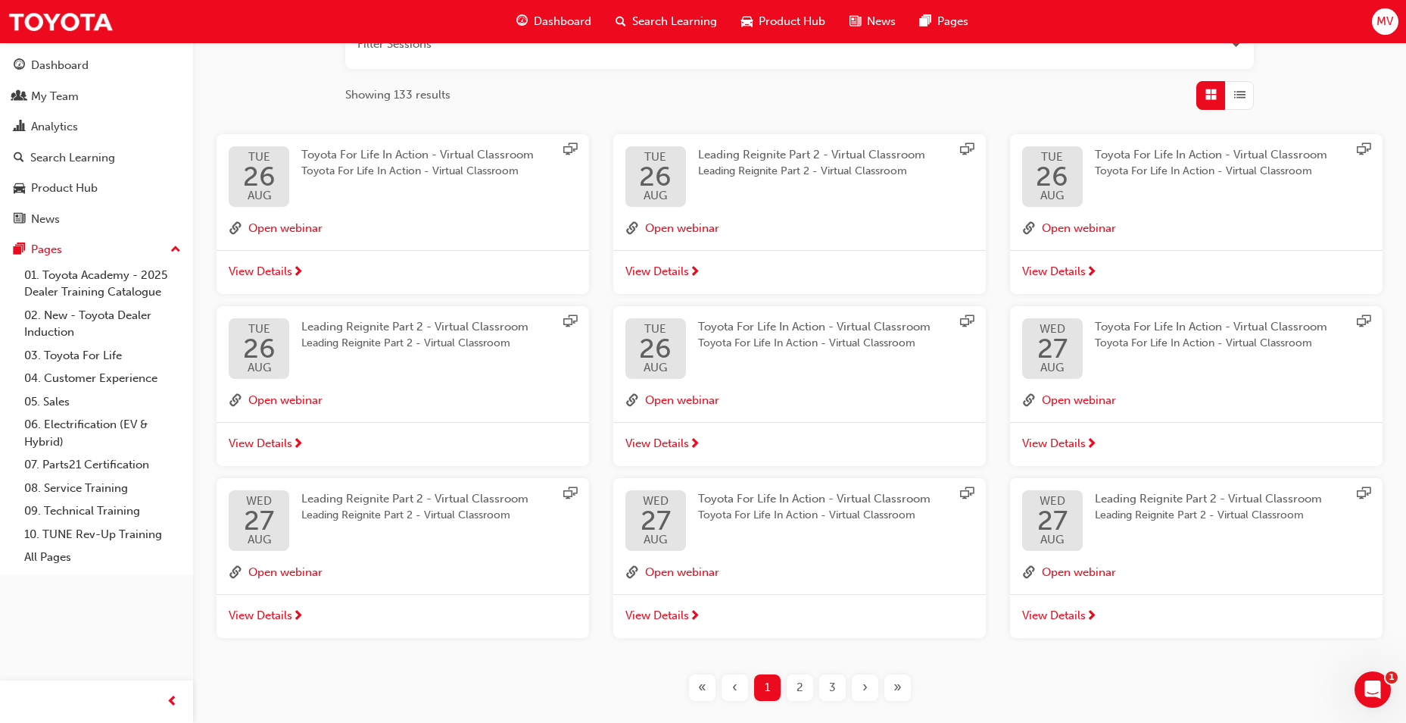
scroll to position [293, 0]
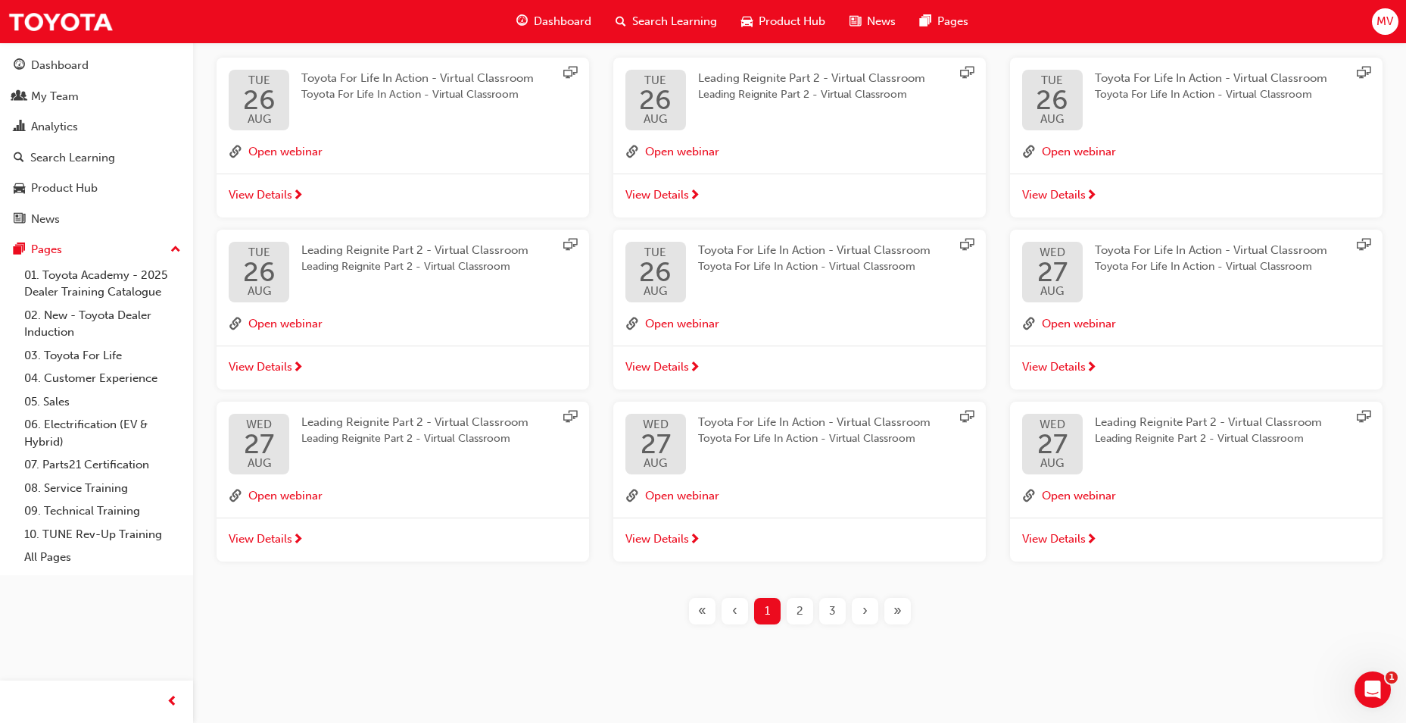
click at [801, 612] on span "2" at bounding box center [800, 610] width 7 height 17
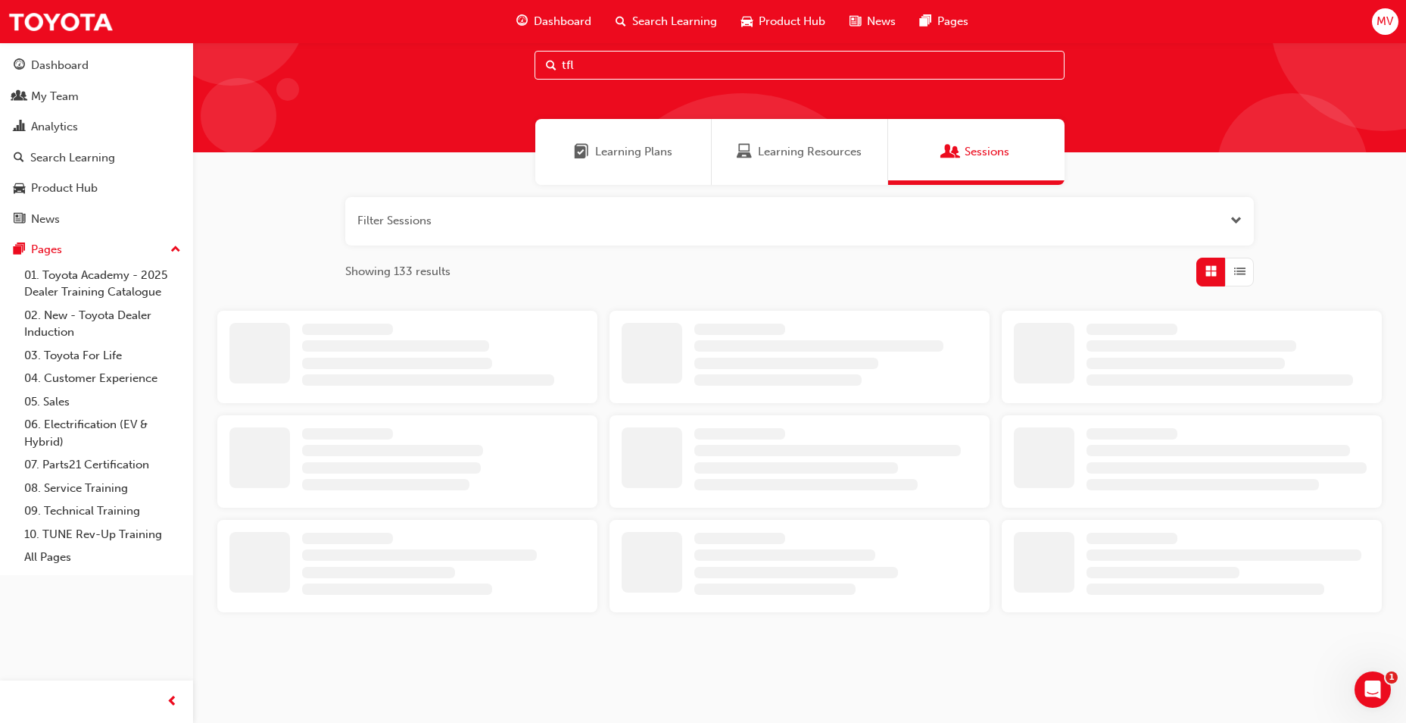
scroll to position [293, 0]
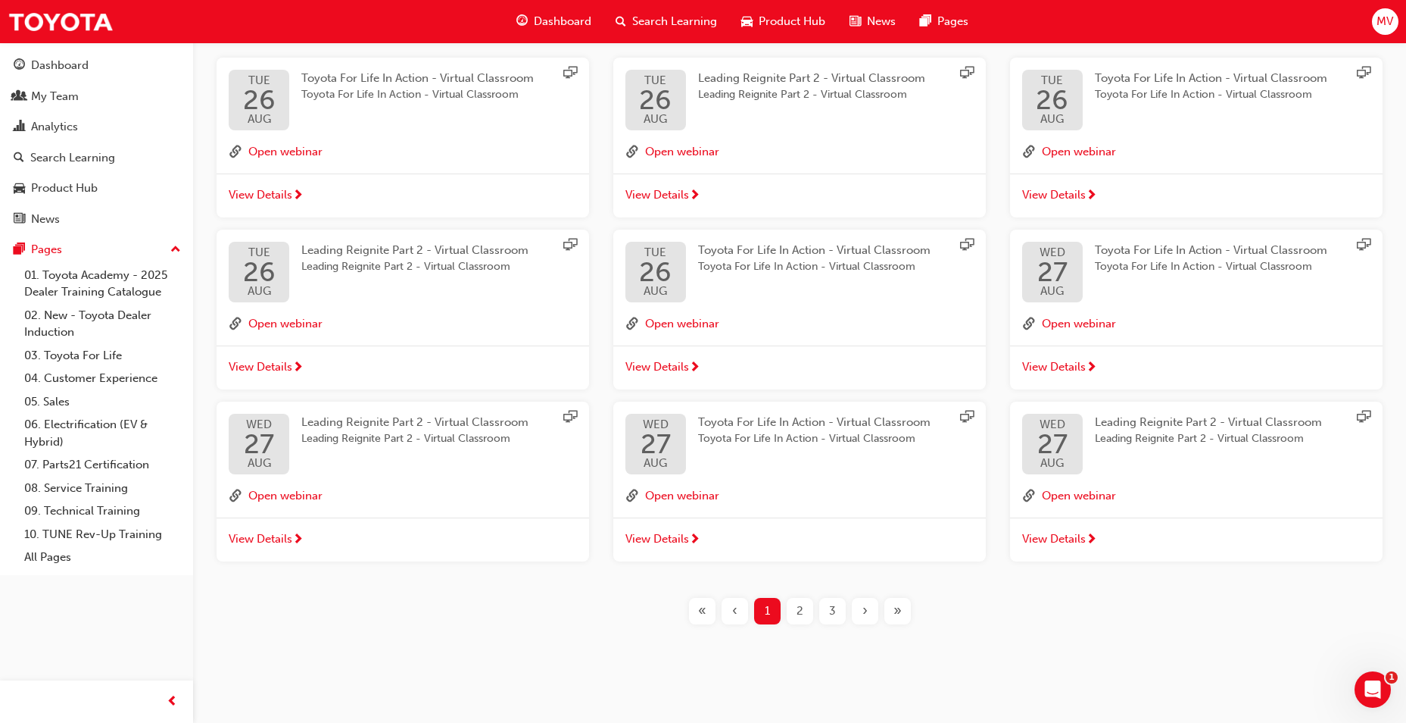
click at [812, 612] on div "2" at bounding box center [800, 611] width 27 height 27
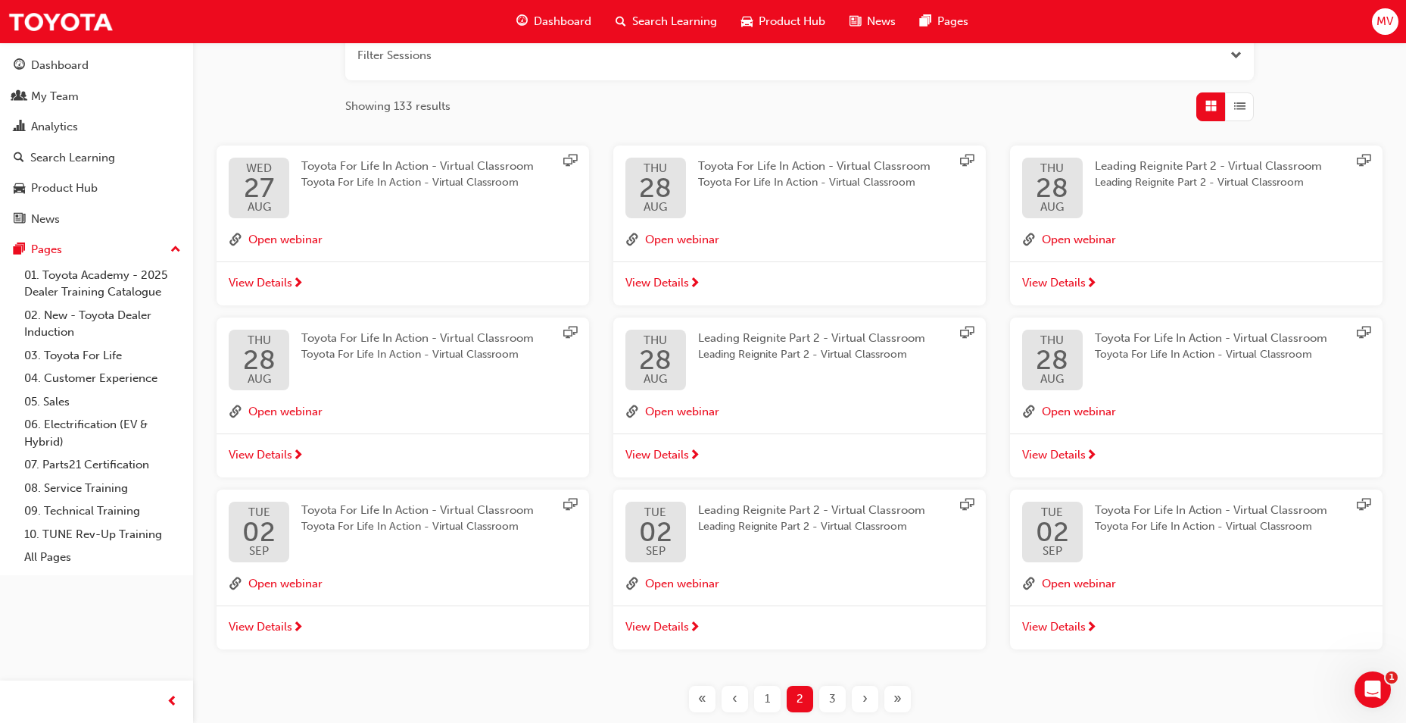
scroll to position [0, 0]
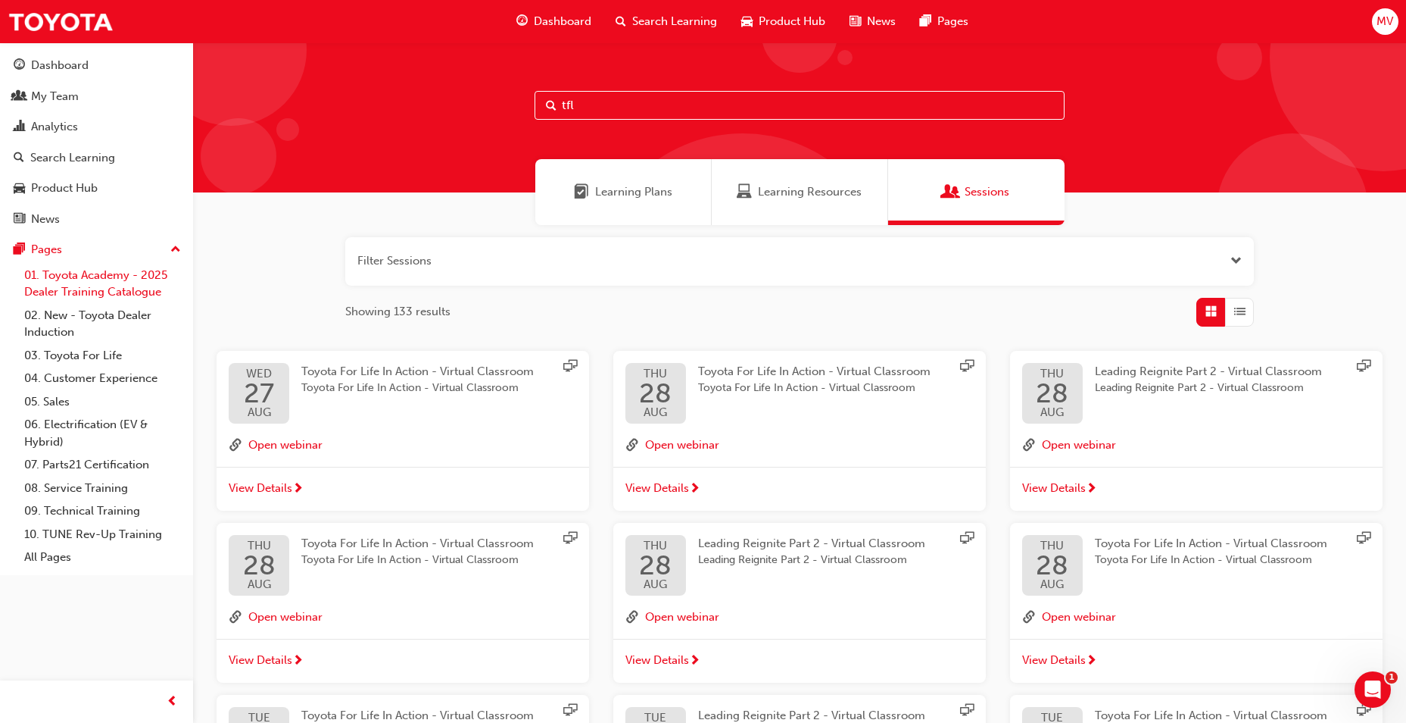
click at [126, 285] on link "01. Toyota Academy - 2025 Dealer Training Catalogue" at bounding box center [102, 284] width 169 height 40
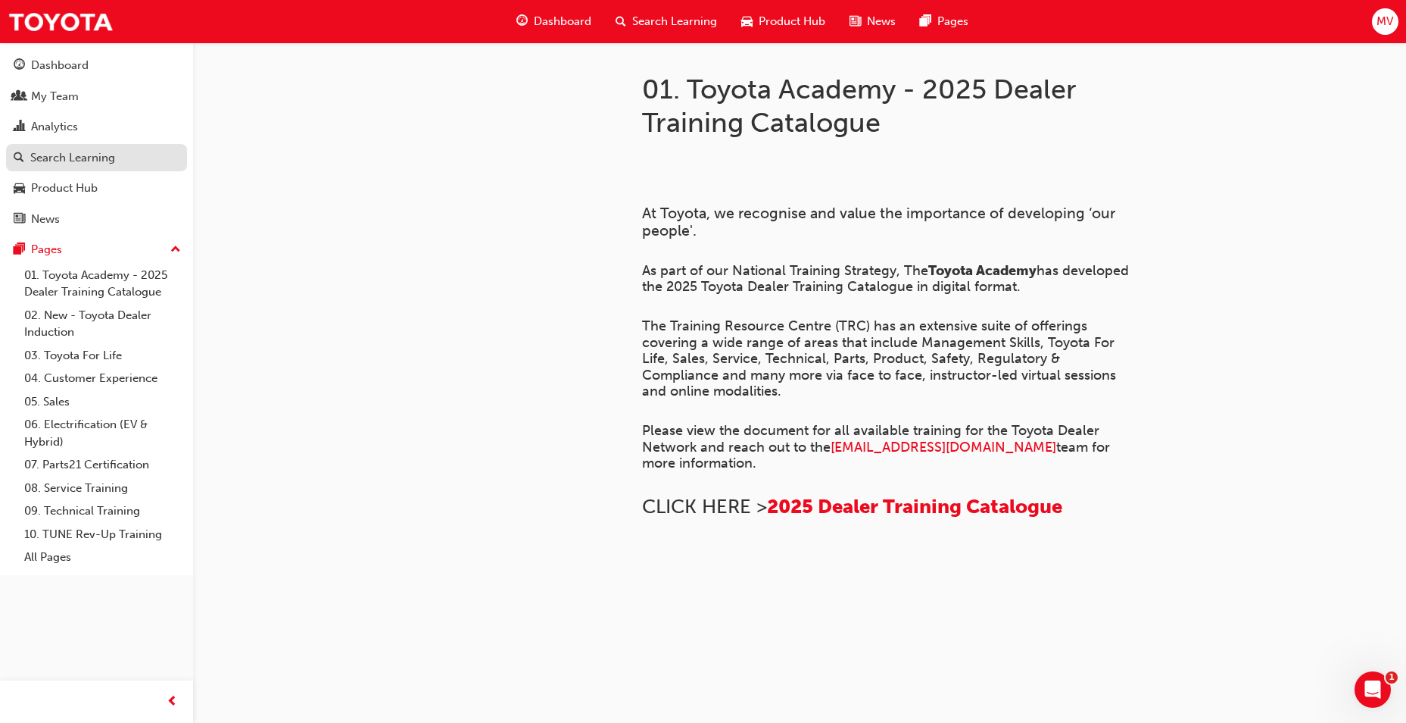
click at [36, 156] on div "Search Learning" at bounding box center [72, 157] width 85 height 17
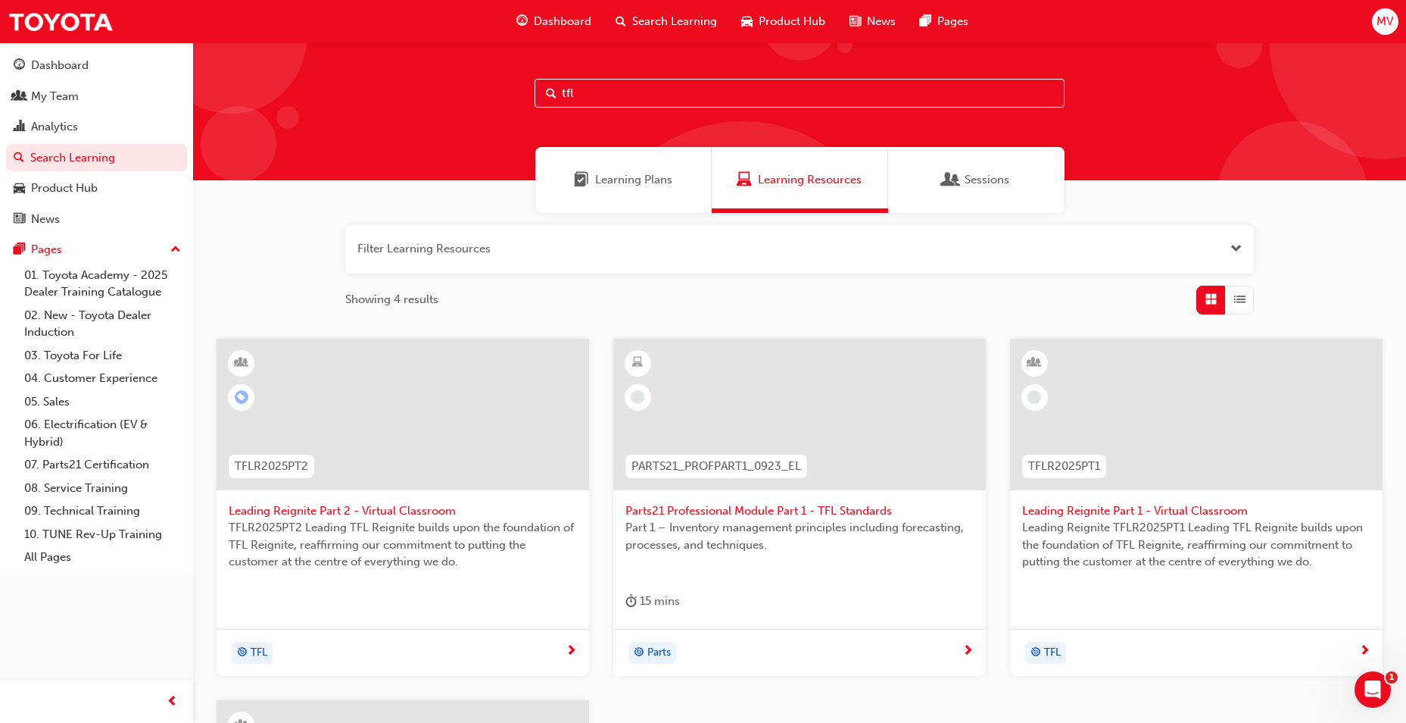
scroll to position [303, 0]
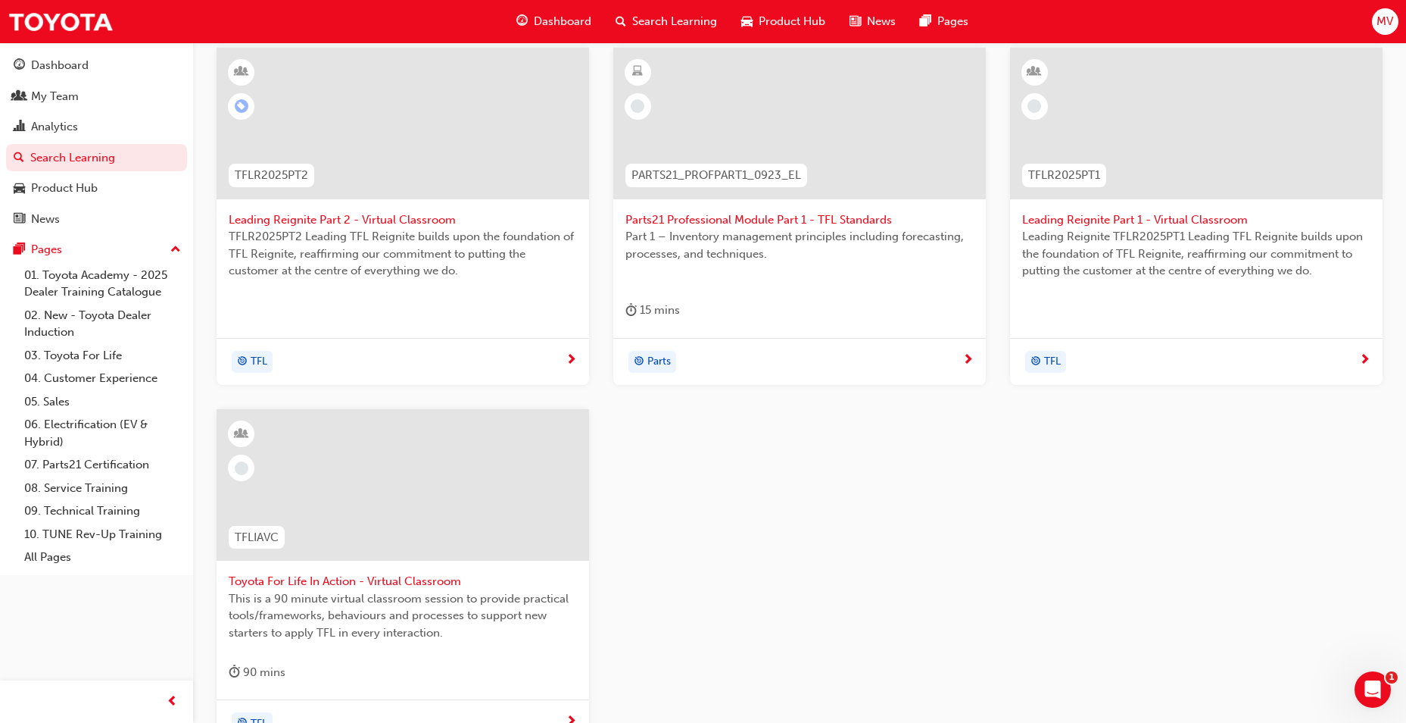
click at [1174, 216] on span "Leading Reignite Part 1 - Virtual Classroom" at bounding box center [1196, 219] width 348 height 17
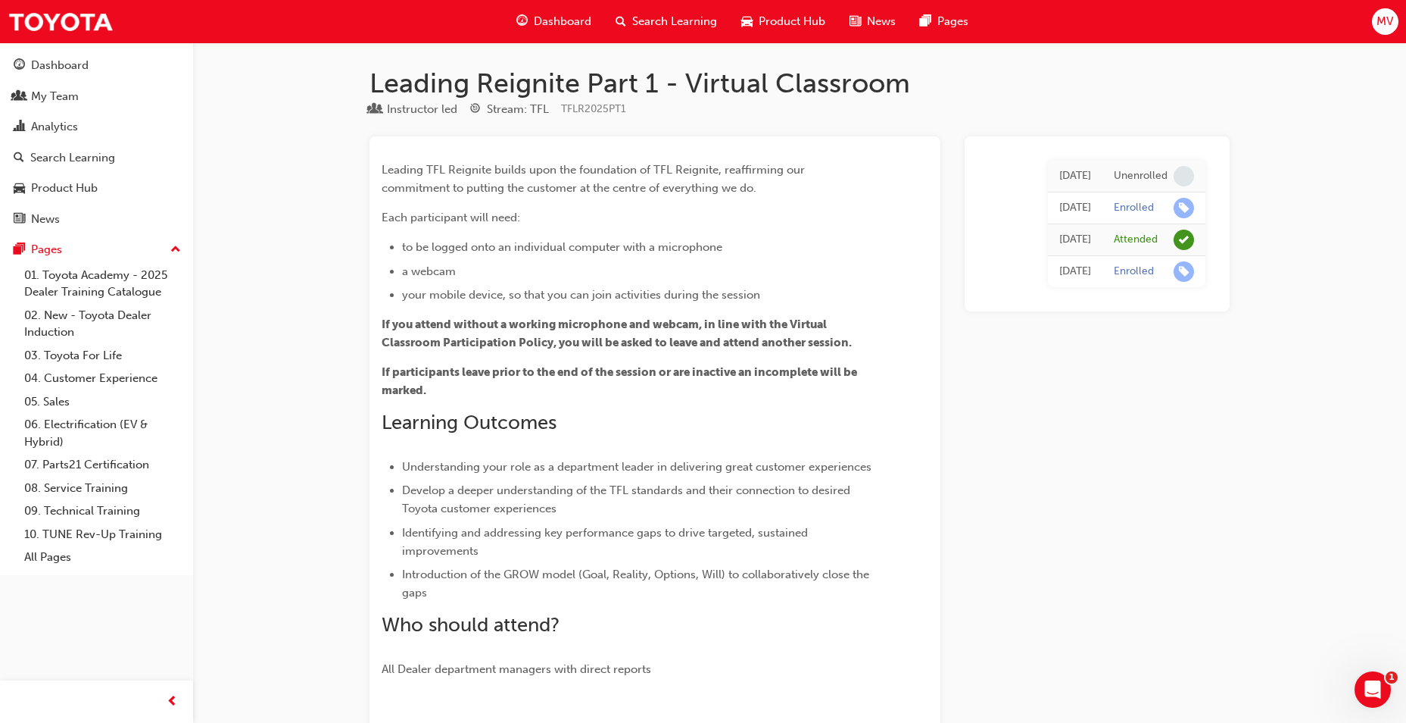
click at [552, 18] on span "Dashboard" at bounding box center [563, 21] width 58 height 17
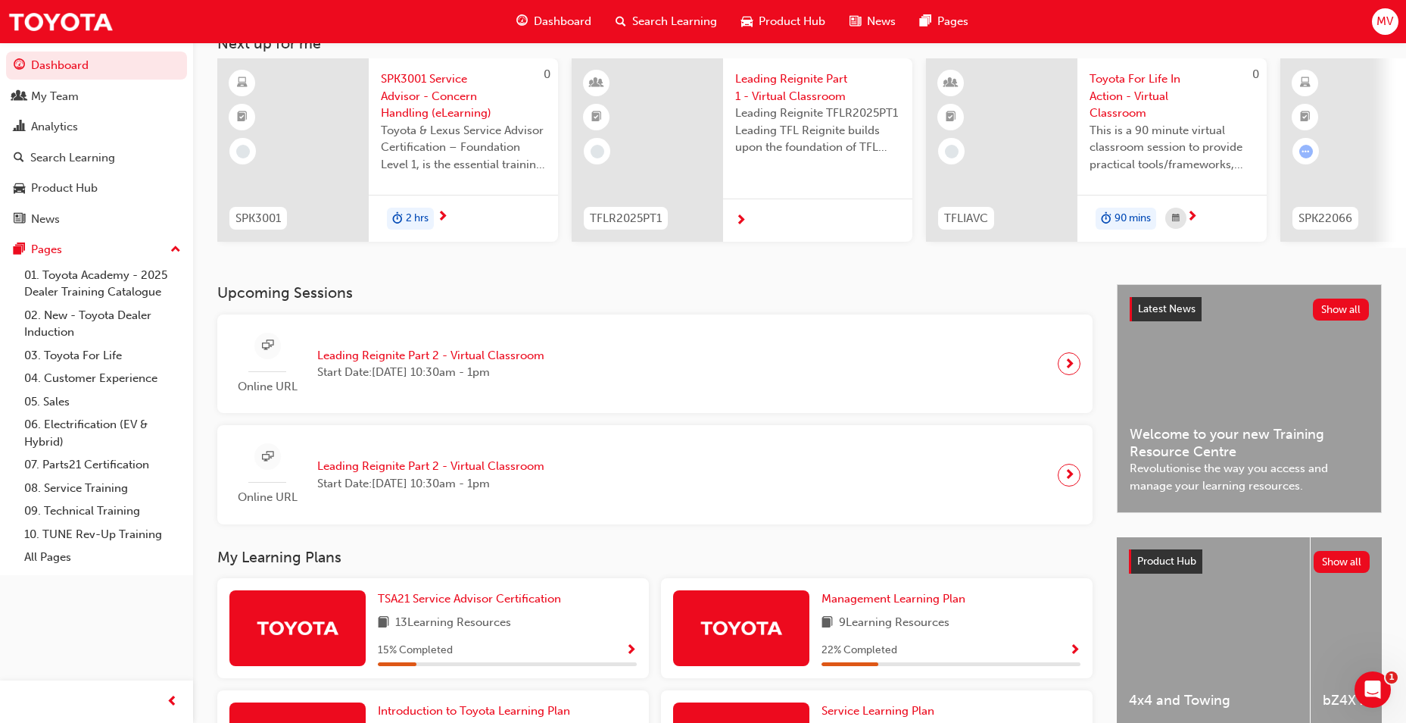
scroll to position [151, 0]
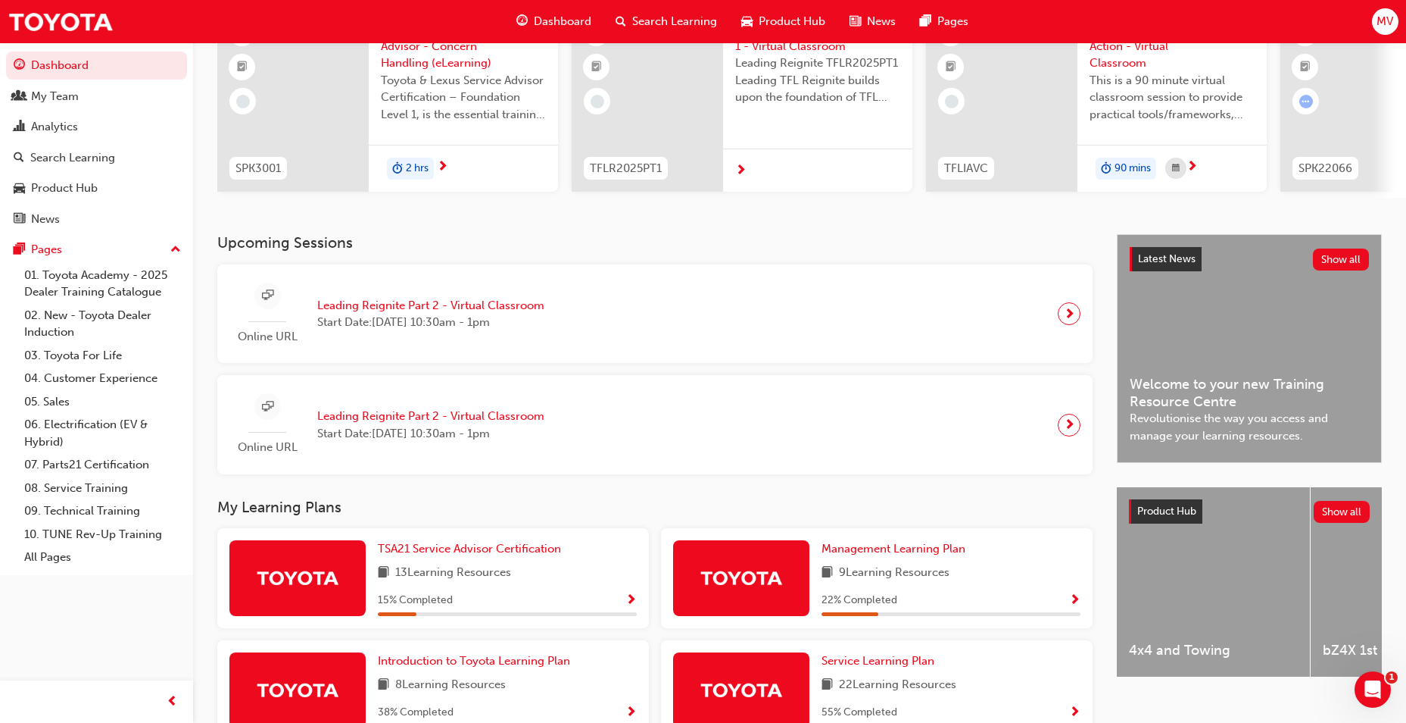
click at [1071, 316] on span "next-icon" at bounding box center [1069, 313] width 11 height 21
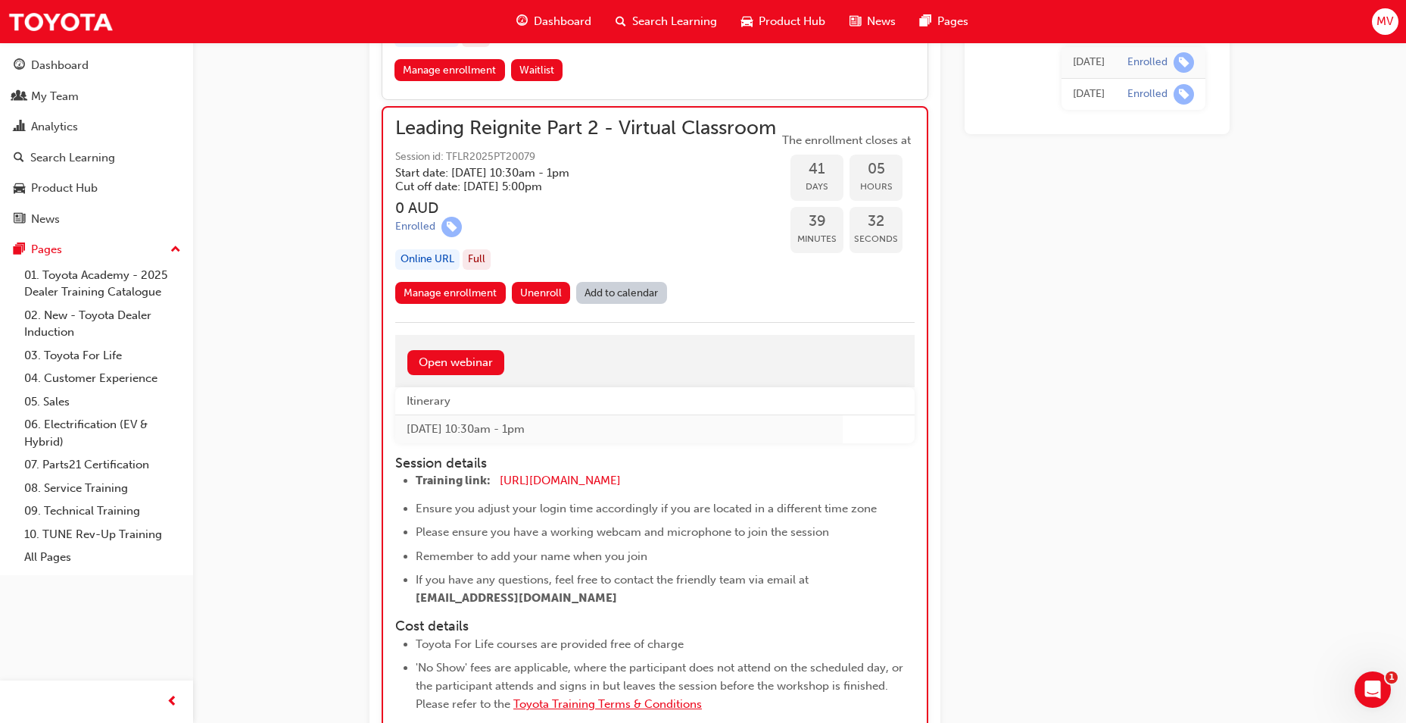
scroll to position [8939, 0]
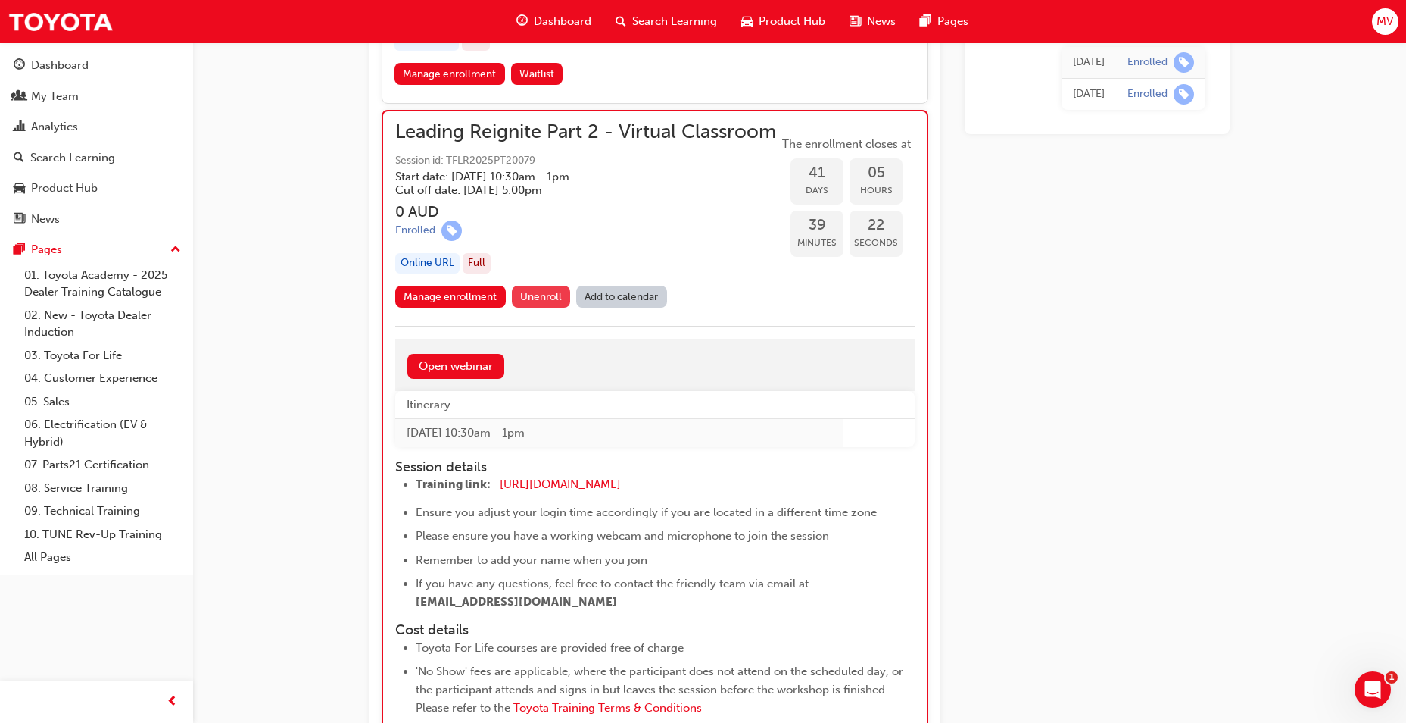
click at [546, 303] on span "Unenroll" at bounding box center [541, 296] width 42 height 13
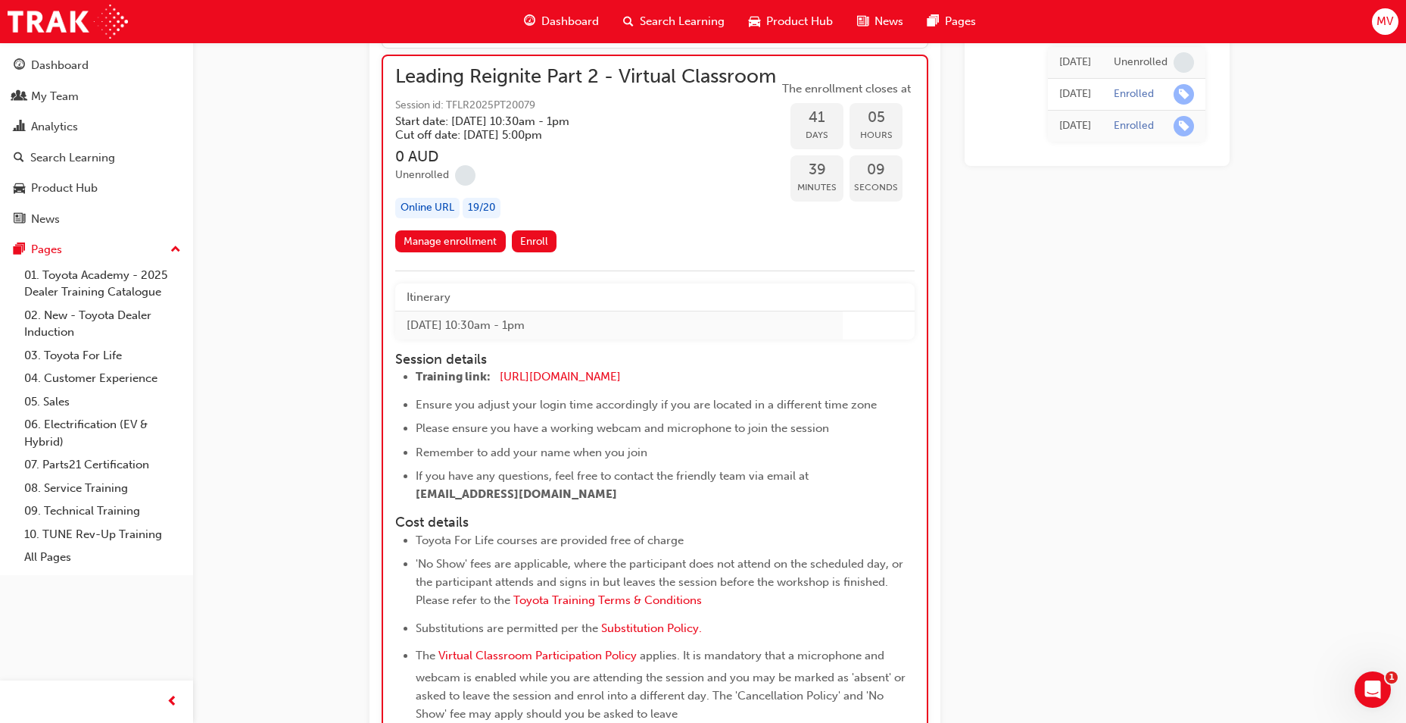
scroll to position [8983, 0]
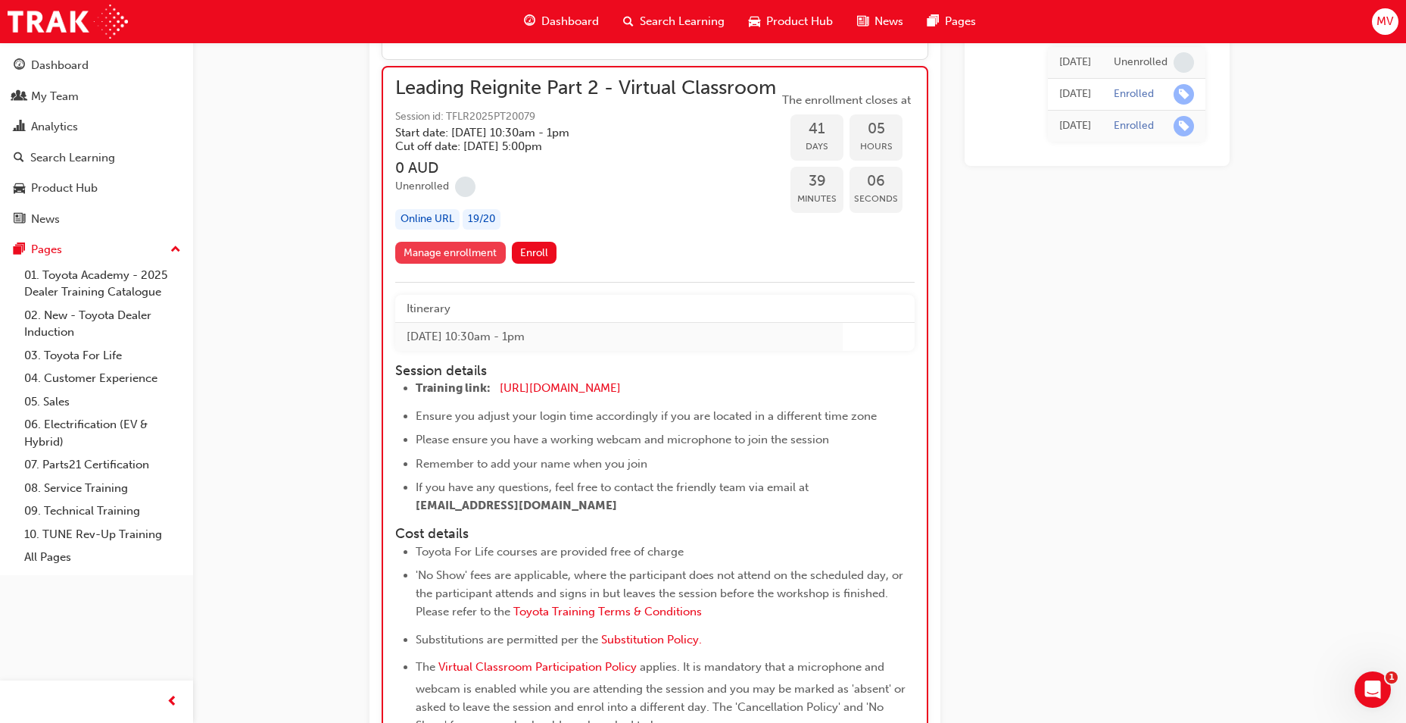
click at [438, 264] on link "Manage enrollment" at bounding box center [450, 253] width 111 height 22
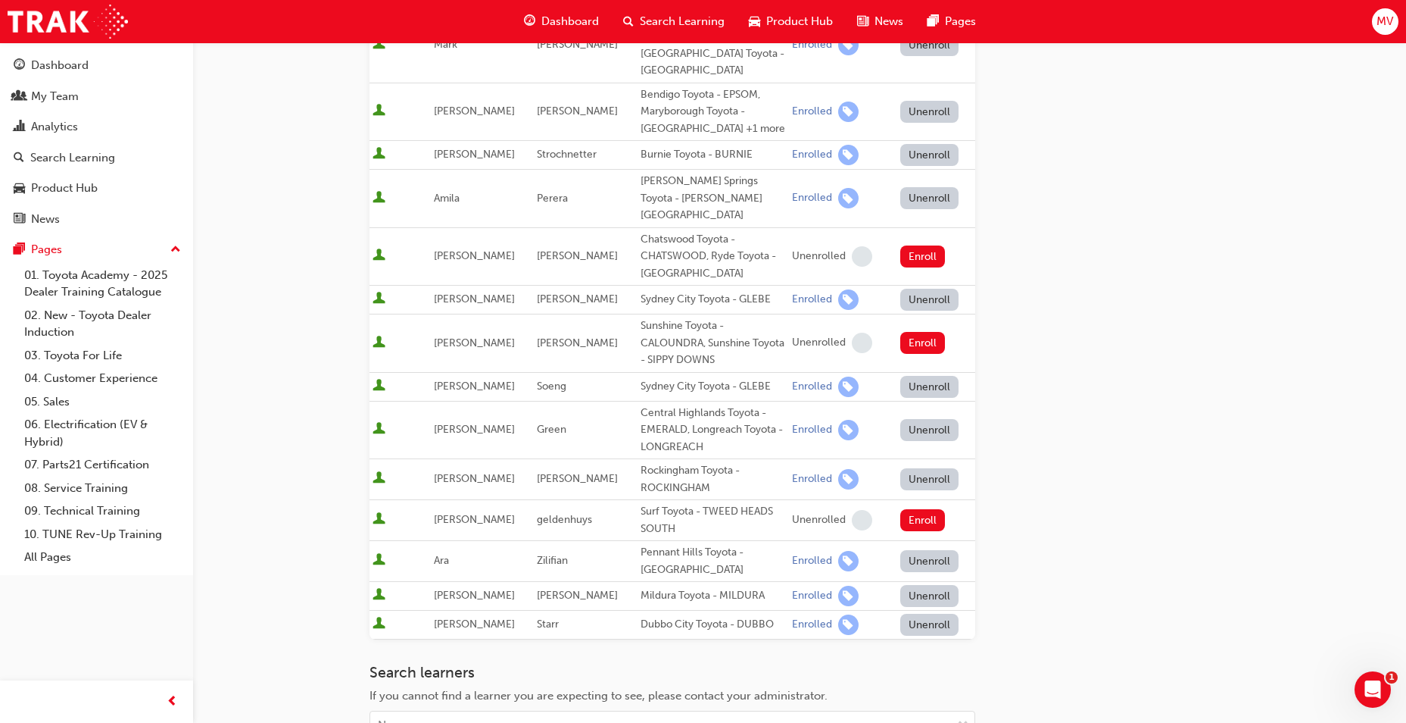
scroll to position [943, 0]
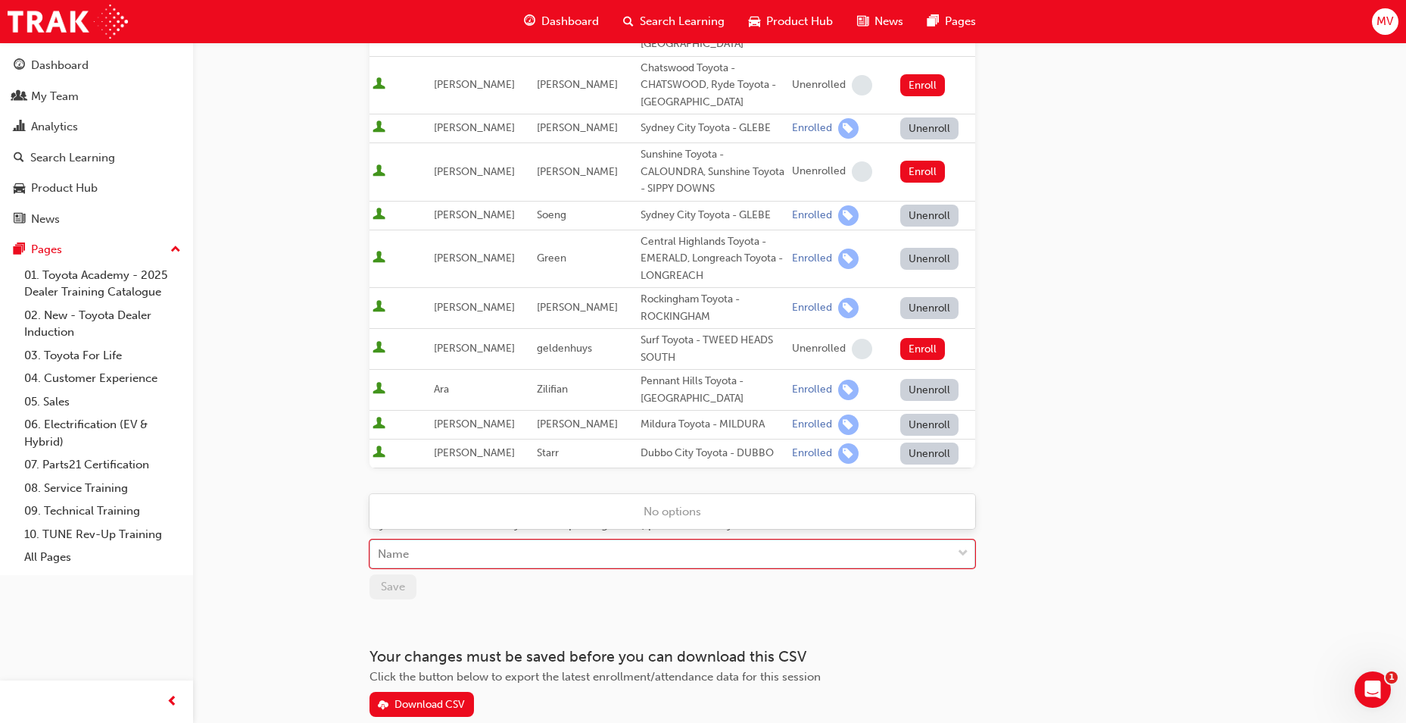
click at [446, 541] on div "Name" at bounding box center [661, 554] width 582 height 27
type input "bec fox"
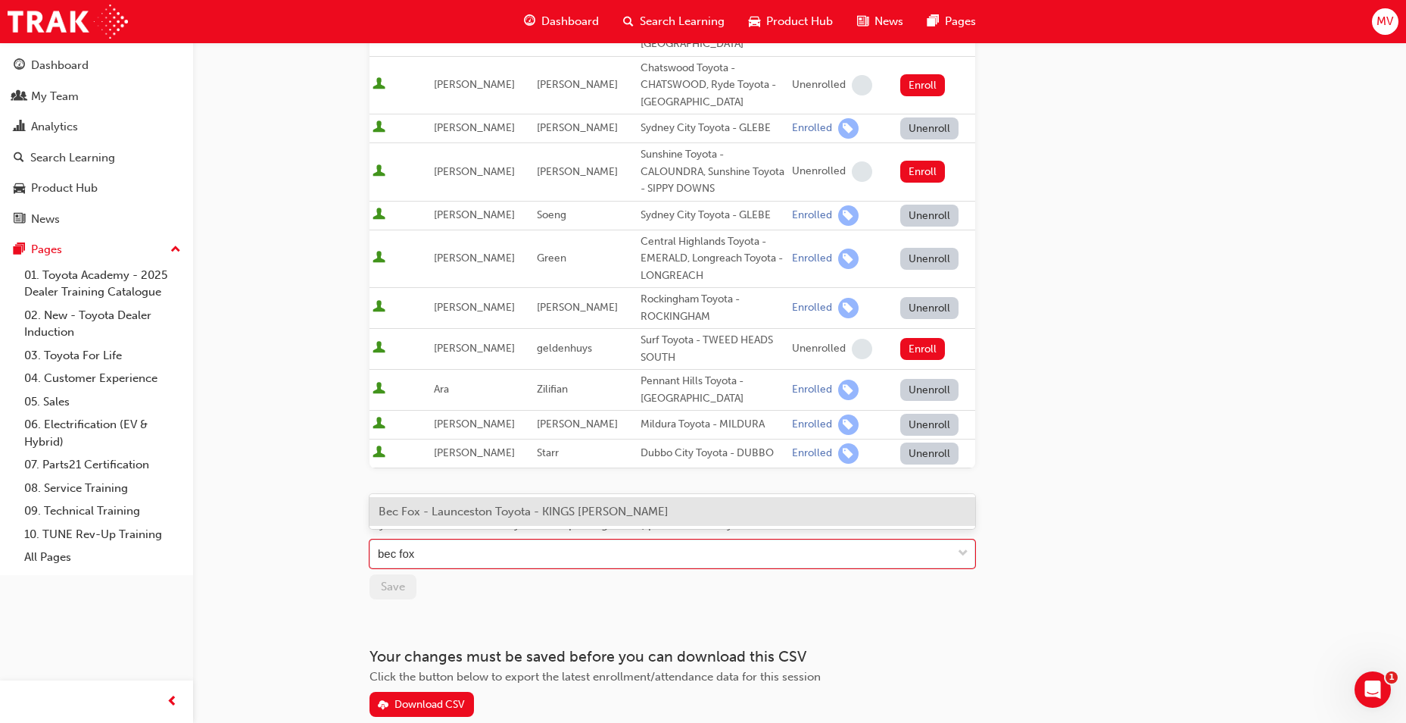
click at [442, 511] on span "Bec Fox - Launceston Toyota - KINGS [PERSON_NAME]" at bounding box center [524, 511] width 290 height 14
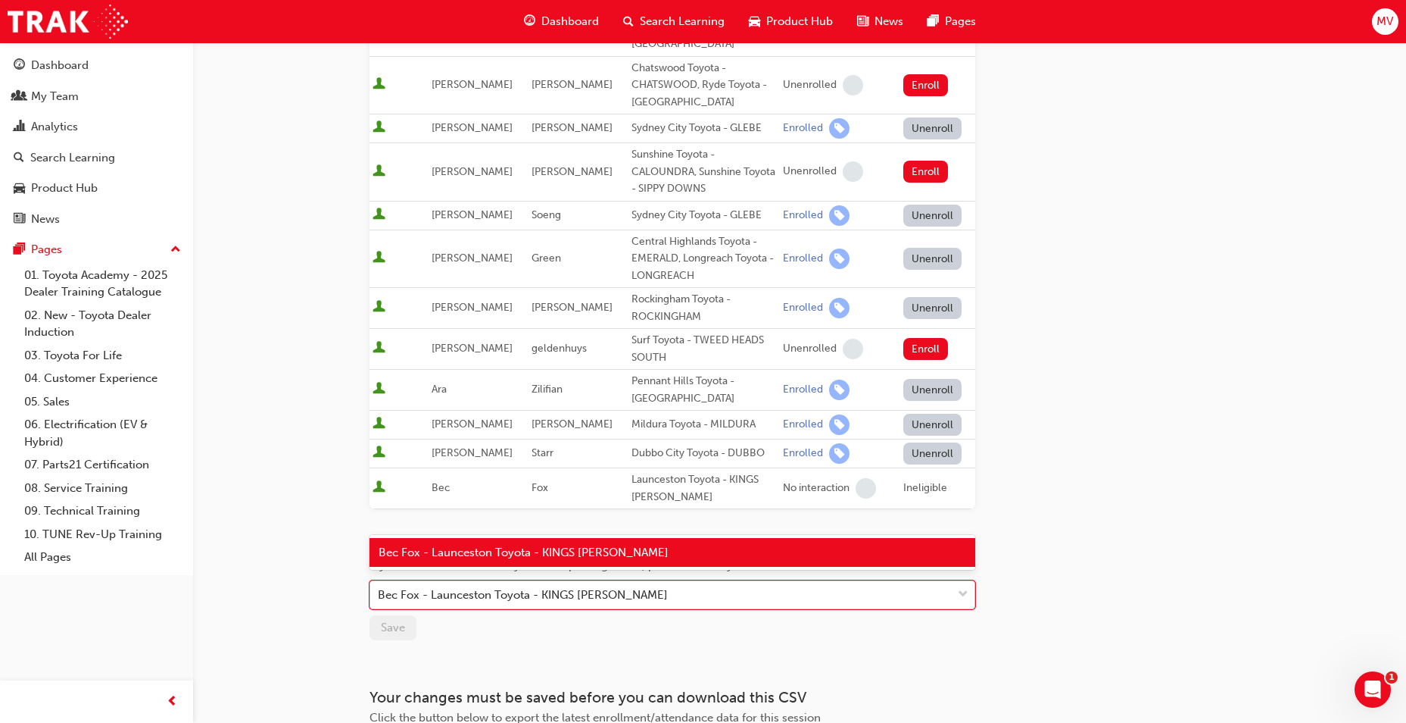
click at [963, 585] on span "down-icon" at bounding box center [963, 595] width 11 height 20
click at [648, 548] on div "Bec Fox - Launceston Toyota - KINGS [PERSON_NAME]" at bounding box center [673, 553] width 606 height 30
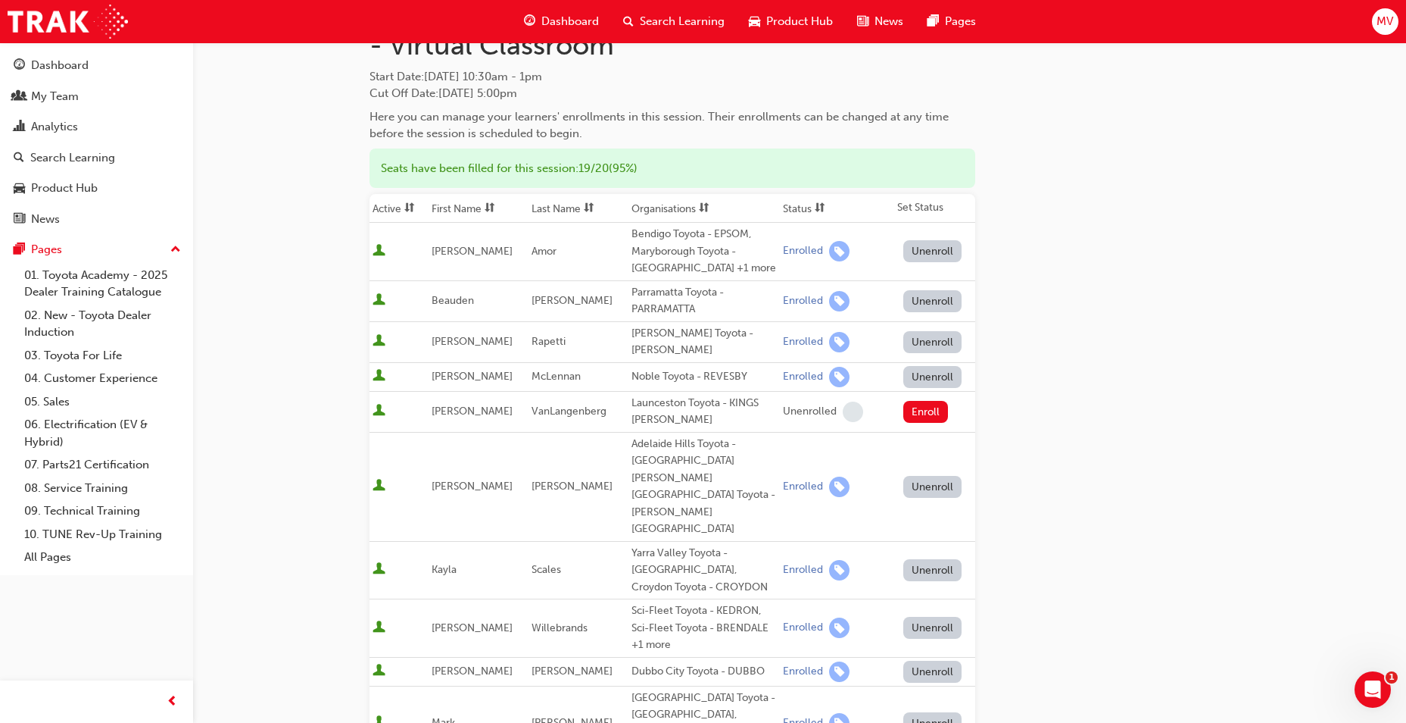
scroll to position [0, 0]
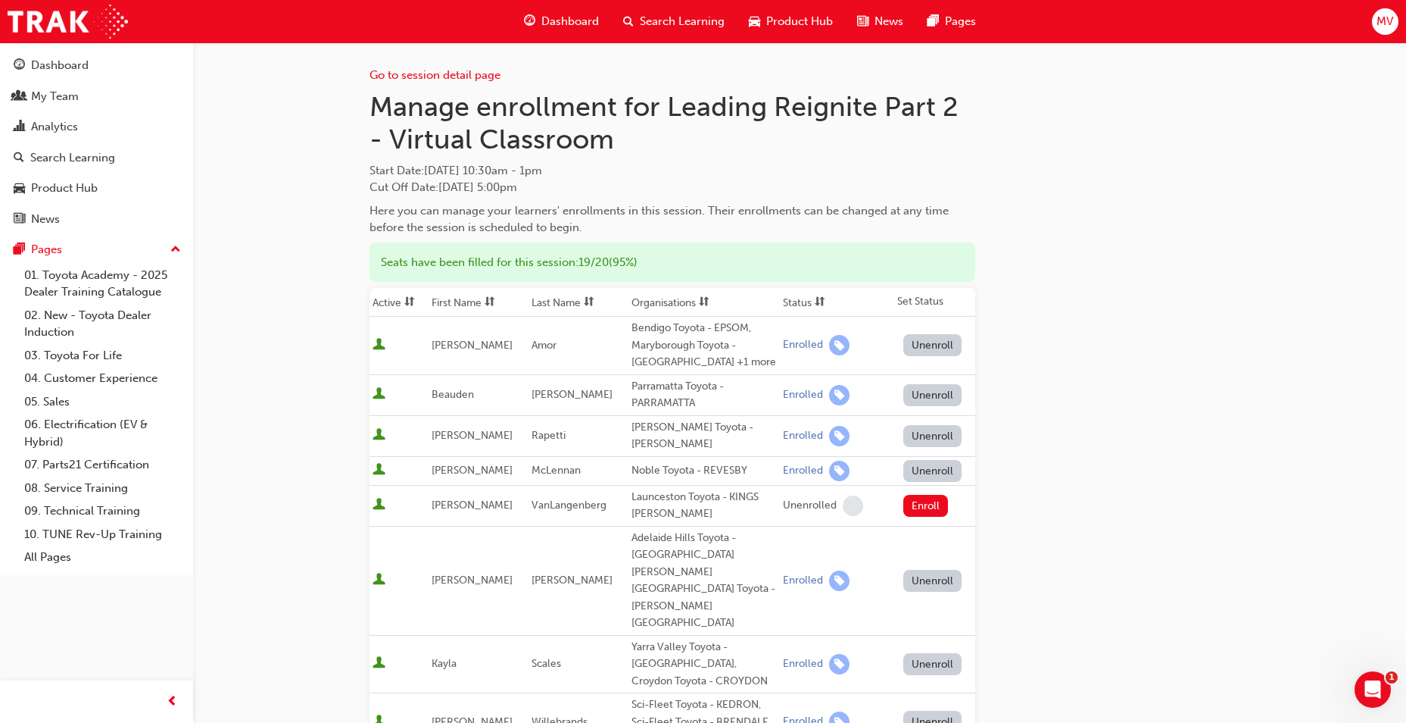
click at [559, 20] on span "Dashboard" at bounding box center [571, 21] width 58 height 17
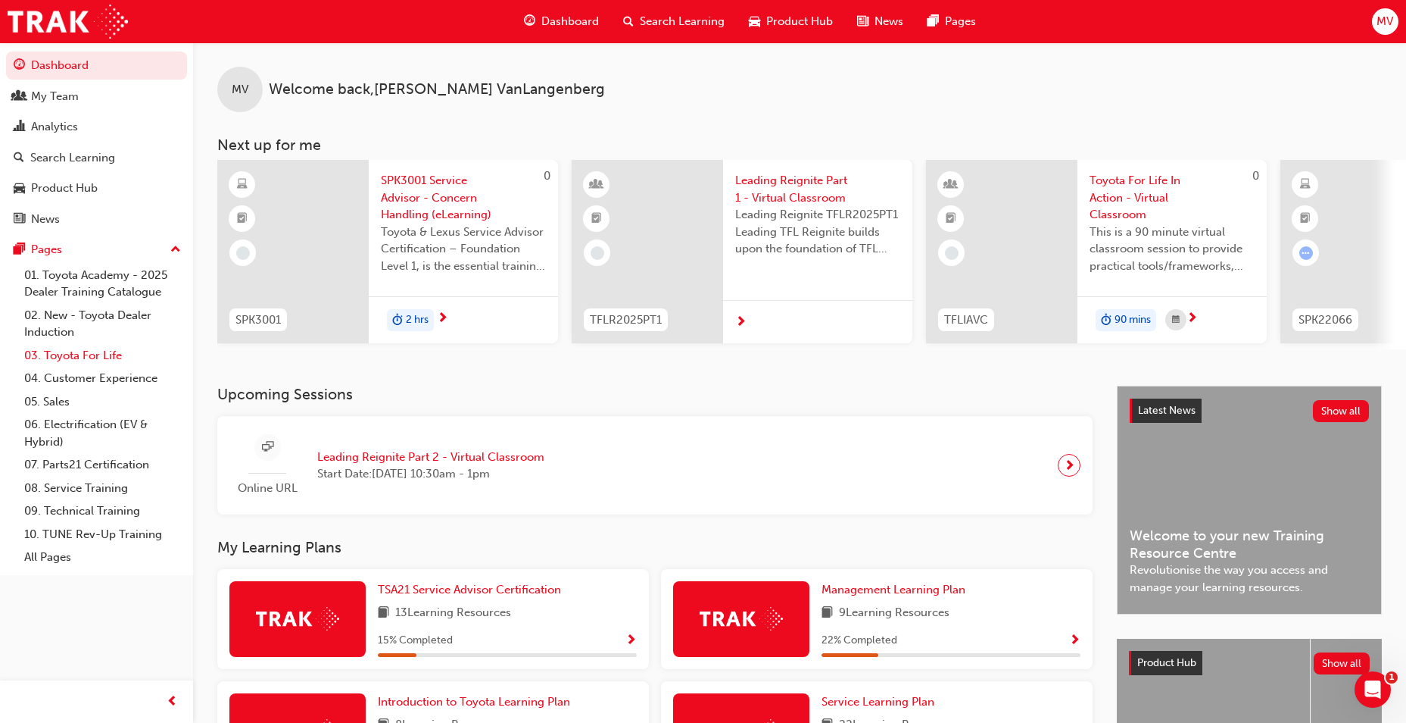
click at [67, 358] on link "03. Toyota For Life" at bounding box center [102, 355] width 169 height 23
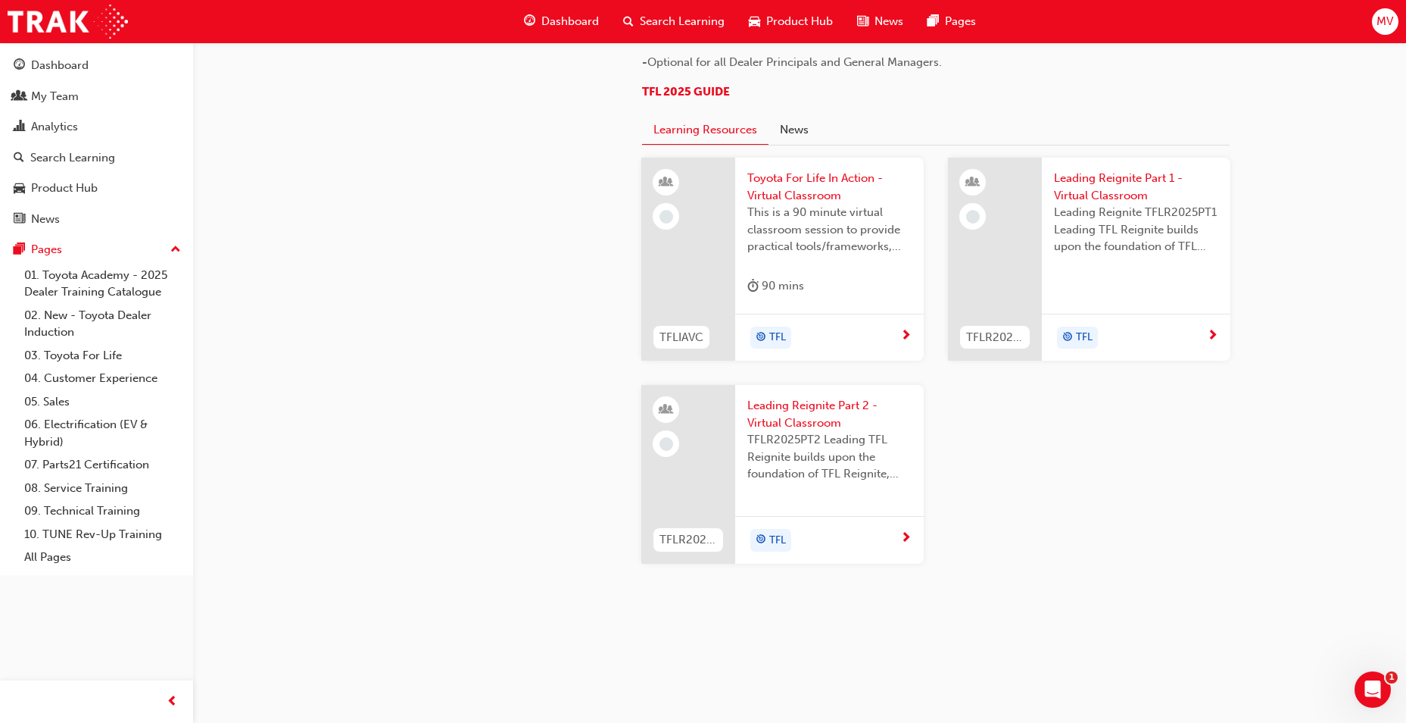
scroll to position [1439, 0]
click at [1119, 204] on span "Leading Reignite Part 1 - Virtual Classroom" at bounding box center [1136, 187] width 164 height 34
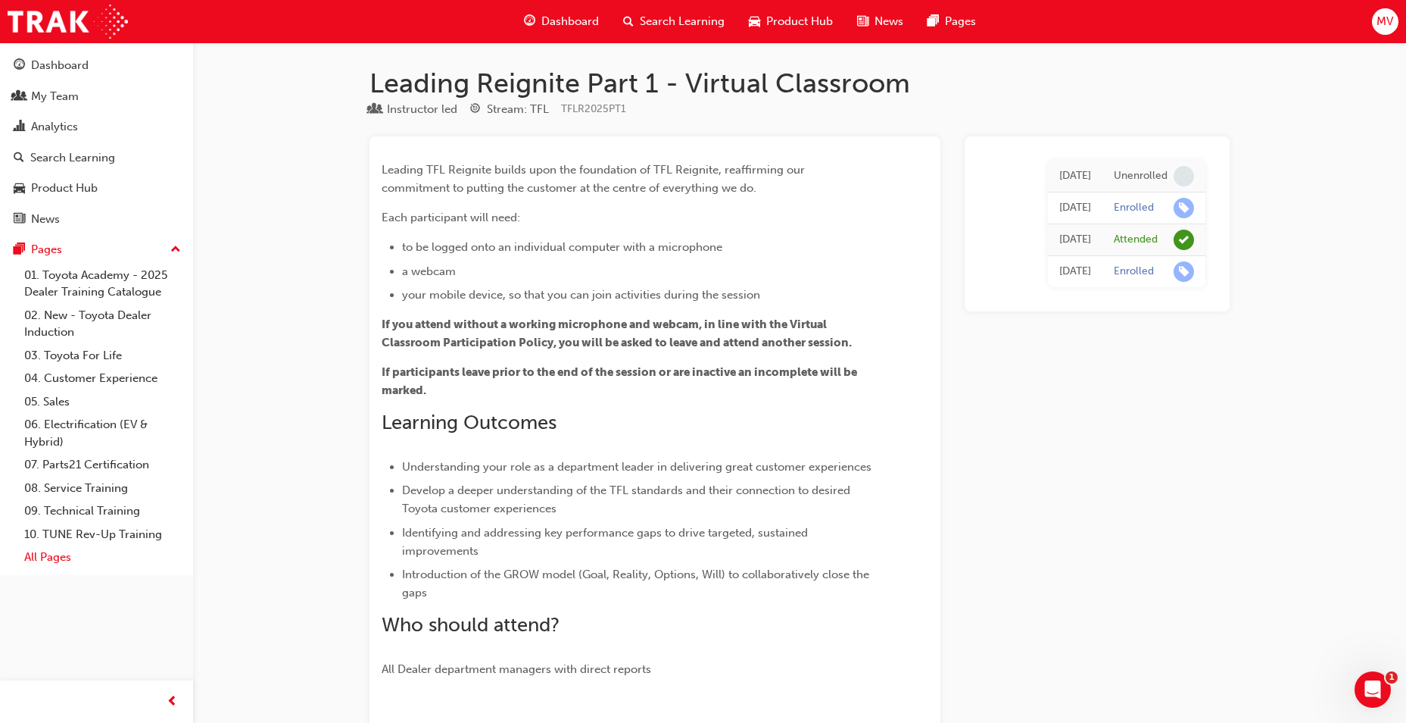
click at [50, 560] on link "All Pages" at bounding box center [102, 556] width 169 height 23
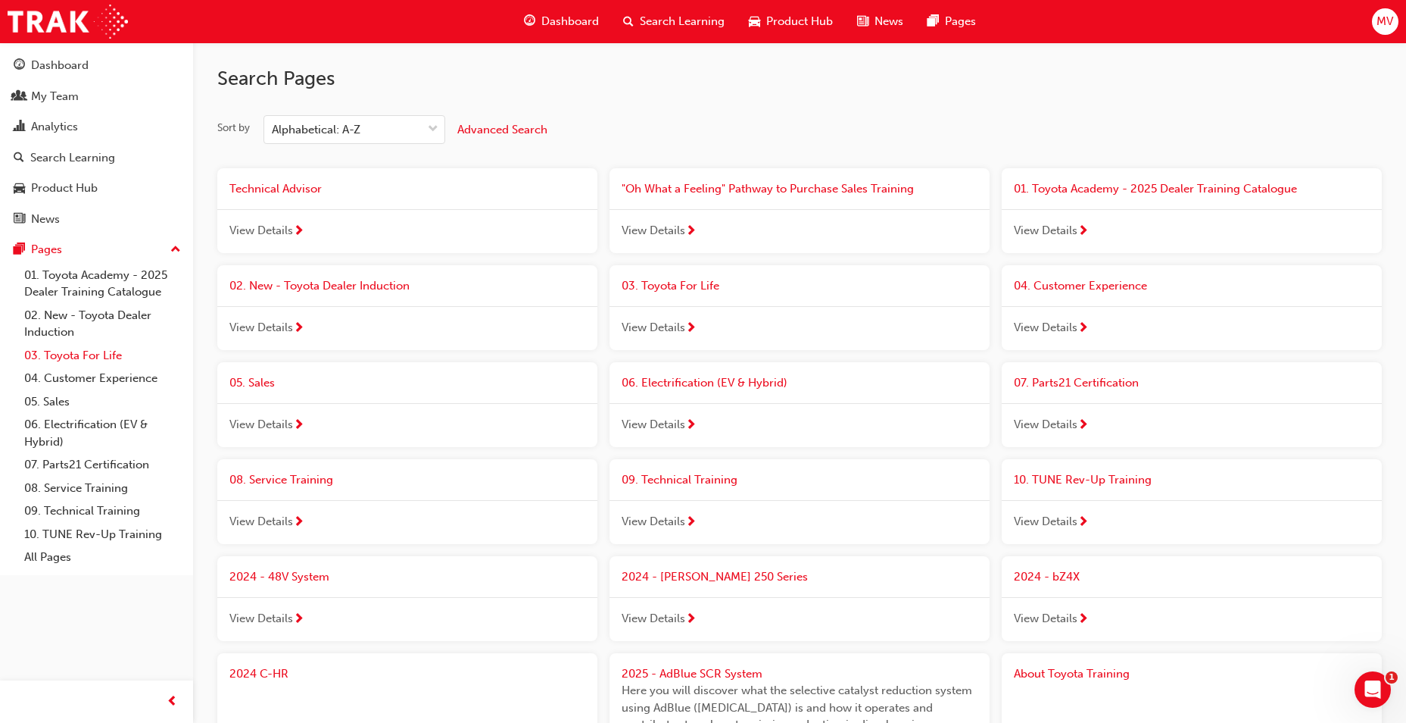
click at [82, 356] on link "03. Toyota For Life" at bounding box center [102, 355] width 169 height 23
